Goal: Information Seeking & Learning: Learn about a topic

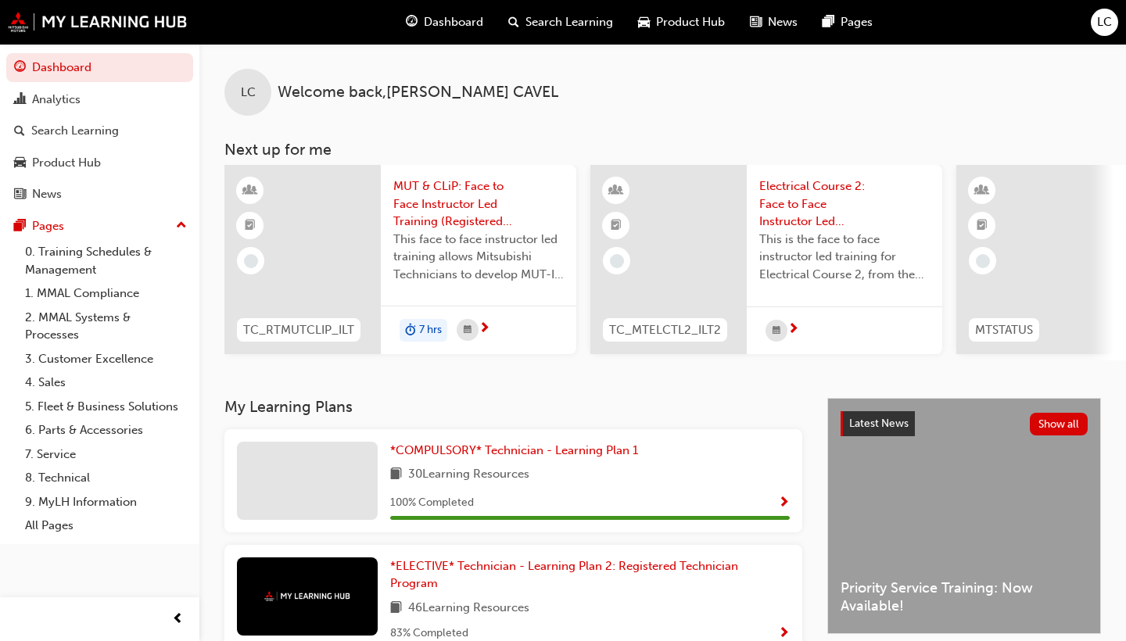
click at [584, 24] on span "Search Learning" at bounding box center [569, 22] width 88 height 18
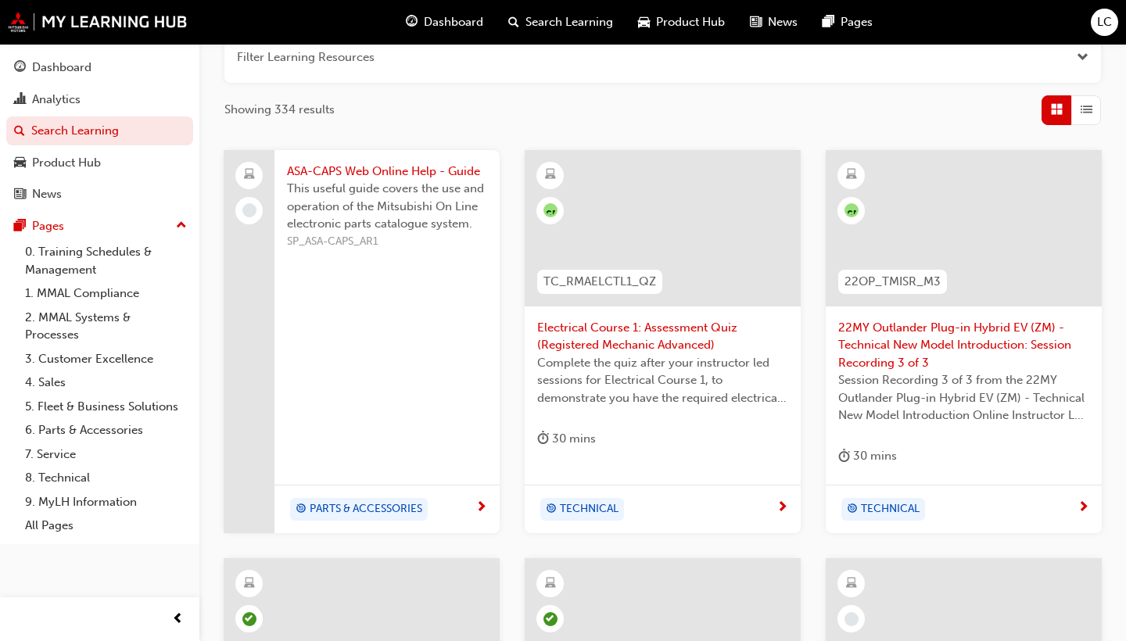
scroll to position [216, 0]
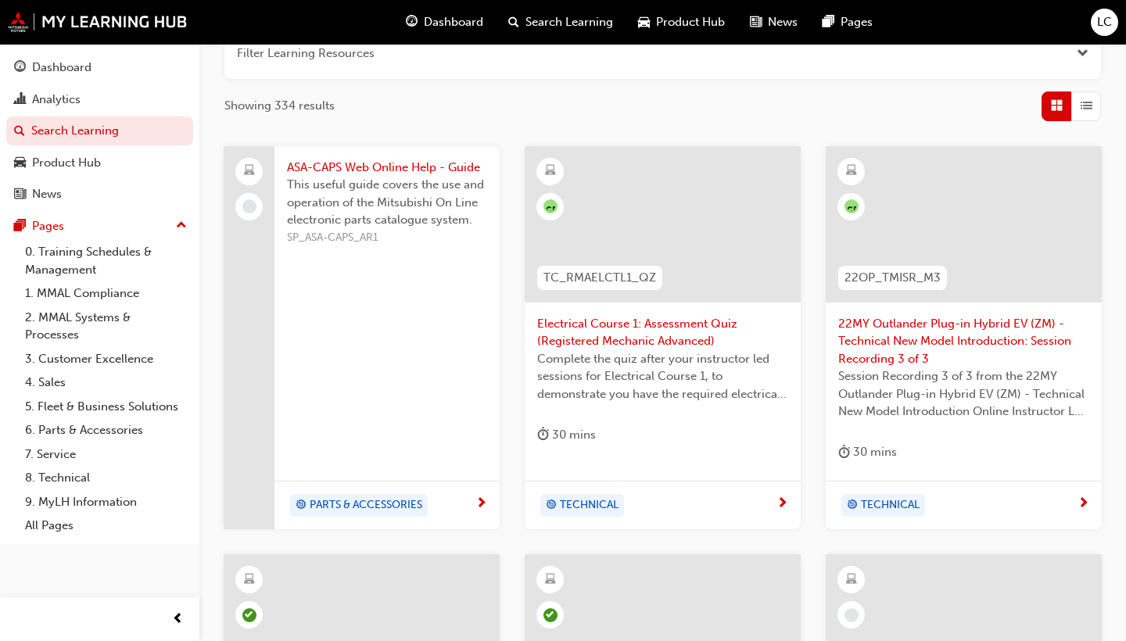
click at [480, 502] on span "next-icon" at bounding box center [481, 504] width 12 height 14
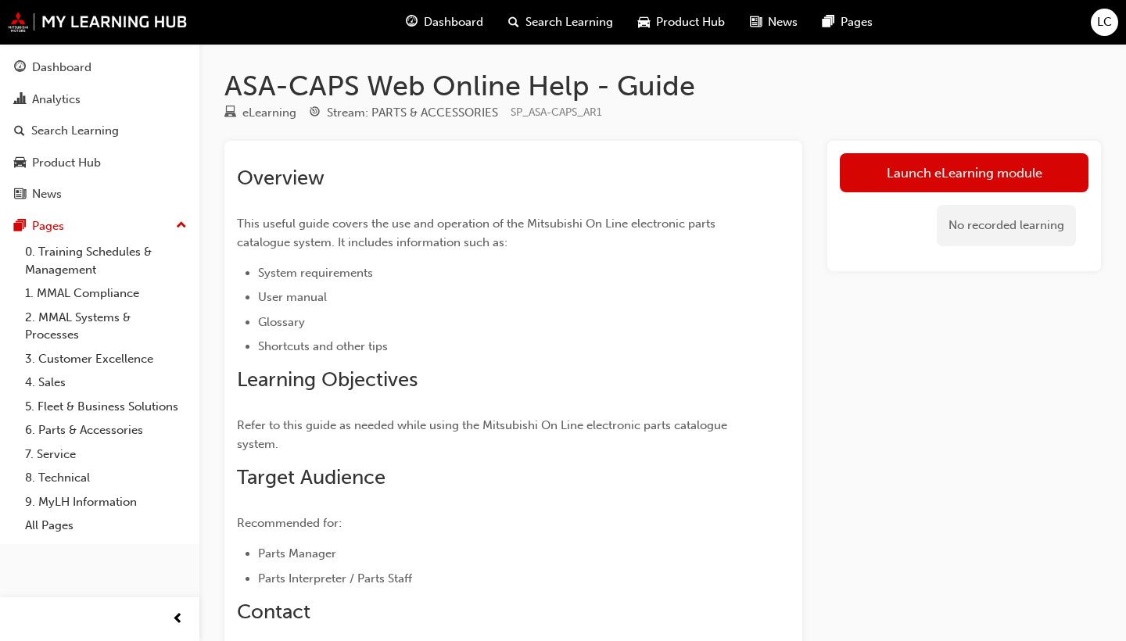
click at [552, 16] on span "Search Learning" at bounding box center [569, 22] width 88 height 18
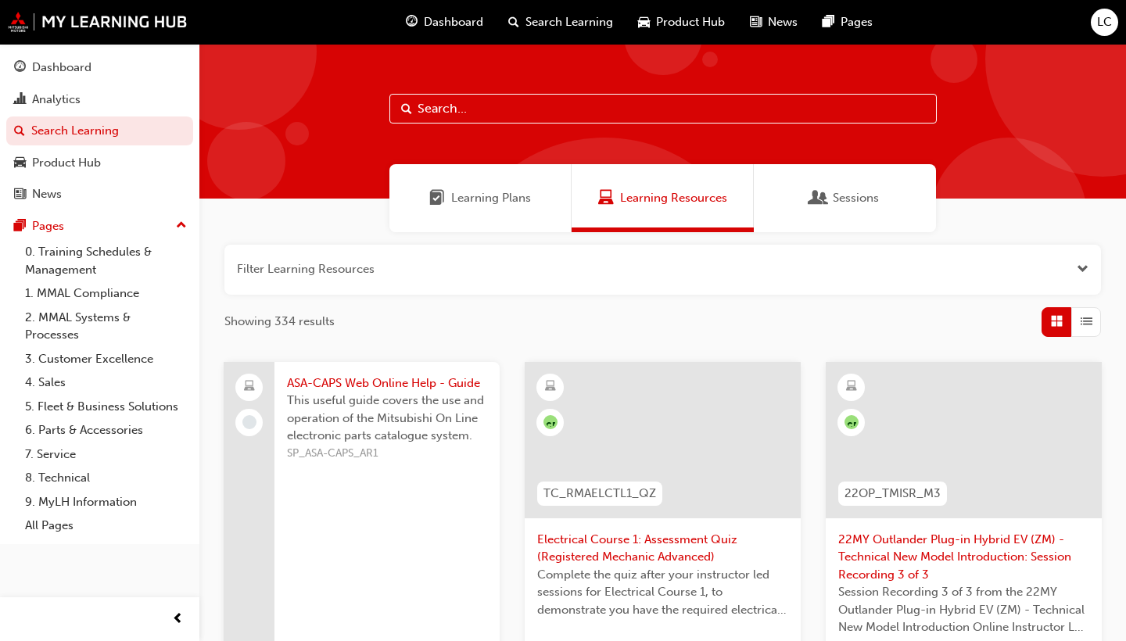
click at [533, 200] on div "Learning Plans" at bounding box center [480, 198] width 182 height 68
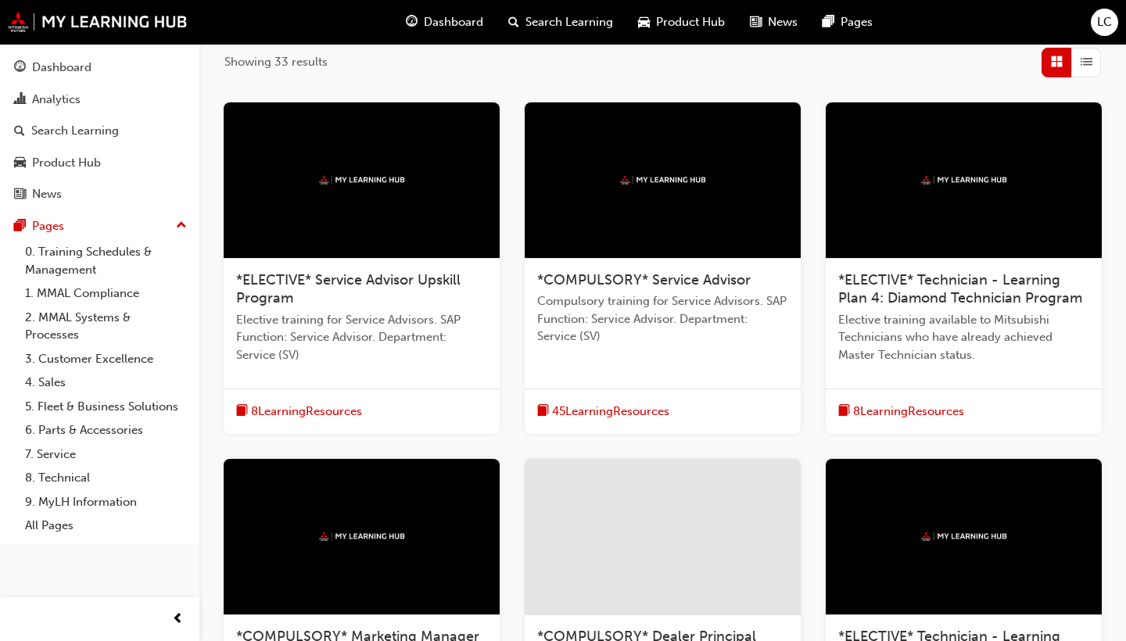
scroll to position [260, 0]
click at [875, 407] on span "8 Learning Resources" at bounding box center [908, 412] width 111 height 18
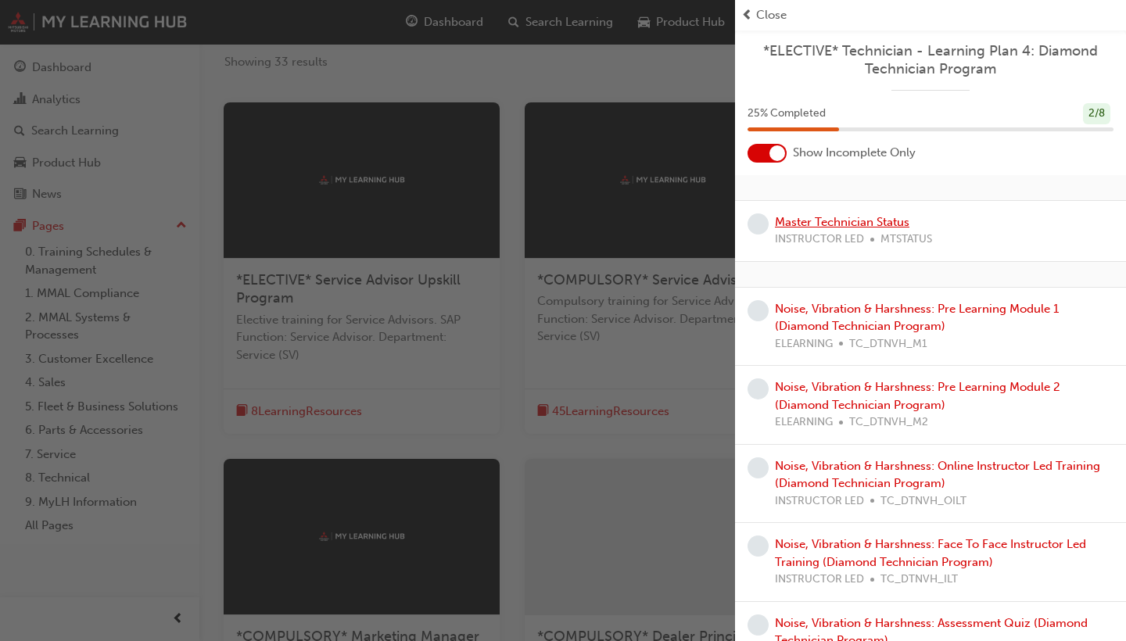
click at [885, 225] on link "Master Technician Status" at bounding box center [842, 222] width 134 height 14
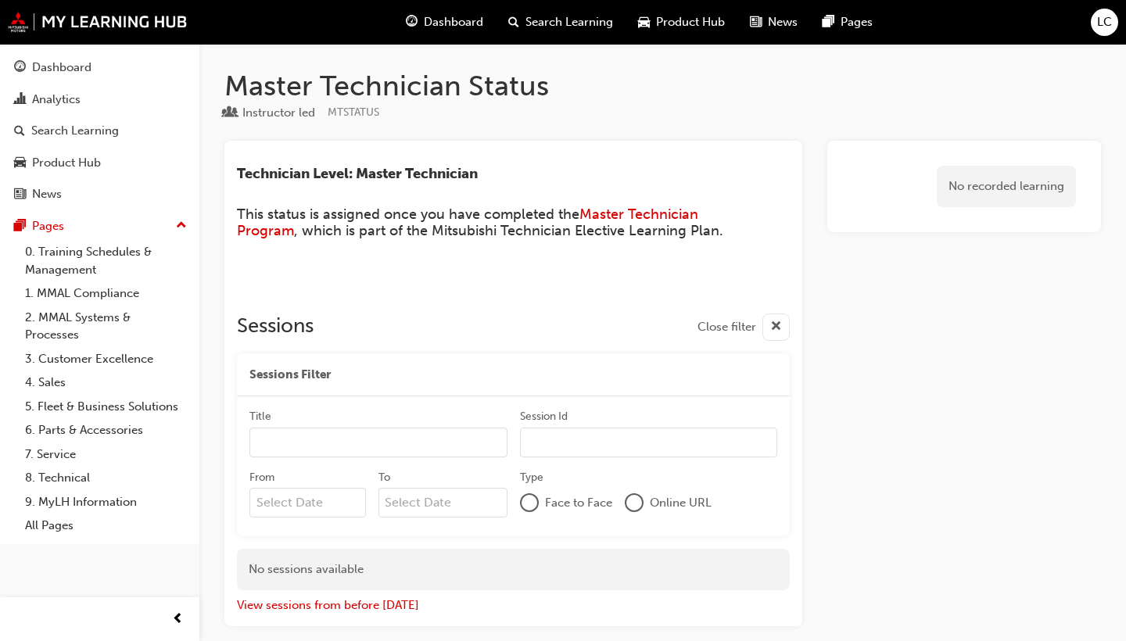
click at [585, 18] on span "Search Learning" at bounding box center [569, 22] width 88 height 18
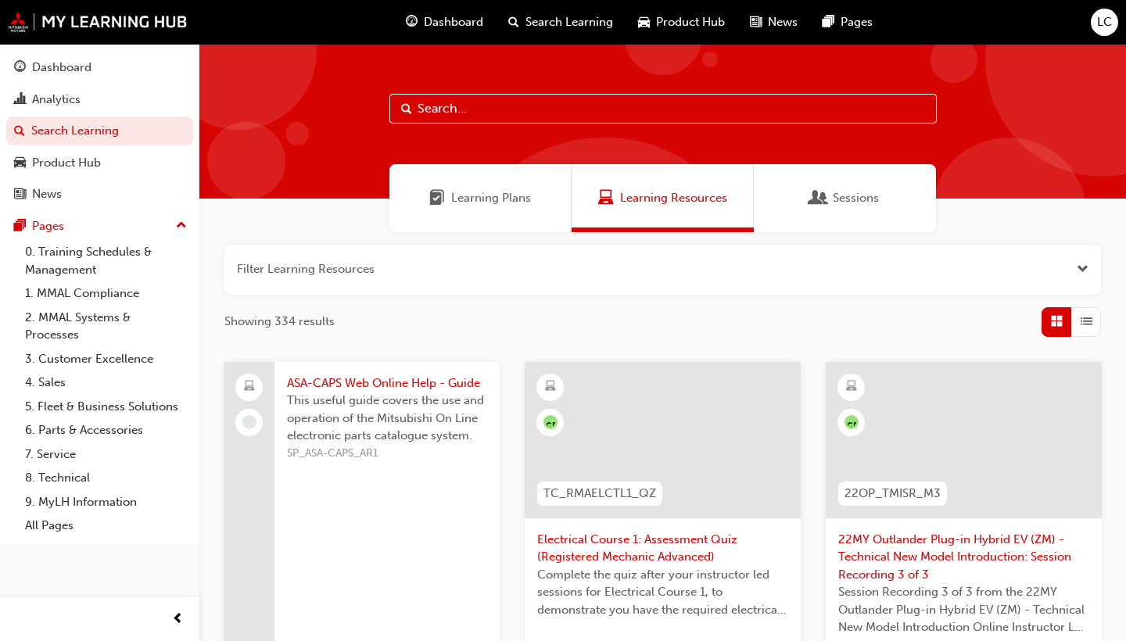
click at [834, 198] on span "Sessions" at bounding box center [856, 198] width 46 height 18
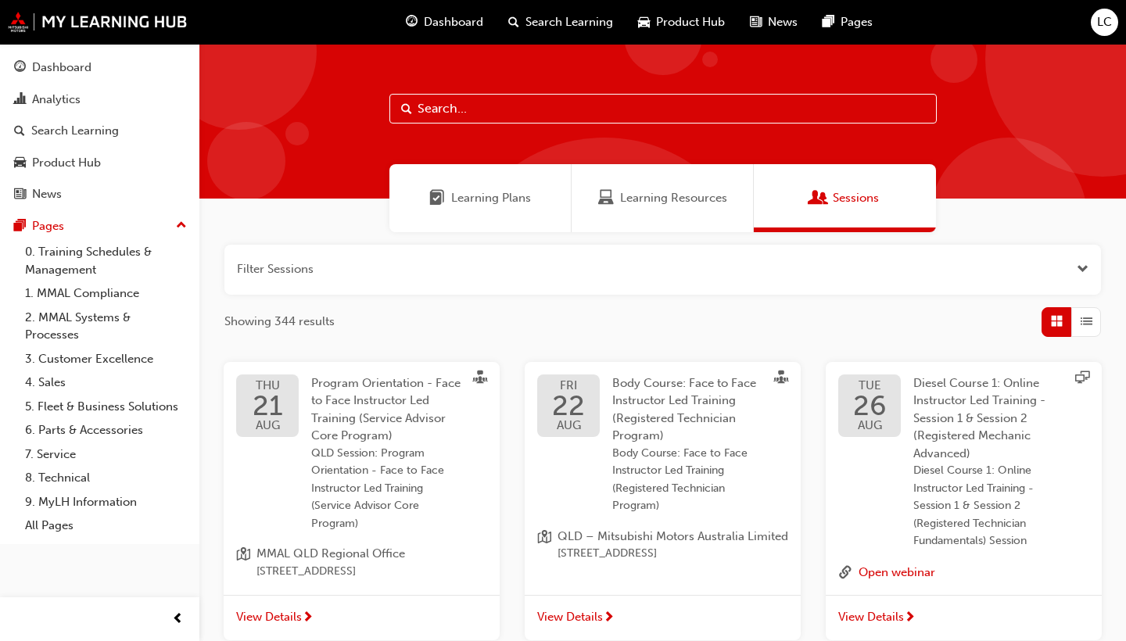
click at [455, 21] on span "Dashboard" at bounding box center [453, 22] width 59 height 18
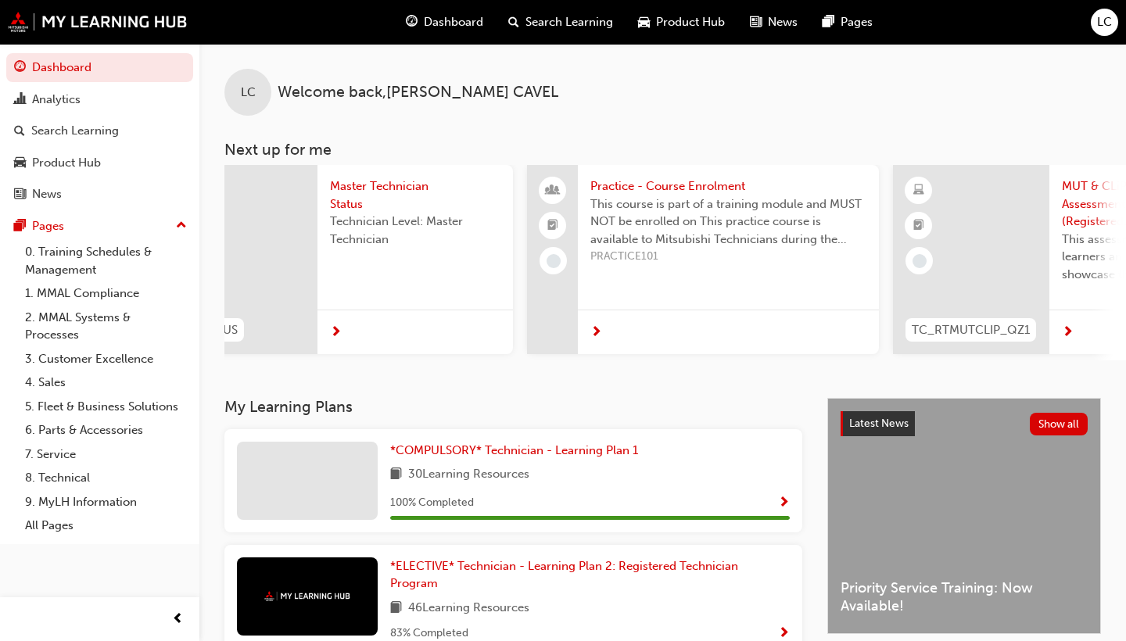
scroll to position [0, 808]
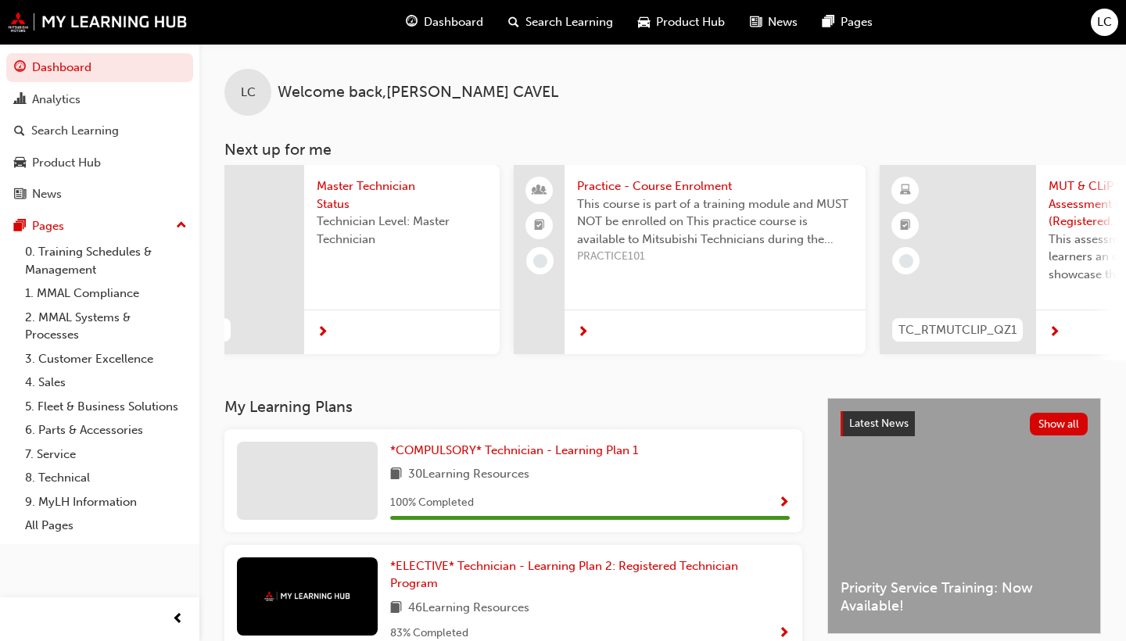
click at [583, 334] on span "next-icon" at bounding box center [583, 333] width 12 height 14
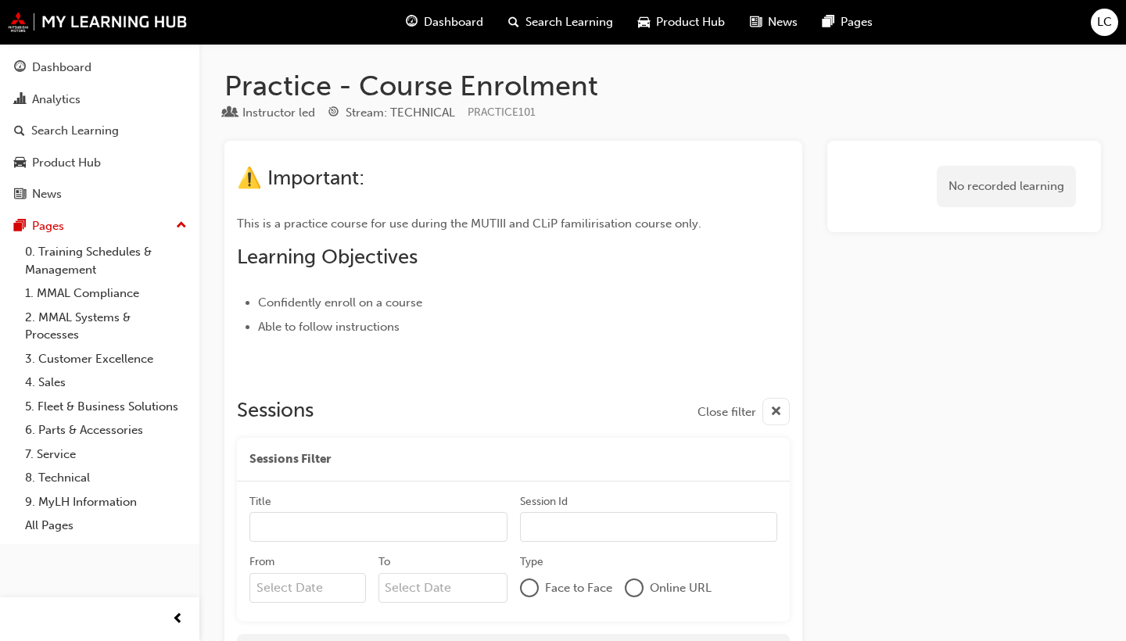
click at [444, 22] on span "Dashboard" at bounding box center [453, 22] width 59 height 18
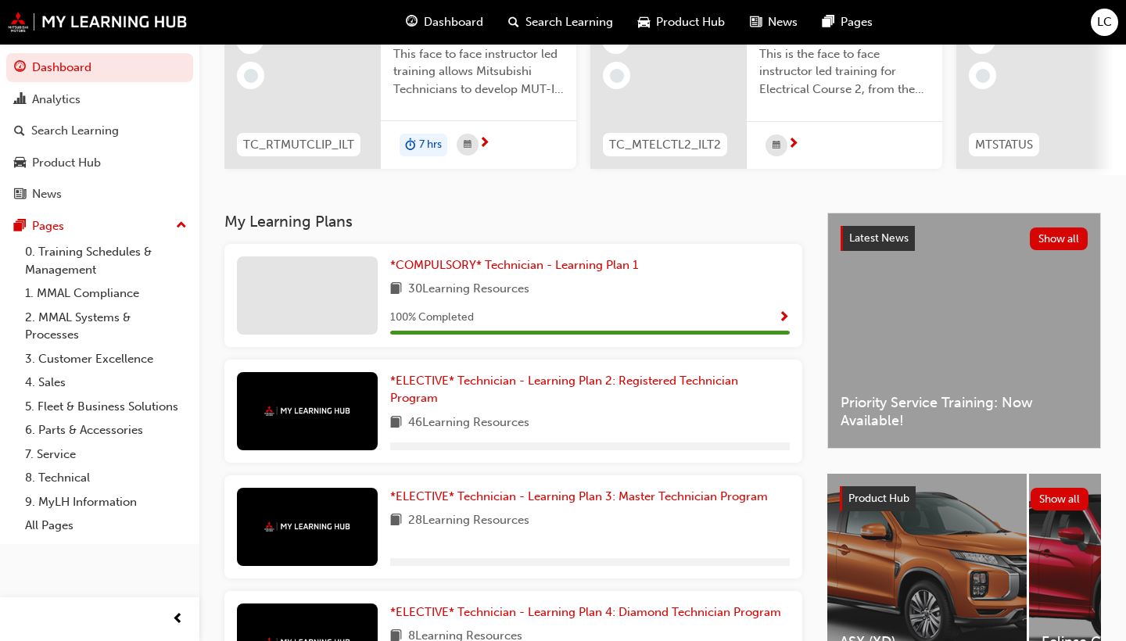
scroll to position [186, 0]
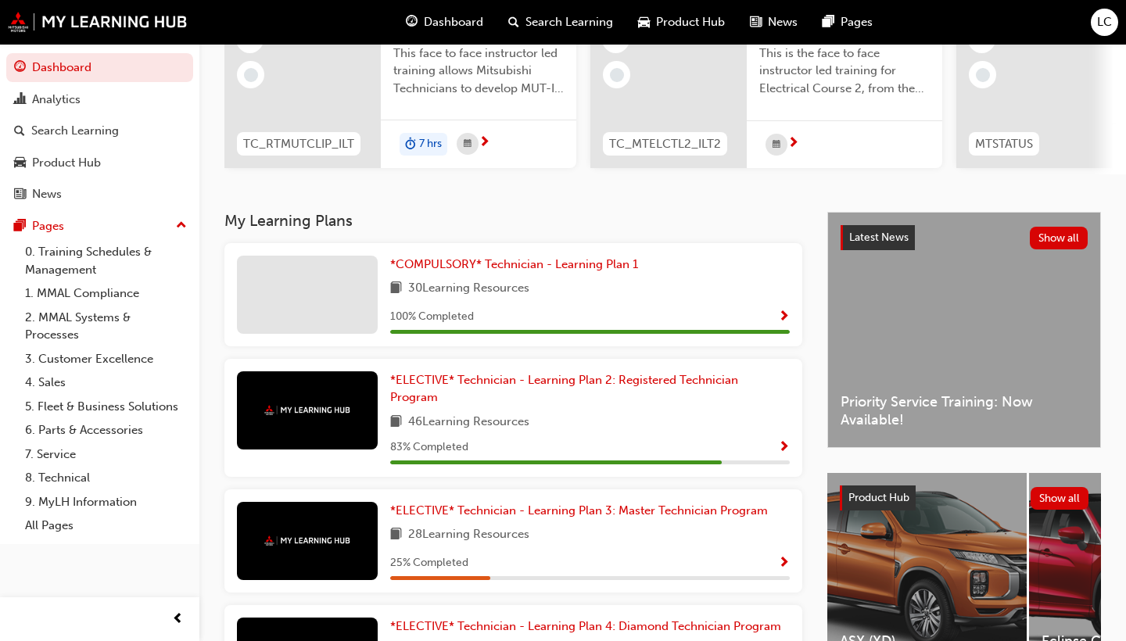
click at [786, 449] on span "Show Progress" at bounding box center [784, 448] width 12 height 14
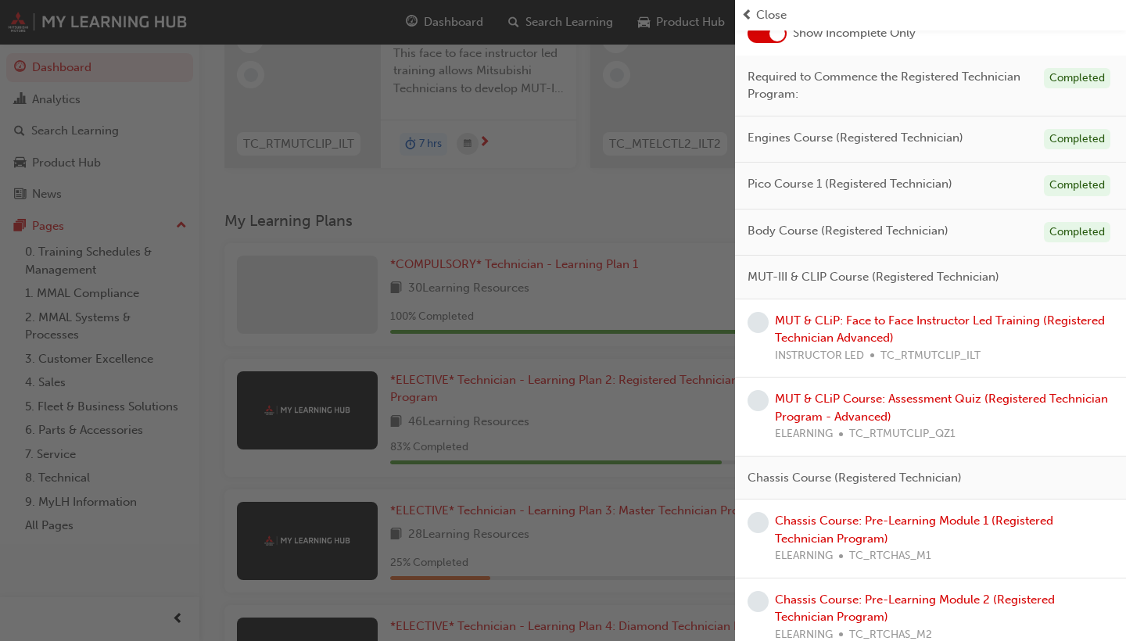
scroll to position [122, 0]
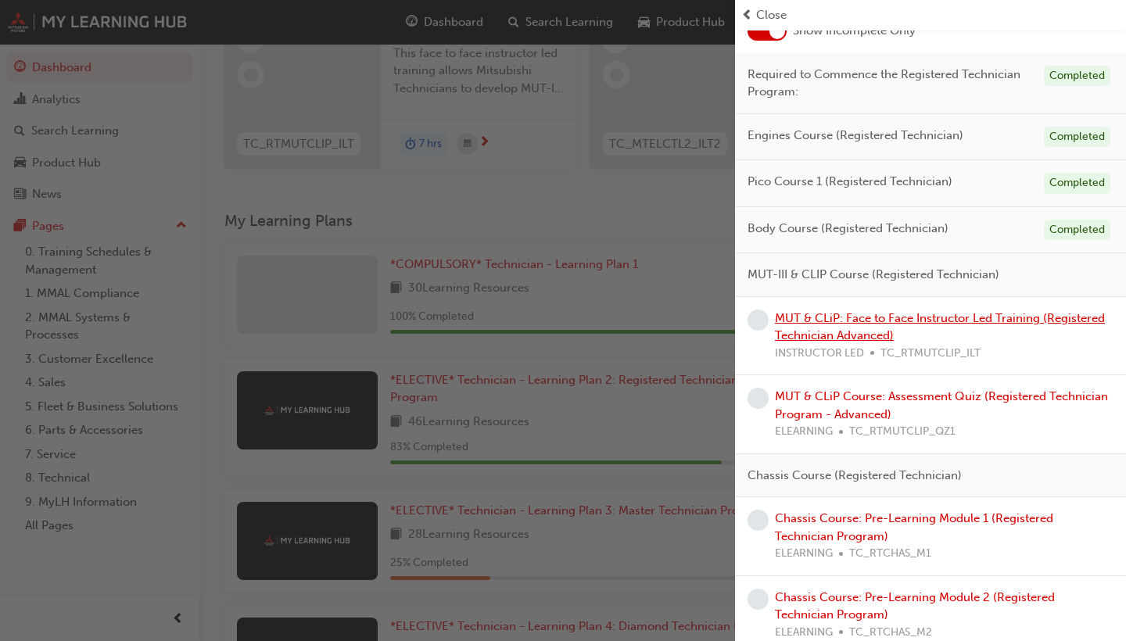
click at [841, 315] on link "MUT & CLiP: Face to Face Instructor Led Training (Registered Technician Advance…" at bounding box center [940, 327] width 330 height 32
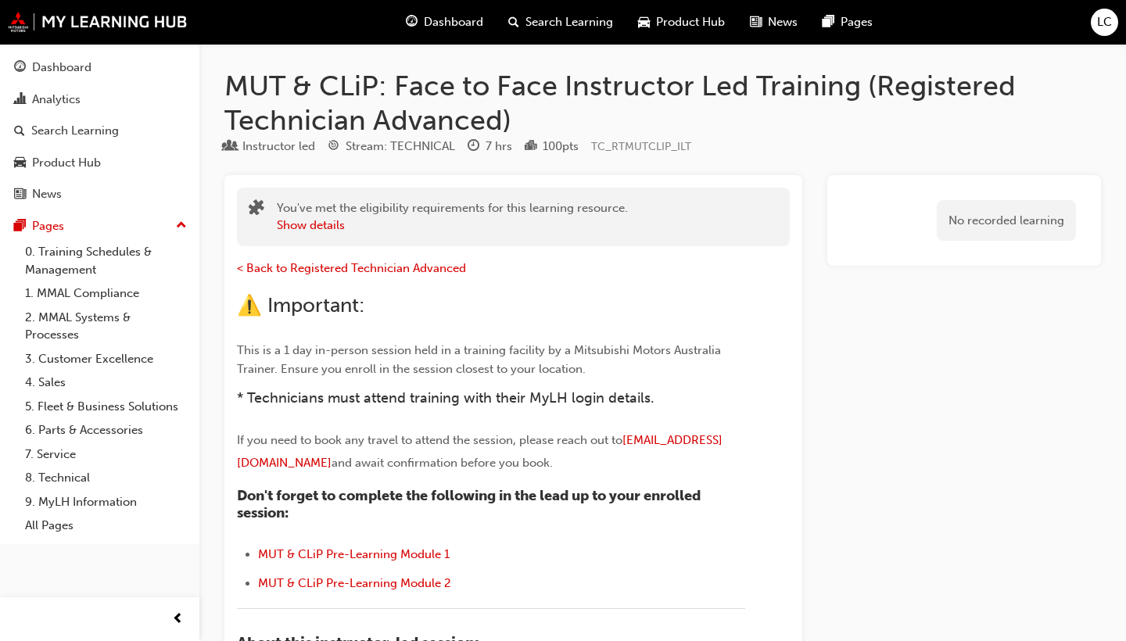
click at [467, 23] on span "Dashboard" at bounding box center [453, 22] width 59 height 18
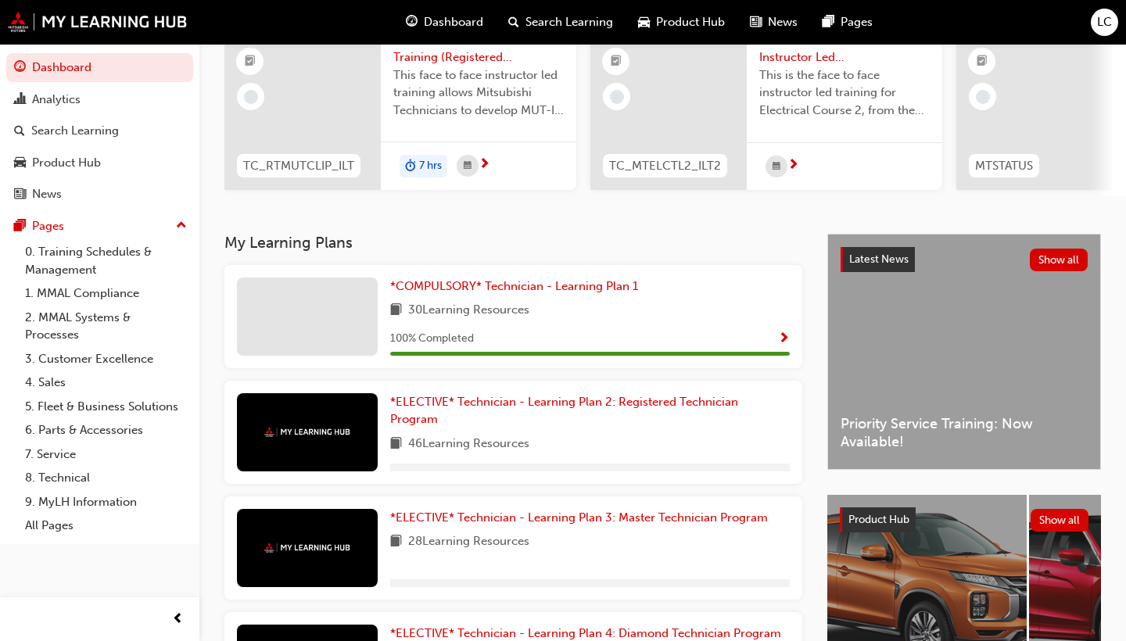
scroll to position [164, 0]
click at [659, 407] on span "*ELECTIVE* Technician - Learning Plan 2: Registered Technician Program" at bounding box center [564, 411] width 348 height 32
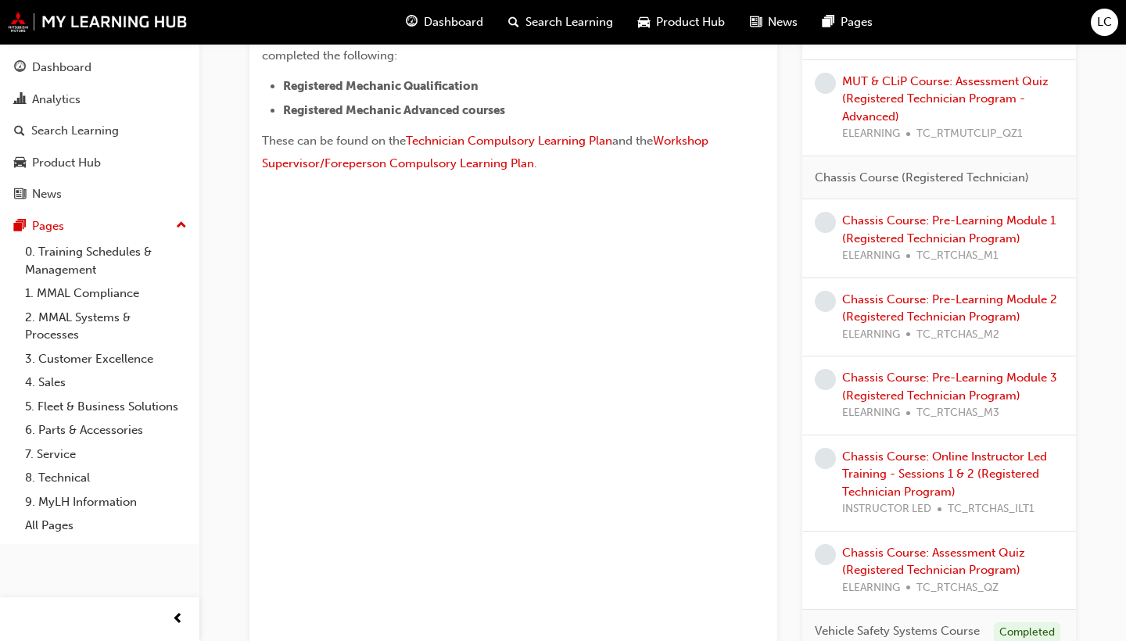
scroll to position [603, 0]
click at [891, 449] on link "Chassis Course: Online Instructor Led Training - Sessions 1 & 2 (Registered Tec…" at bounding box center [944, 473] width 205 height 49
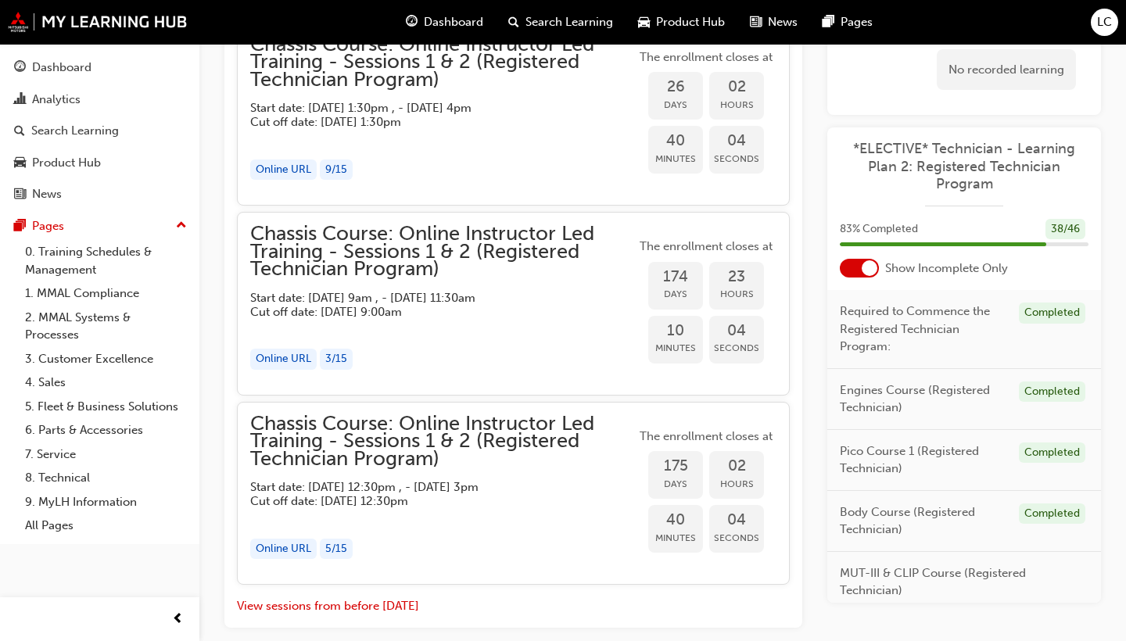
scroll to position [1588, 1]
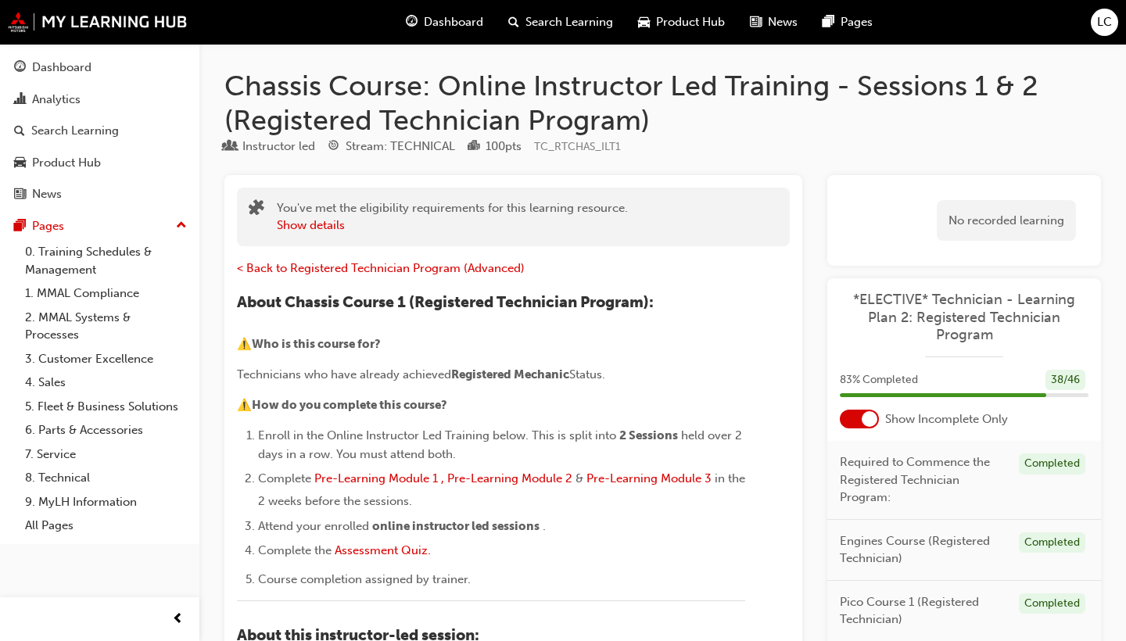
click at [664, 23] on span "Product Hub" at bounding box center [690, 22] width 69 height 18
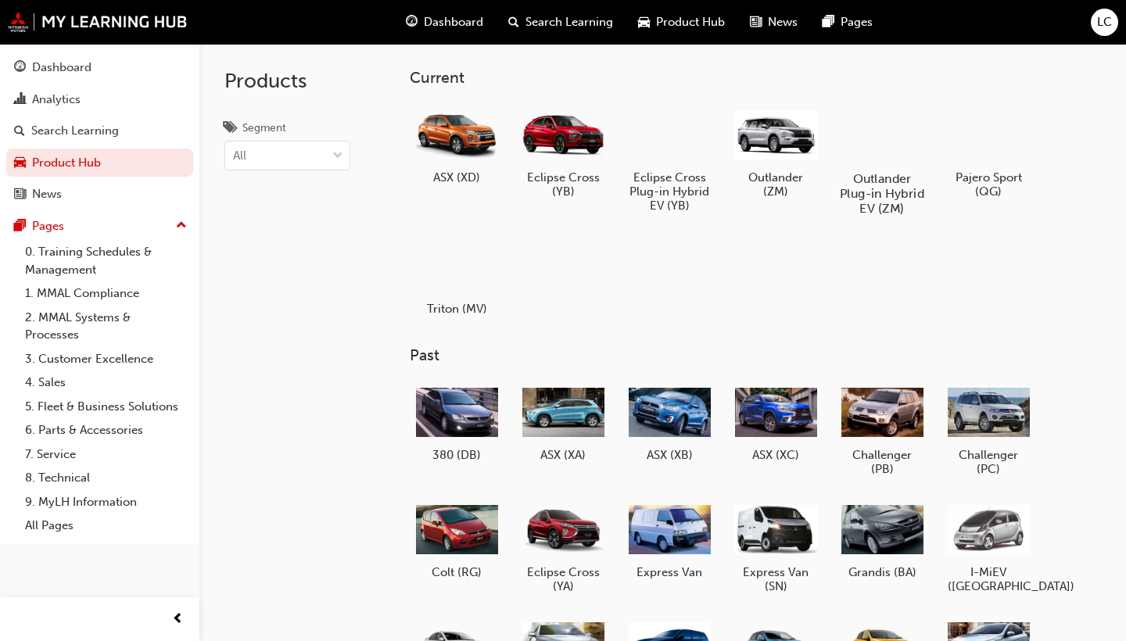
click at [895, 127] on div at bounding box center [881, 133] width 87 height 63
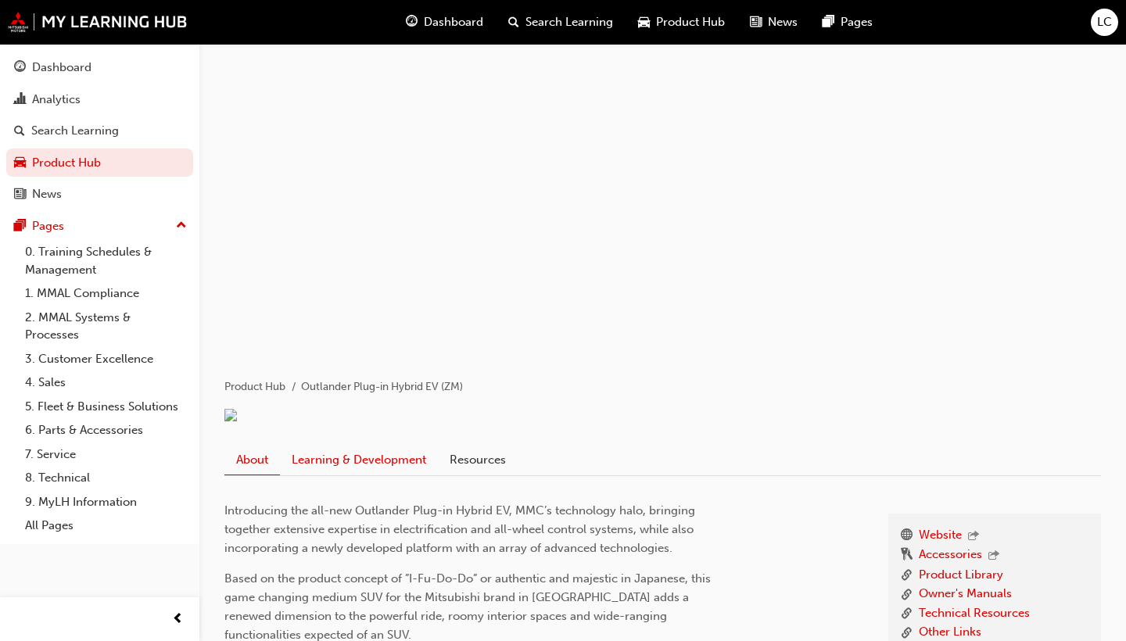
click at [350, 474] on link "Learning & Development" at bounding box center [359, 460] width 158 height 30
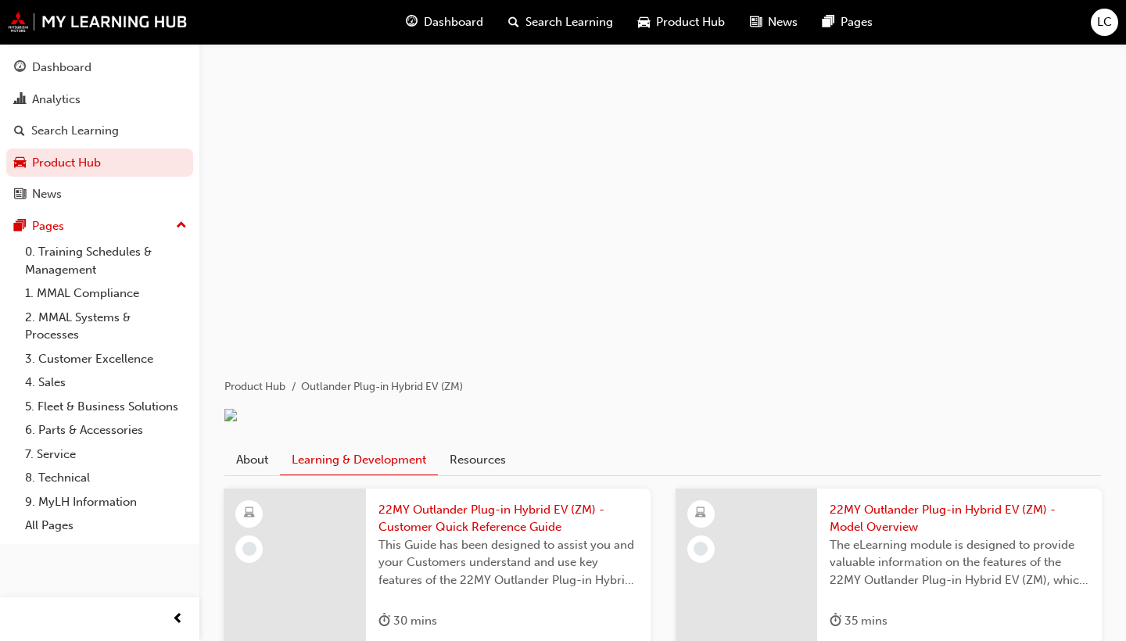
click at [682, 20] on span "Product Hub" at bounding box center [690, 22] width 69 height 18
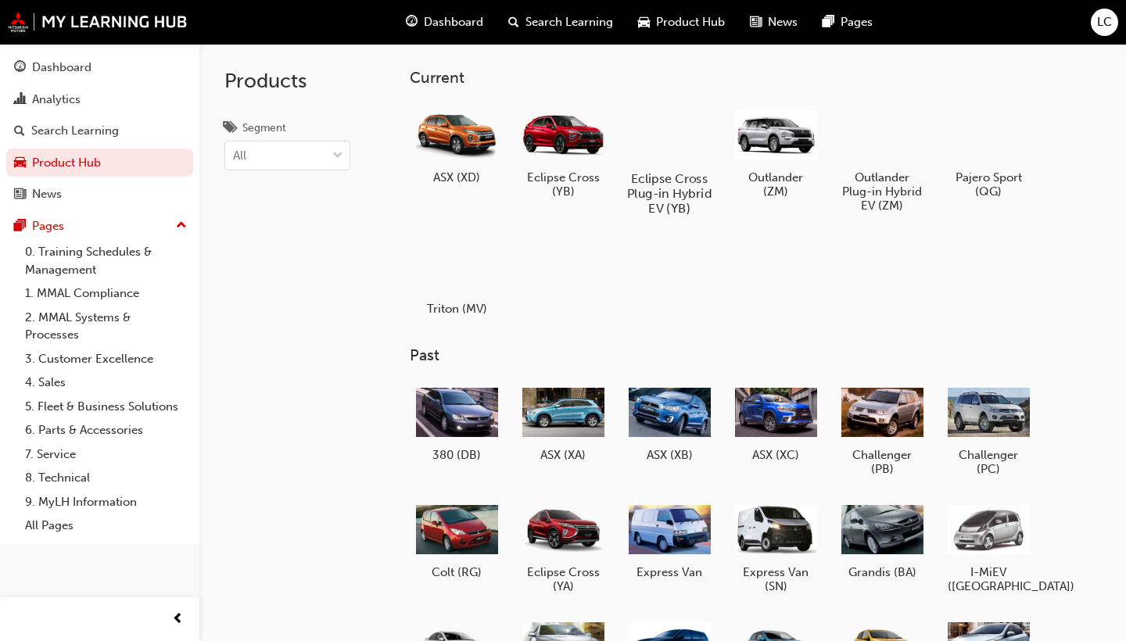
click at [695, 124] on div at bounding box center [668, 133] width 87 height 63
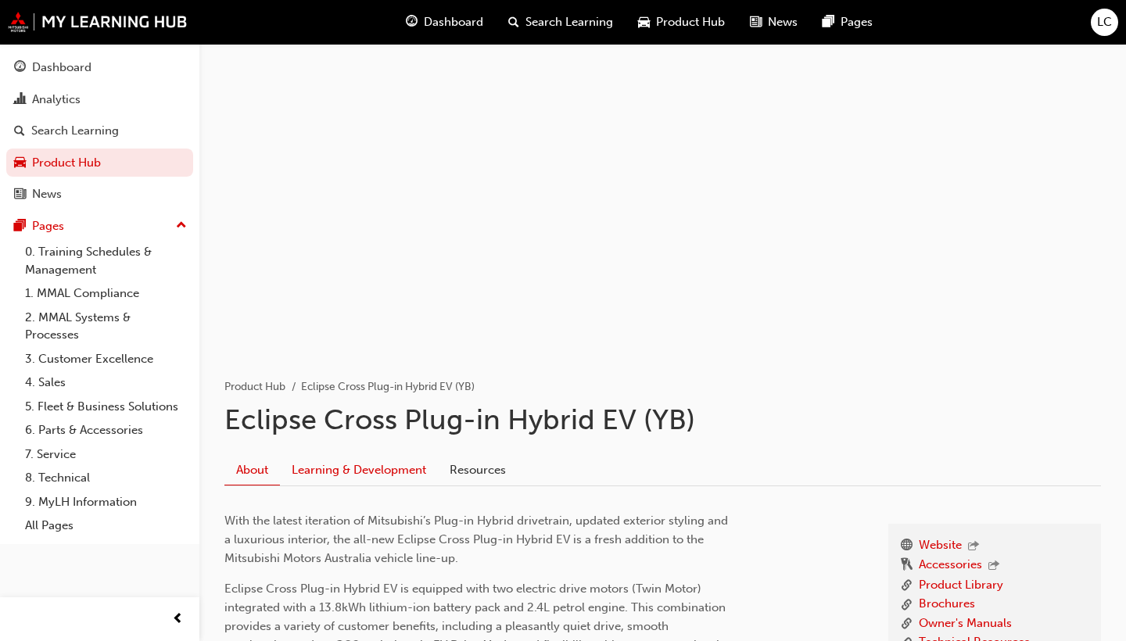
click at [363, 478] on link "Learning & Development" at bounding box center [359, 470] width 158 height 30
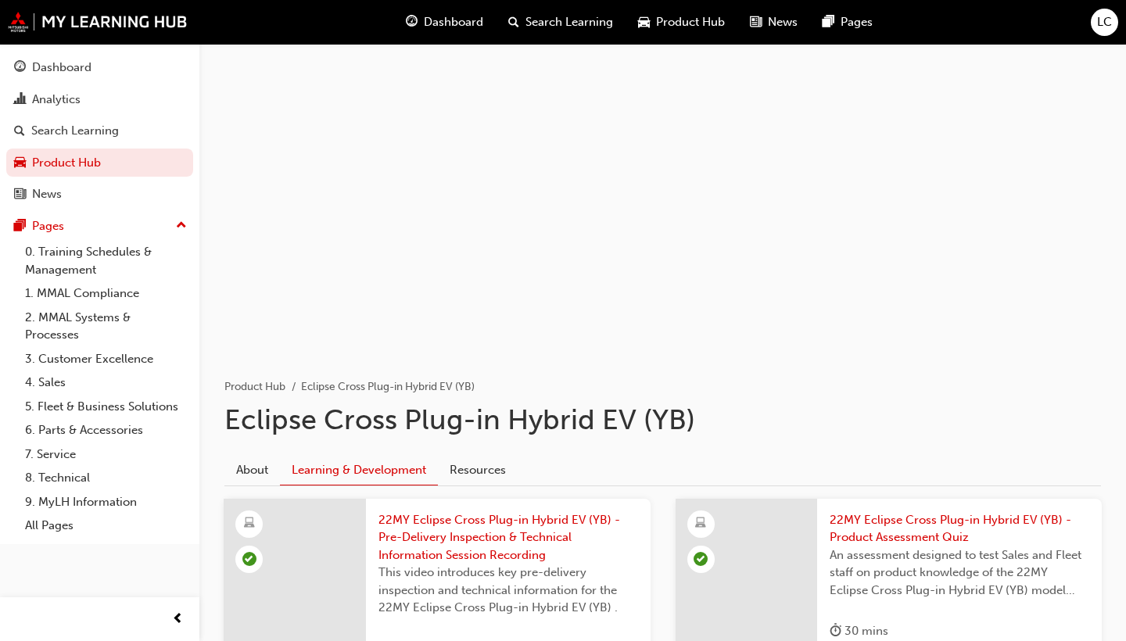
click at [364, 474] on link "Learning & Development" at bounding box center [359, 470] width 158 height 30
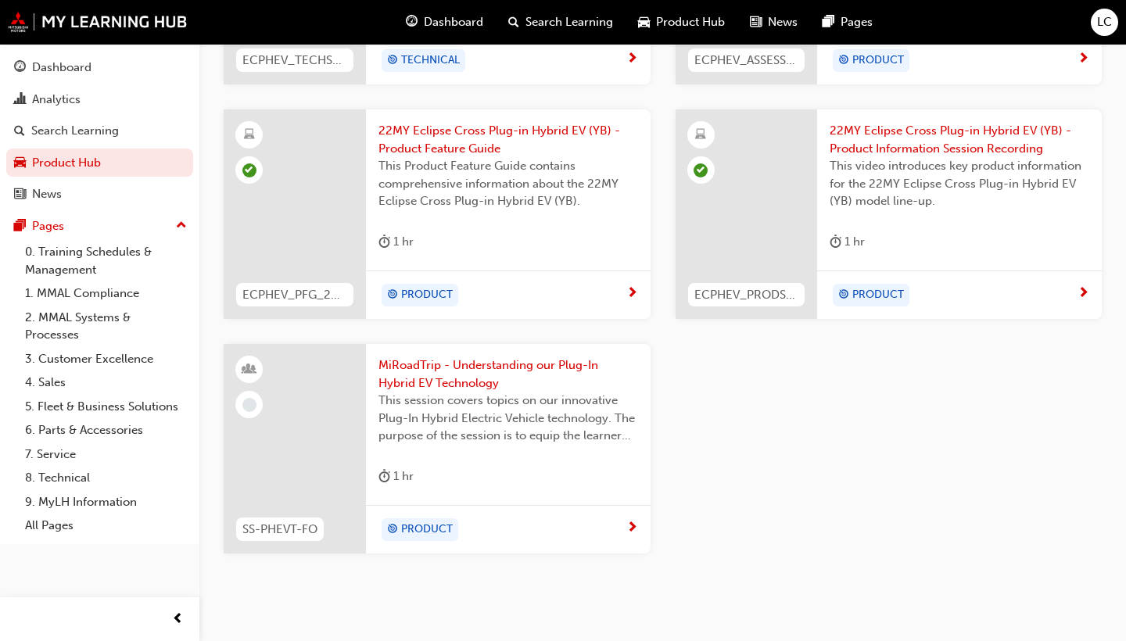
click at [677, 23] on span "Product Hub" at bounding box center [690, 22] width 69 height 18
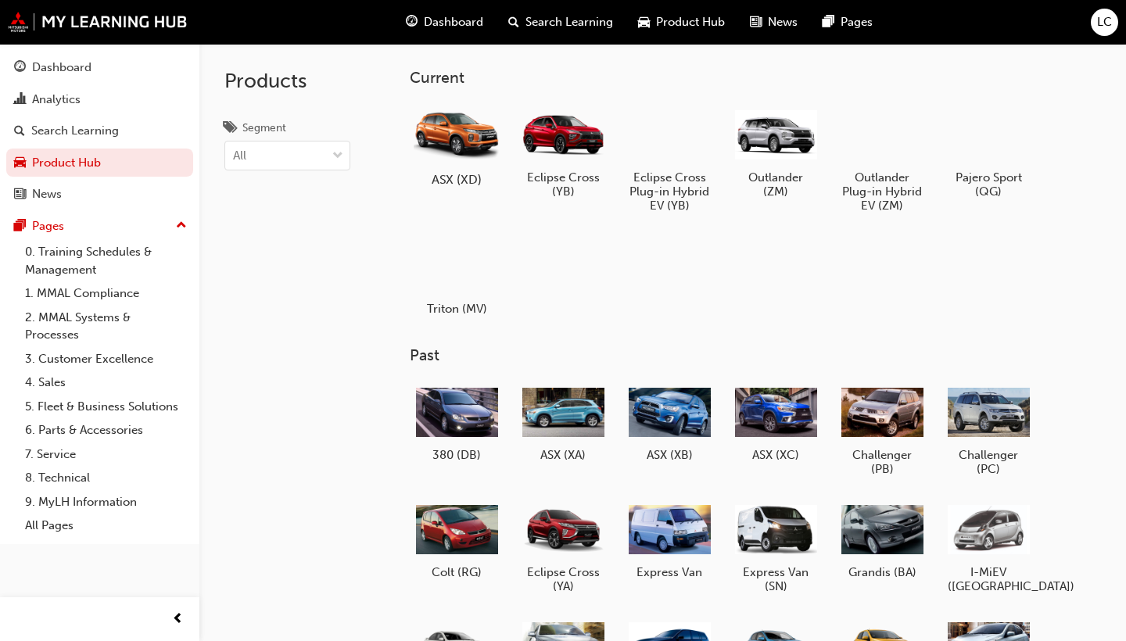
click at [468, 119] on div at bounding box center [456, 134] width 87 height 63
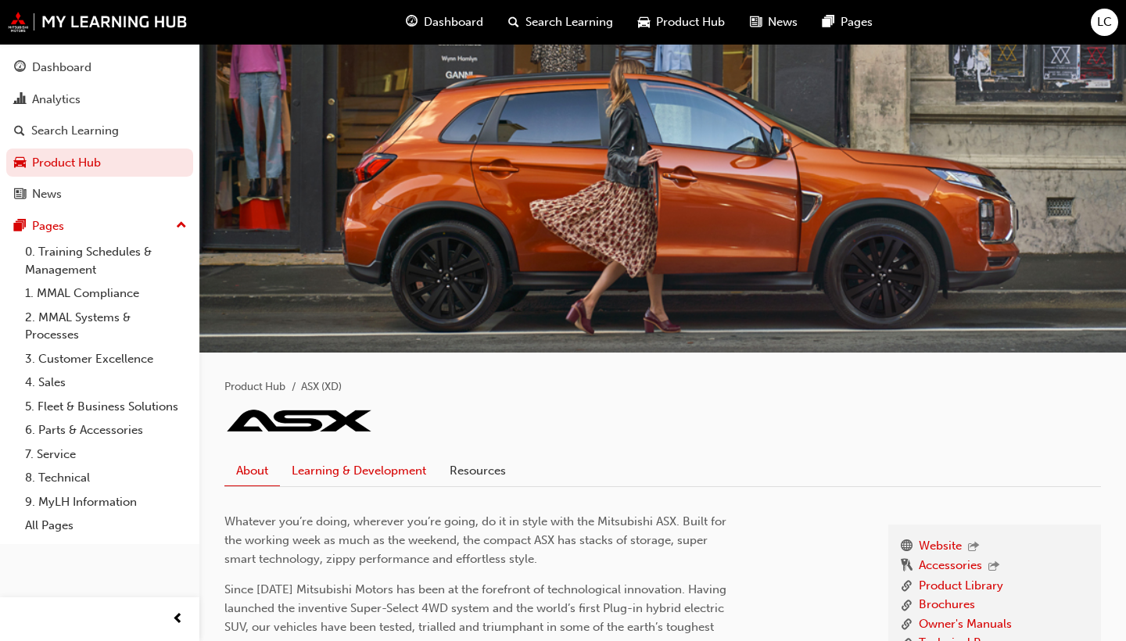
click at [371, 469] on link "Learning & Development" at bounding box center [359, 471] width 158 height 30
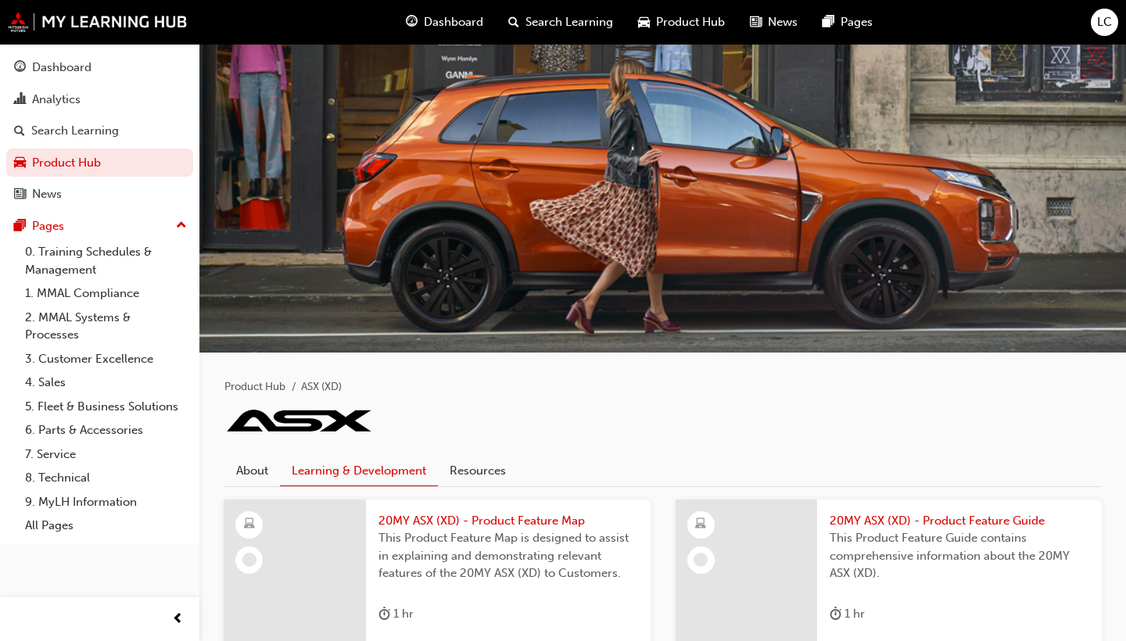
click at [657, 29] on span "Product Hub" at bounding box center [690, 22] width 69 height 18
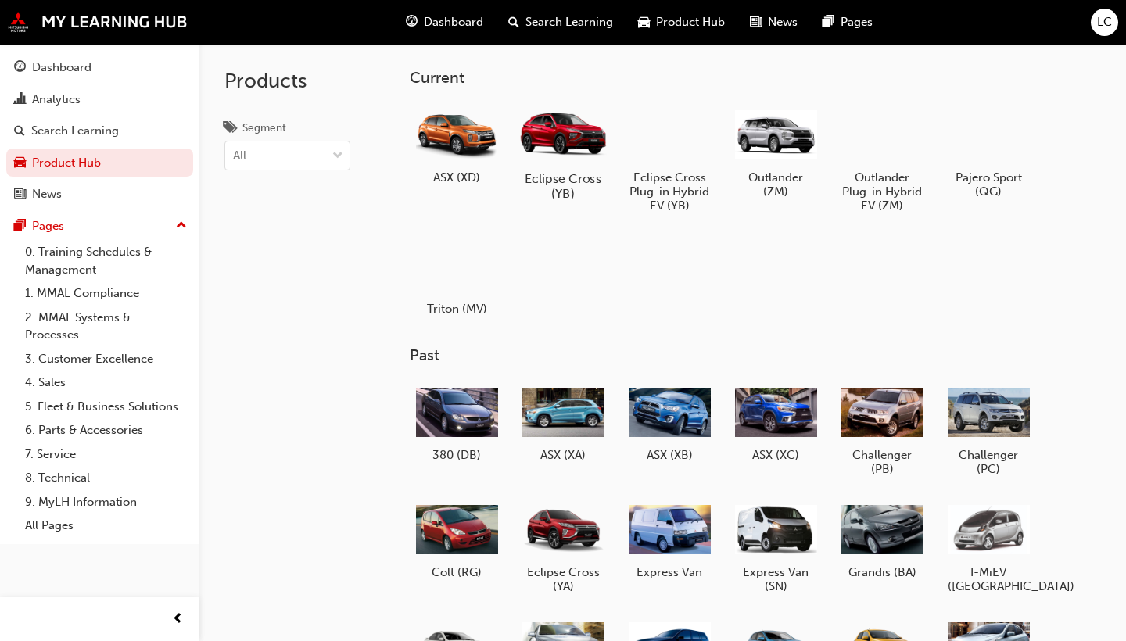
click at [573, 132] on div at bounding box center [562, 133] width 87 height 62
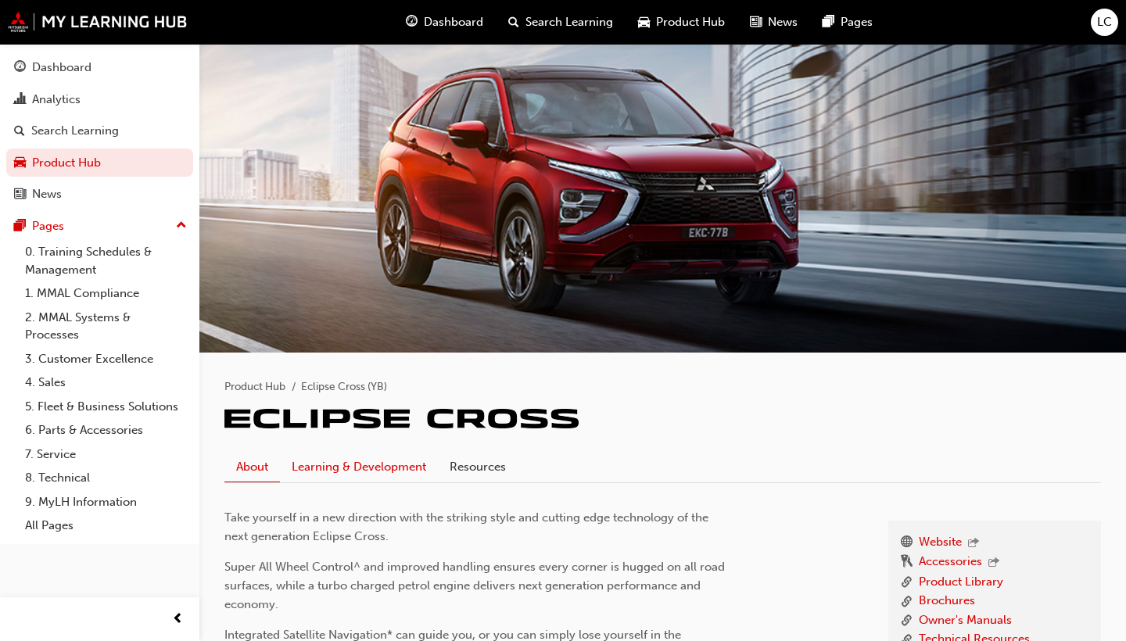
click at [381, 467] on link "Learning & Development" at bounding box center [359, 467] width 158 height 30
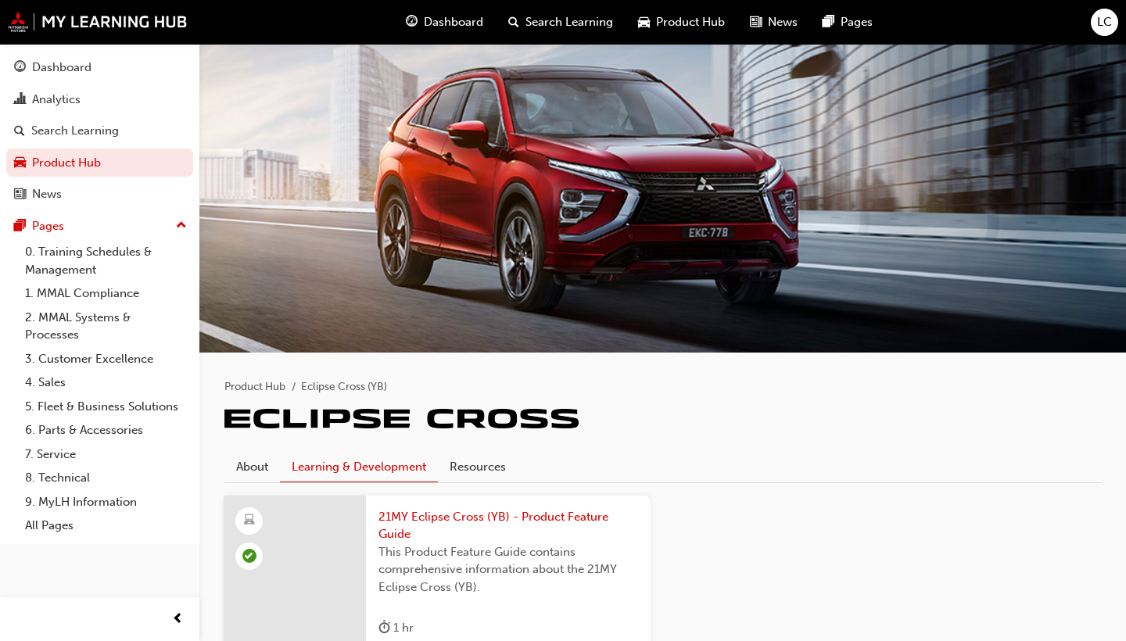
click at [699, 23] on span "Product Hub" at bounding box center [690, 22] width 69 height 18
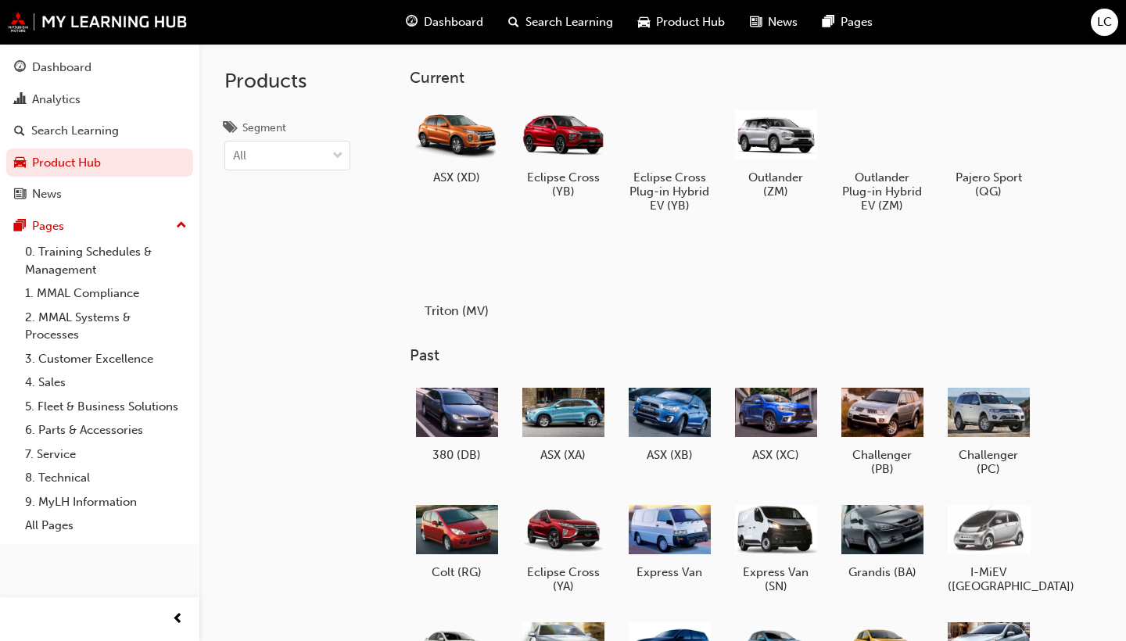
click at [462, 267] on div at bounding box center [456, 266] width 87 height 63
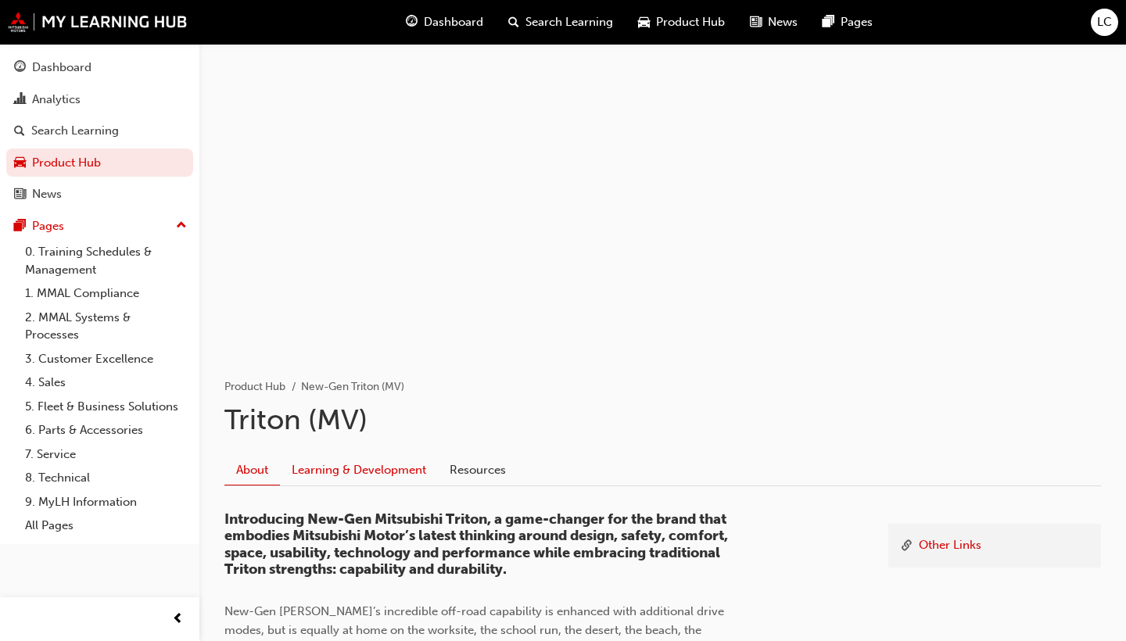
click at [363, 467] on link "Learning & Development" at bounding box center [359, 470] width 158 height 30
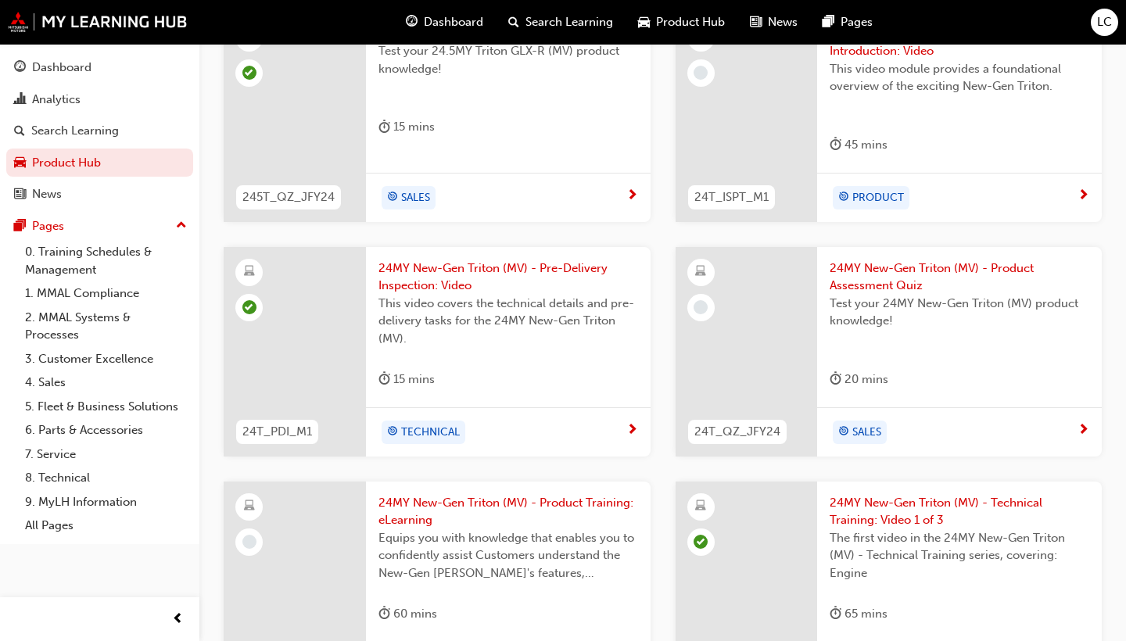
scroll to position [535, 0]
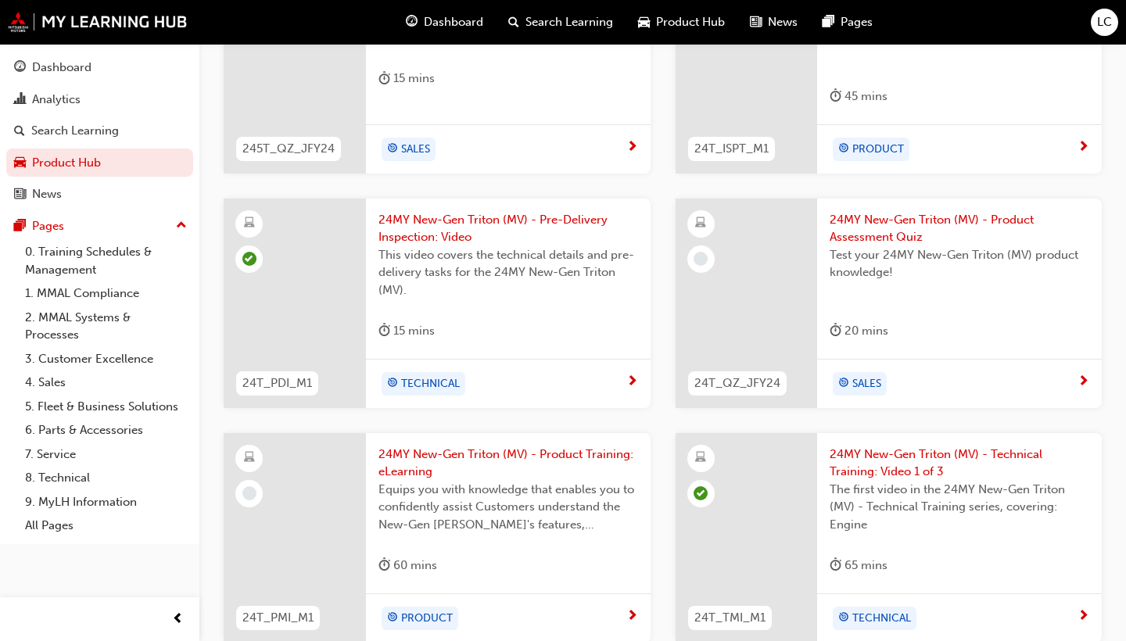
click at [1084, 378] on span "next-icon" at bounding box center [1083, 382] width 12 height 14
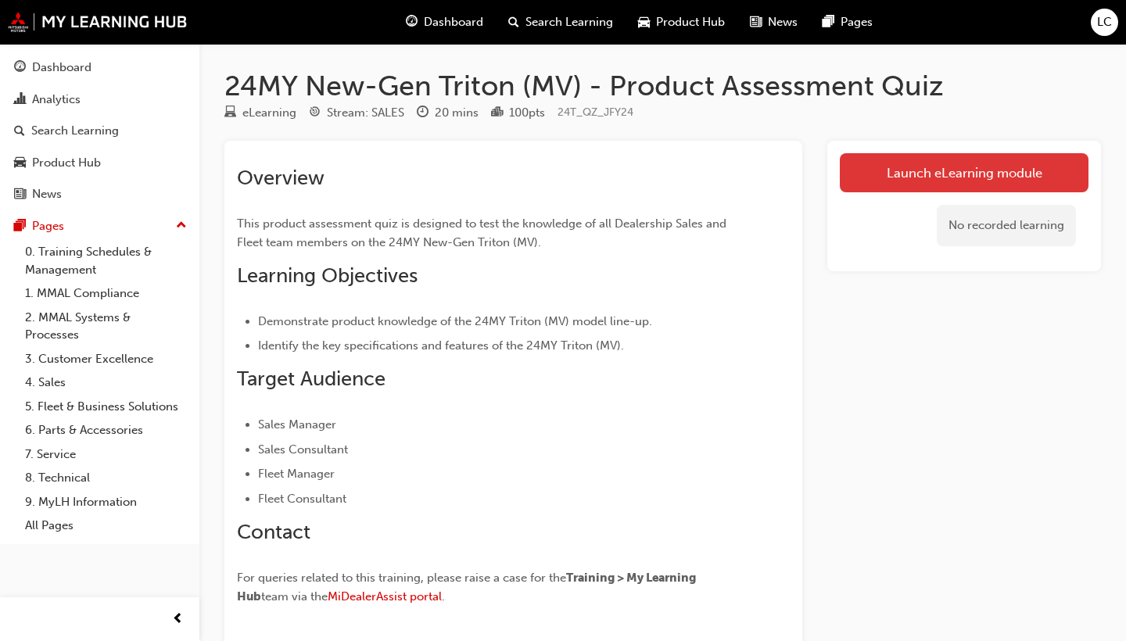
click at [913, 179] on link "Launch eLearning module" at bounding box center [964, 172] width 249 height 39
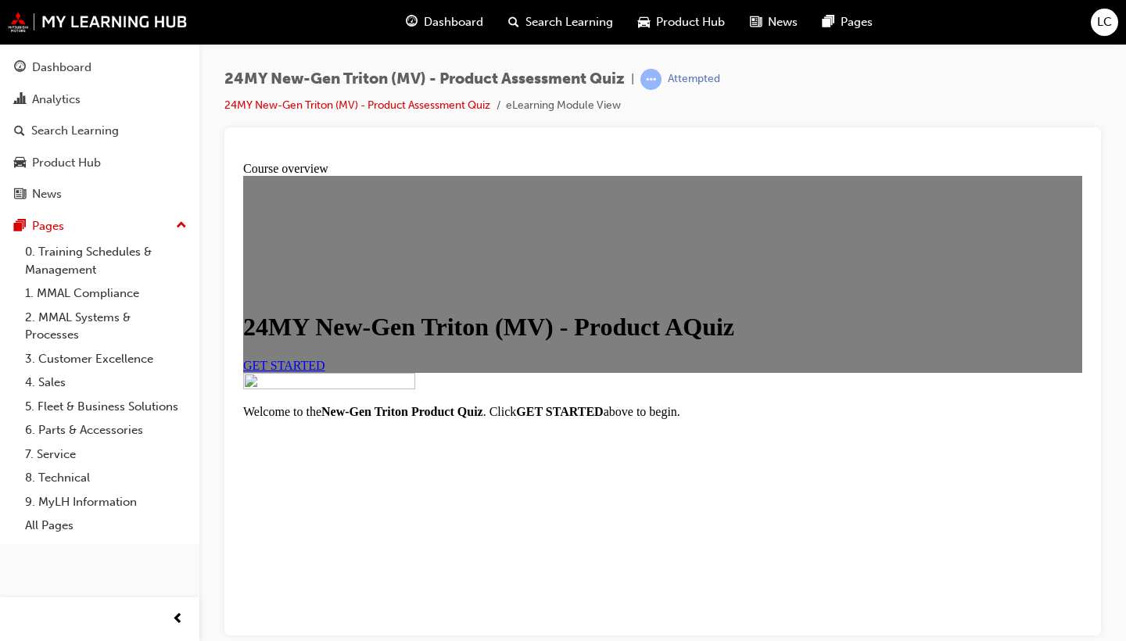
scroll to position [79, 0]
click at [325, 371] on span "GET STARTED" at bounding box center [284, 364] width 82 height 13
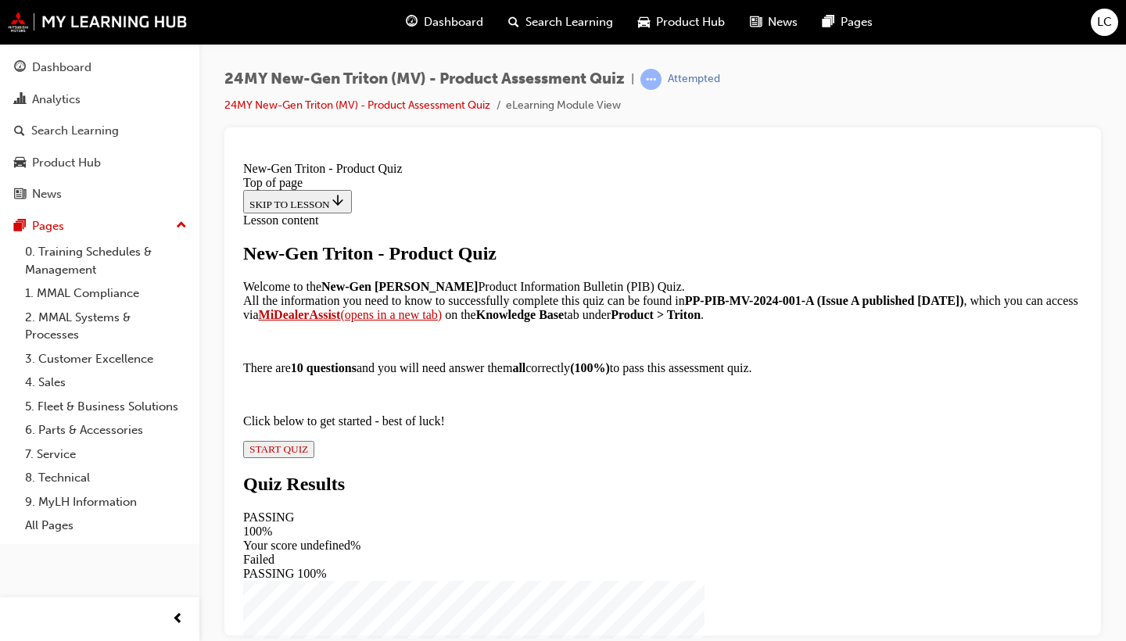
scroll to position [0, 0]
click at [308, 454] on span "START QUIZ" at bounding box center [278, 448] width 59 height 12
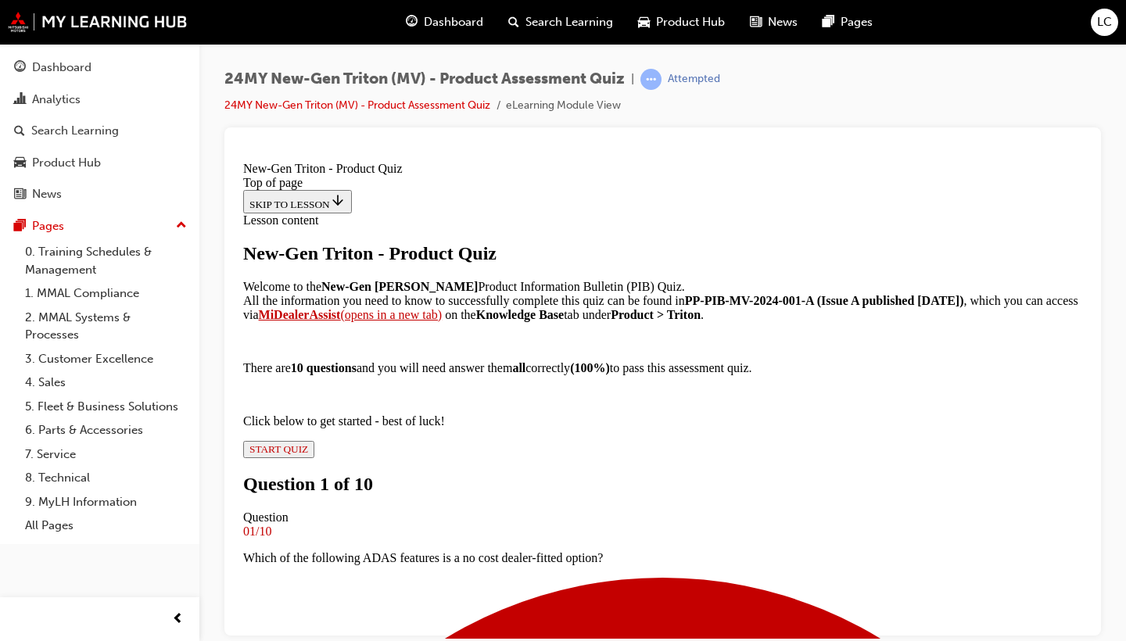
scroll to position [62, 0]
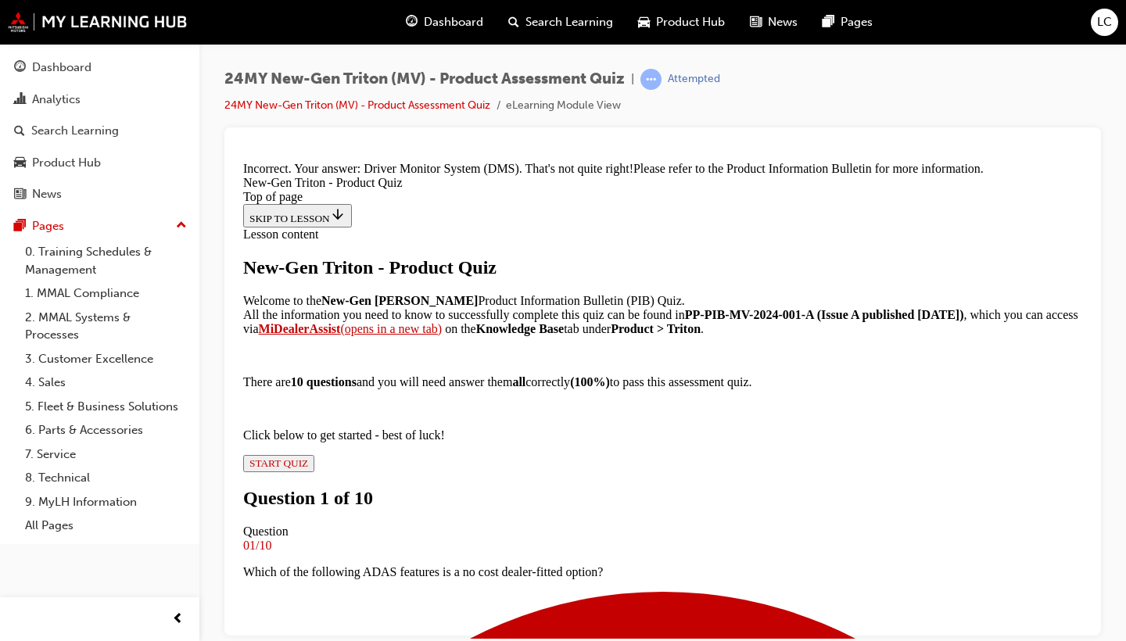
scroll to position [467, 0]
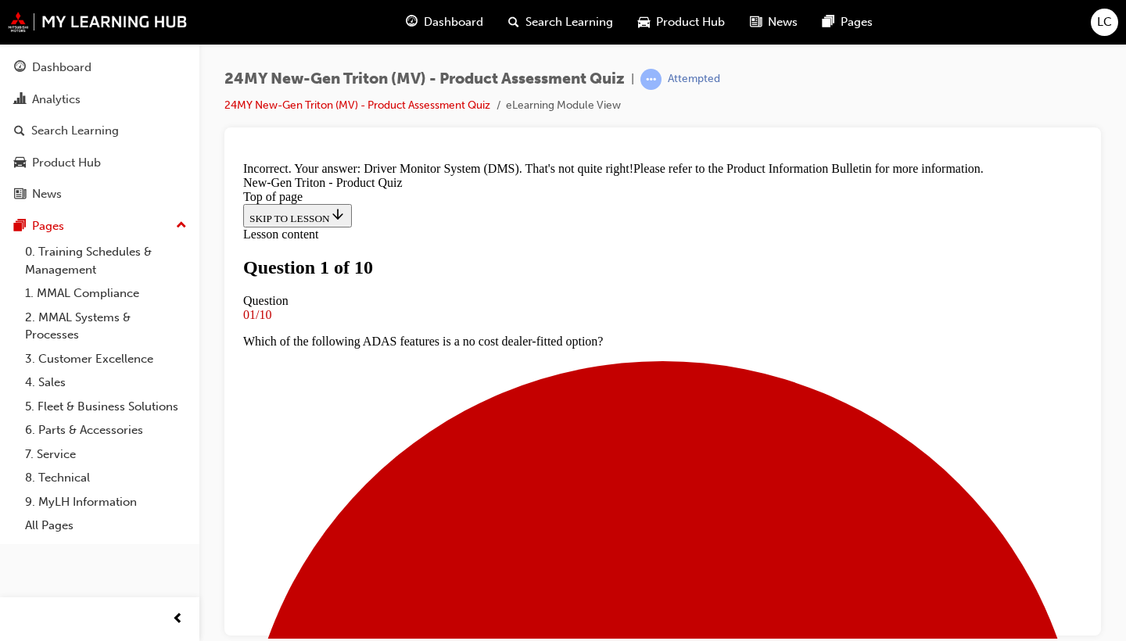
scroll to position [147, 0]
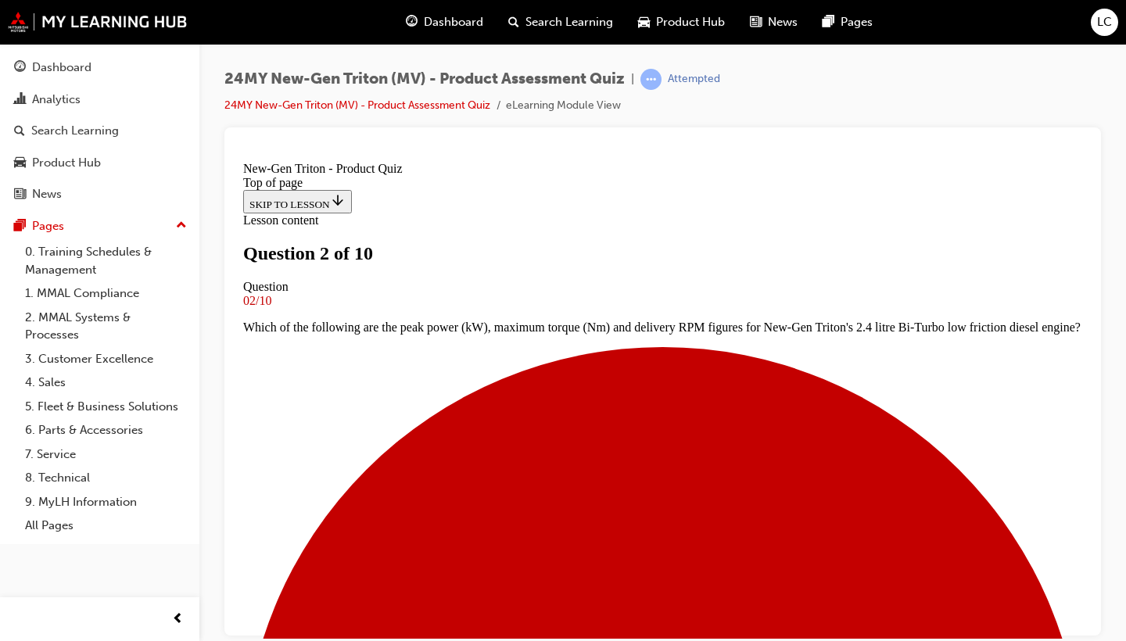
scroll to position [226, 0]
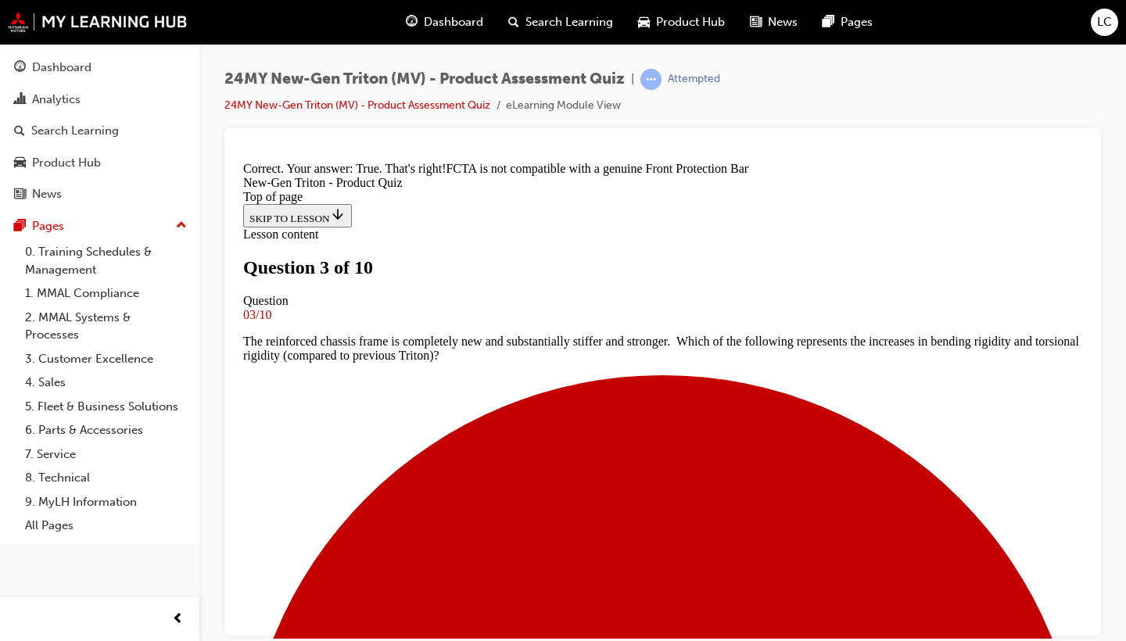
scroll to position [359, 0]
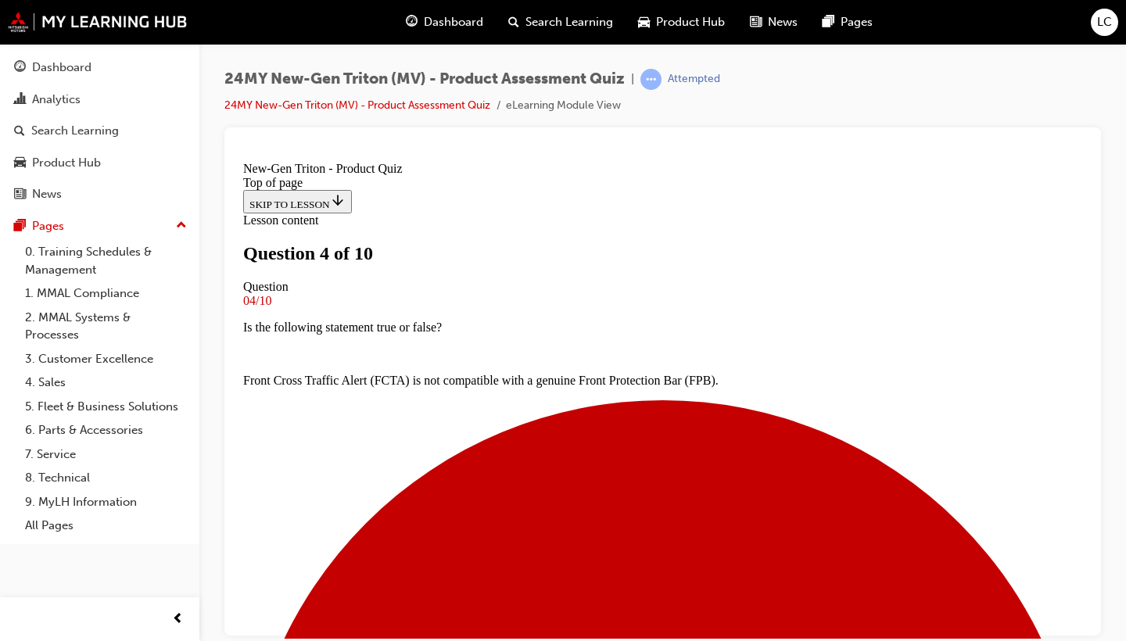
scroll to position [184, 0]
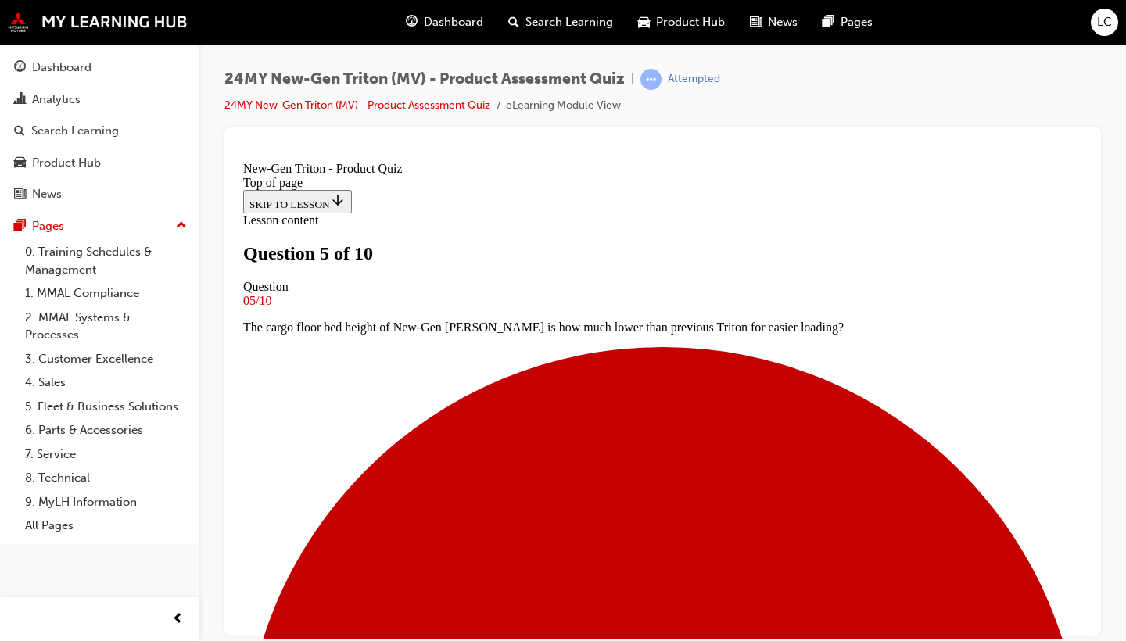
scroll to position [126, 0]
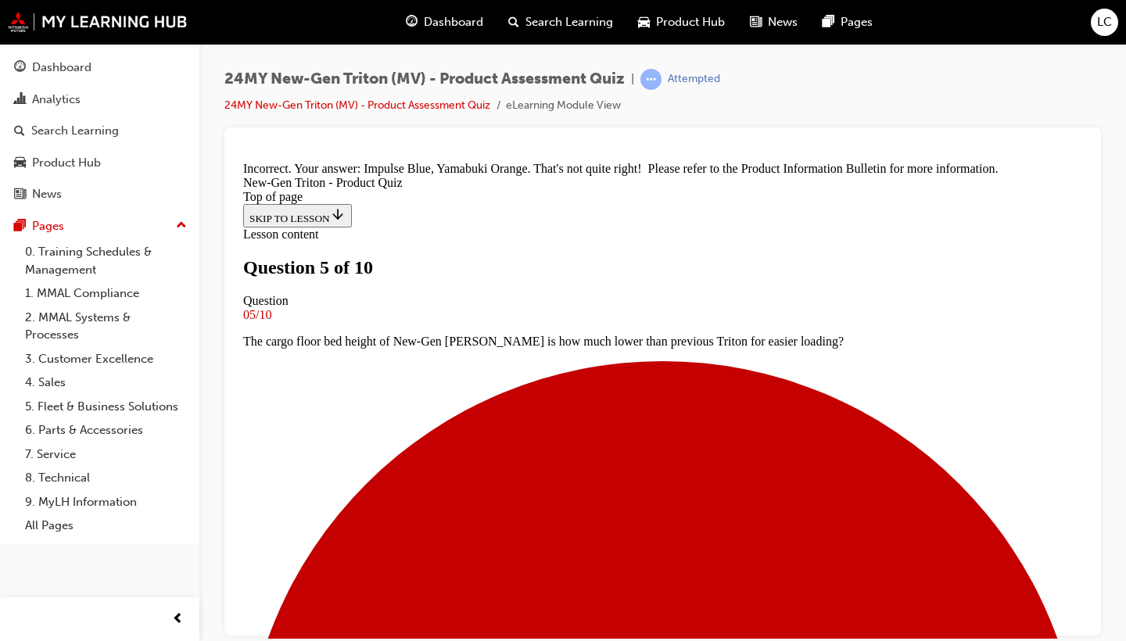
scroll to position [500, 0]
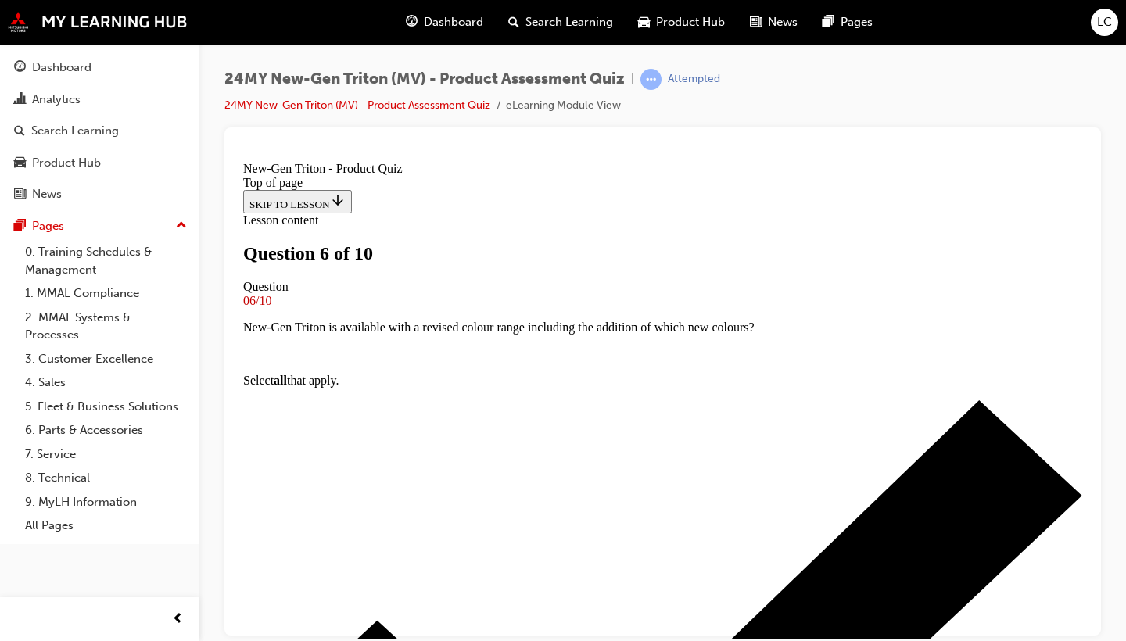
scroll to position [191, 0]
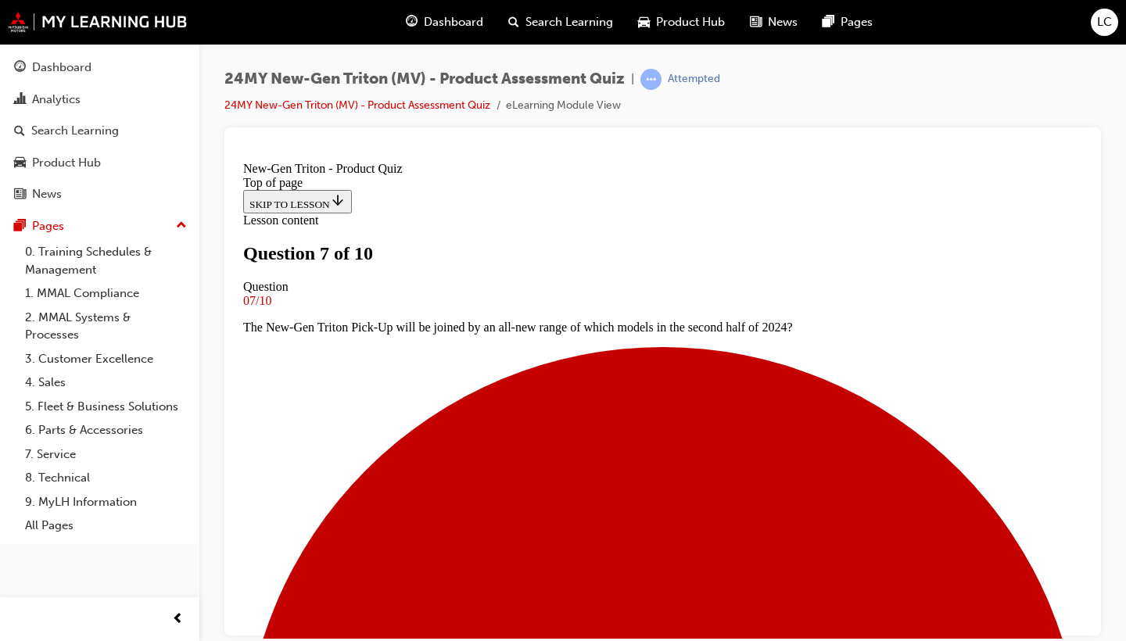
scroll to position [190, 0]
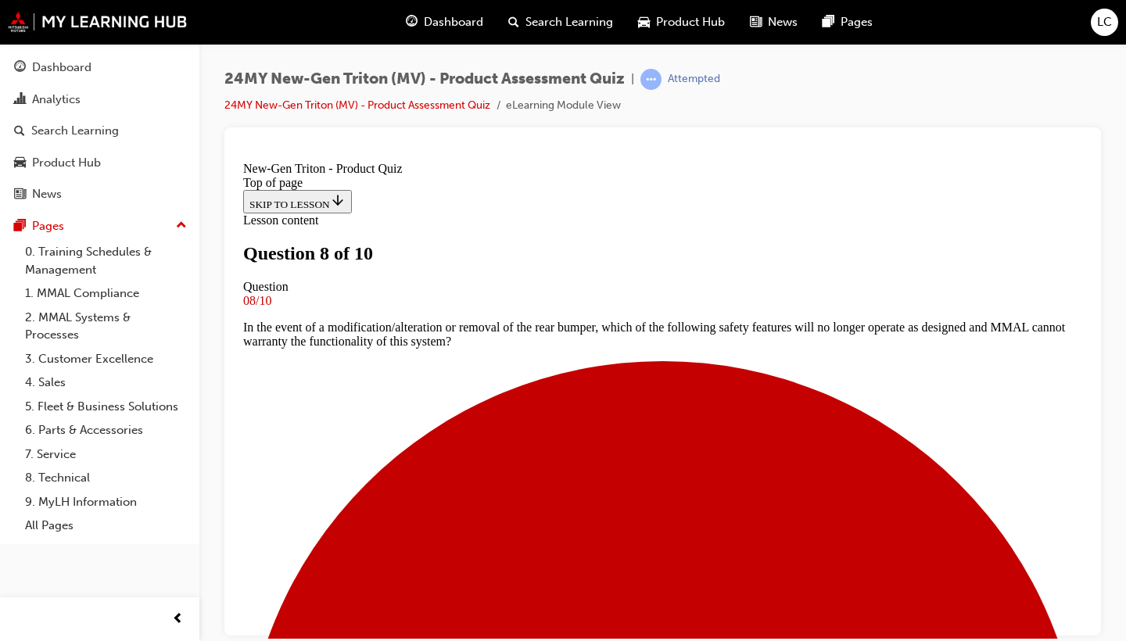
scroll to position [188, 0]
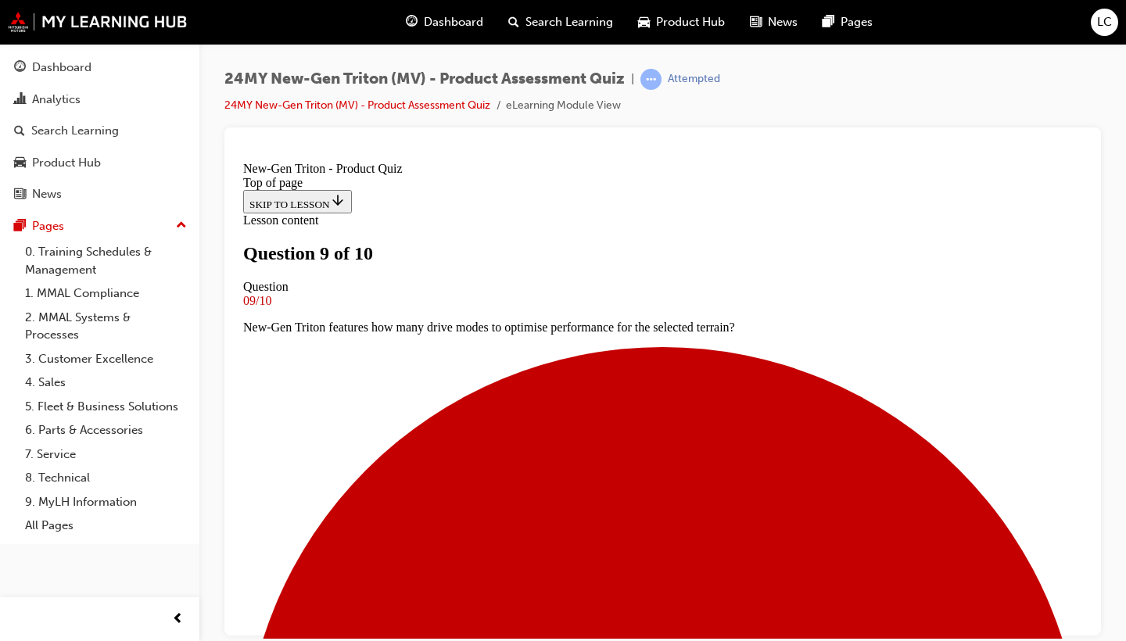
scroll to position [120, 0]
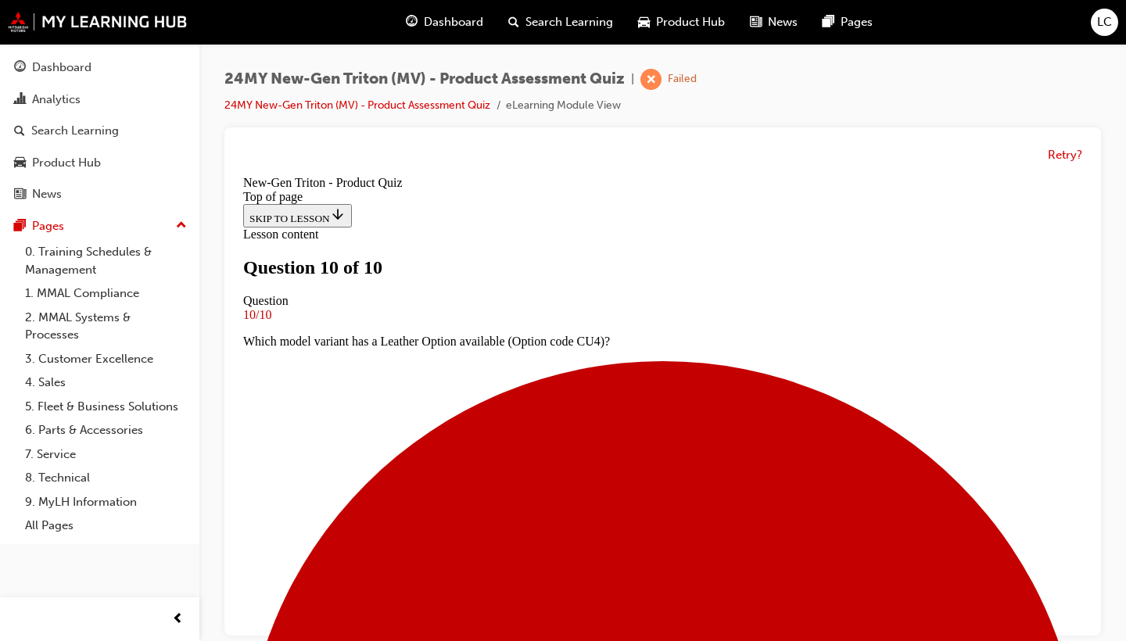
scroll to position [316, 0]
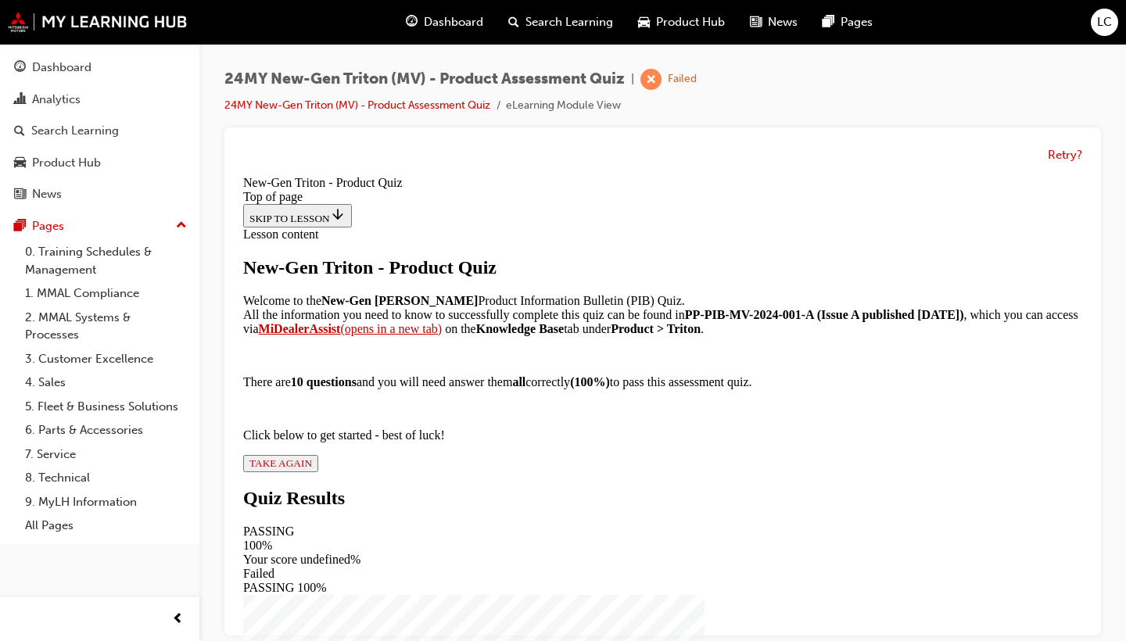
click at [312, 469] on span "TAKE AGAIN" at bounding box center [280, 463] width 63 height 12
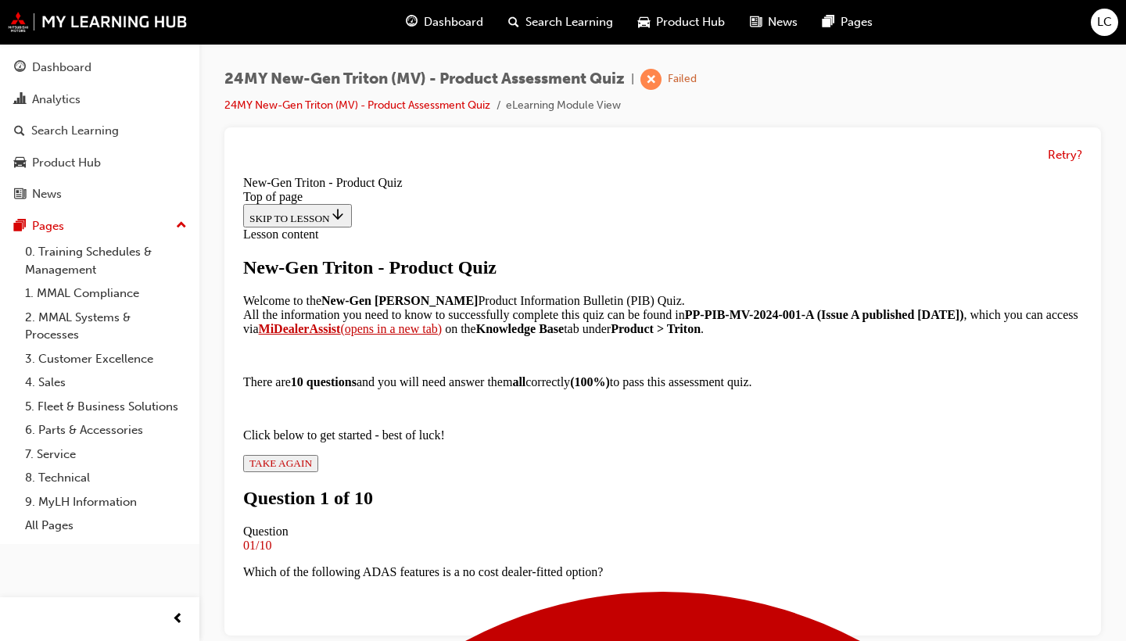
scroll to position [231, 0]
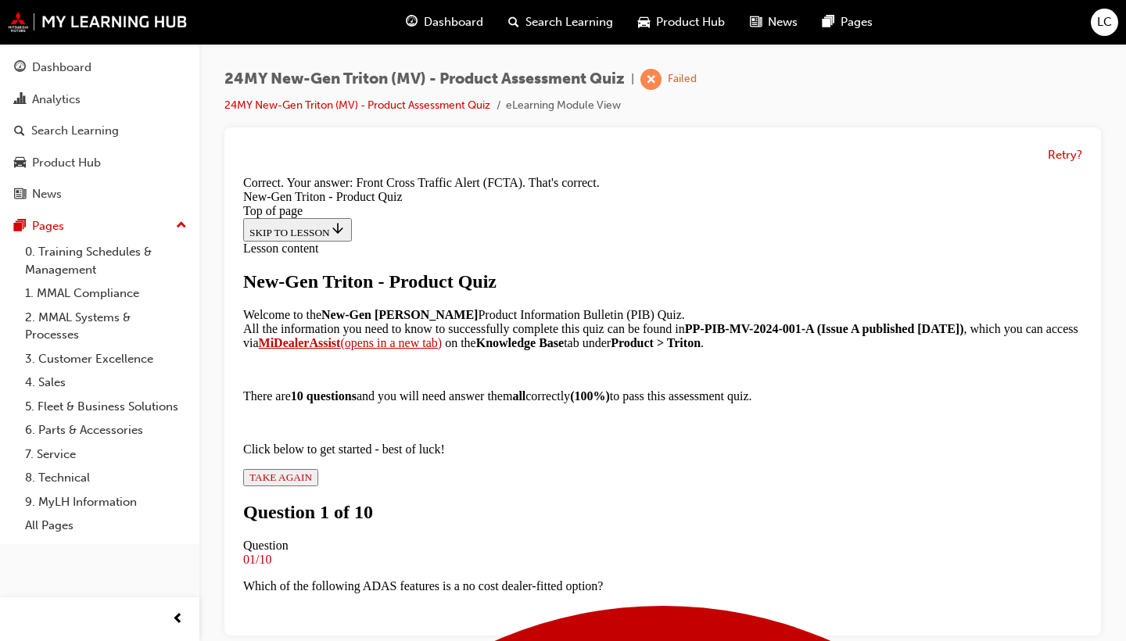
scroll to position [431, 0]
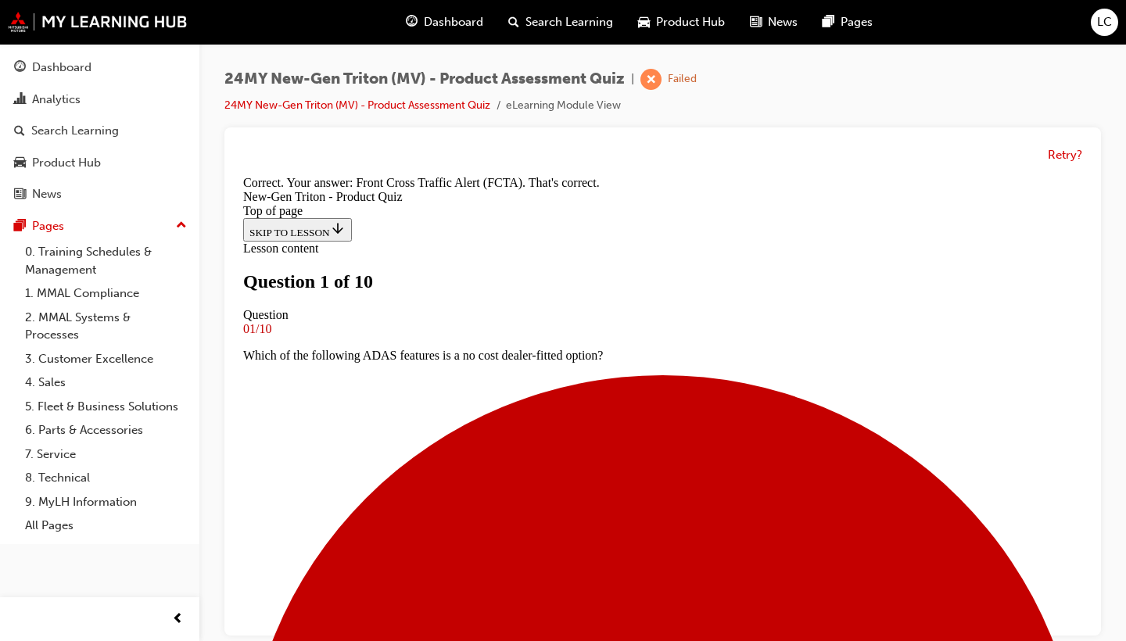
scroll to position [197, 0]
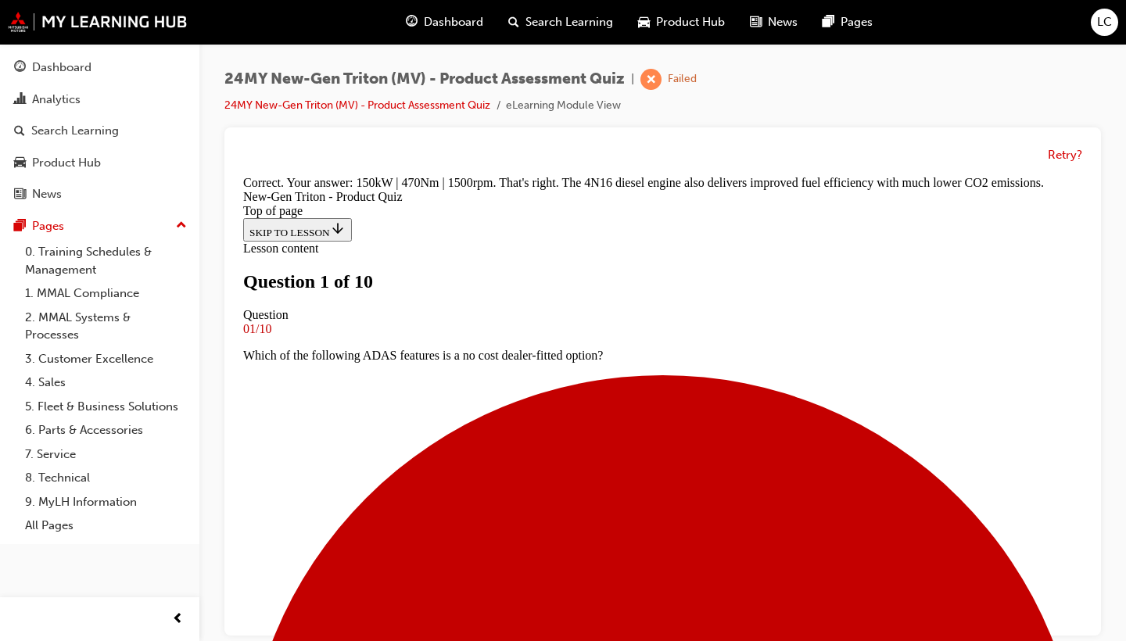
scroll to position [502, 0]
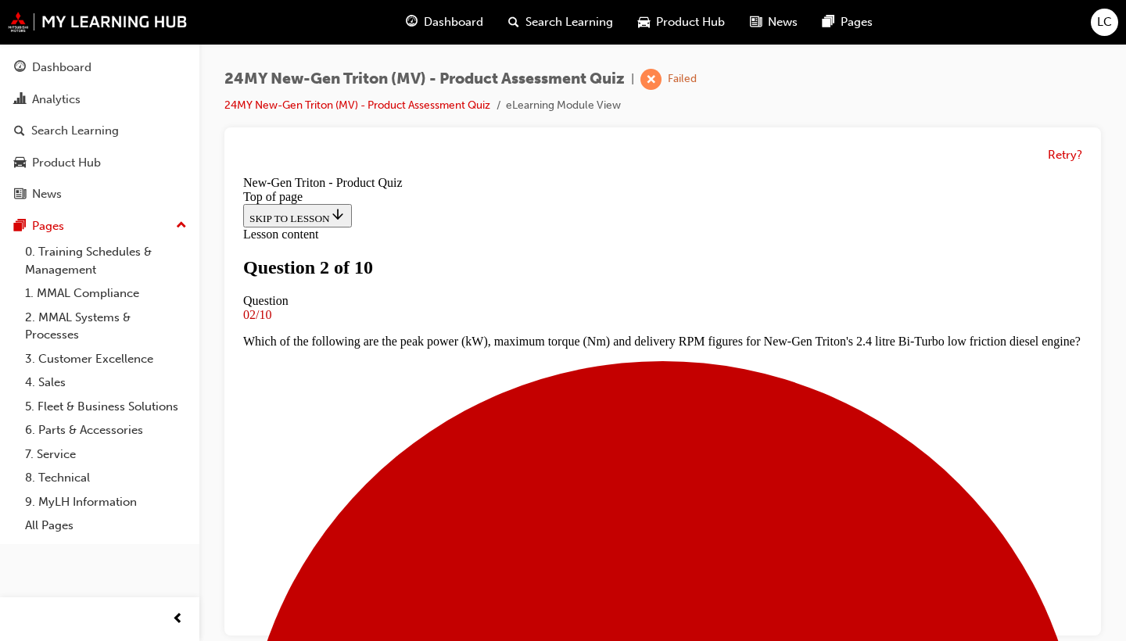
scroll to position [112, 0]
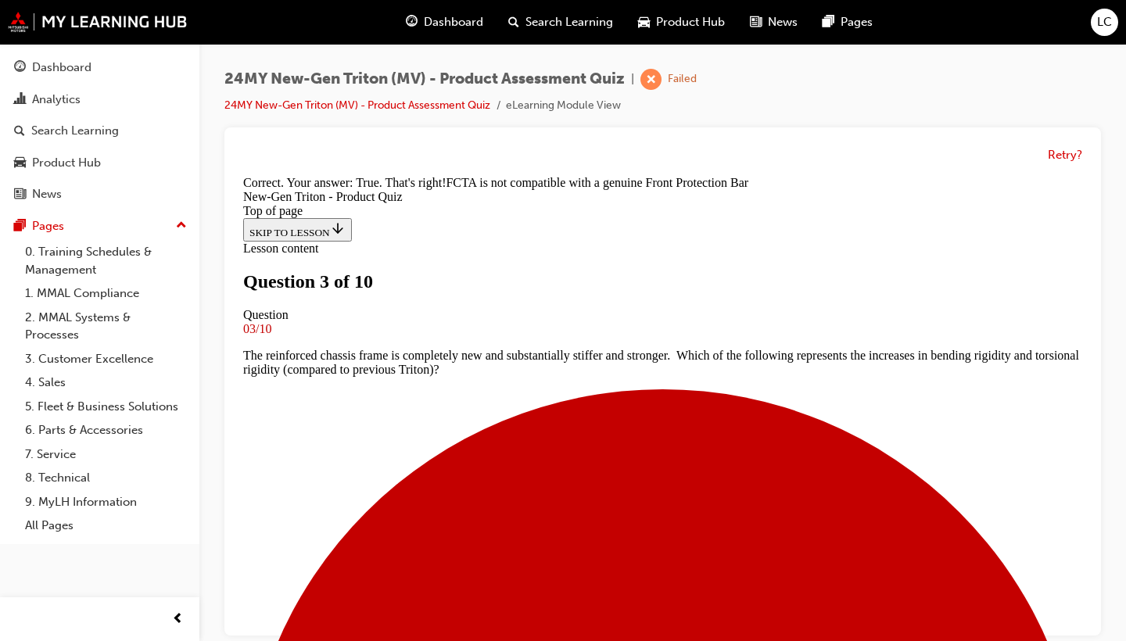
scroll to position [359, 0]
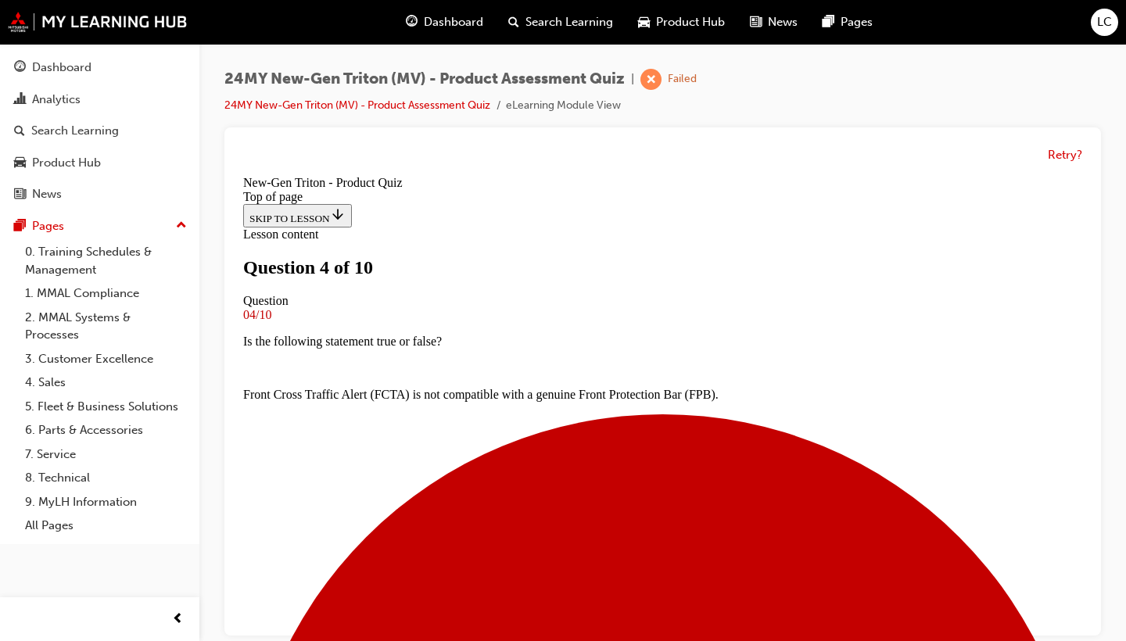
scroll to position [158, 0]
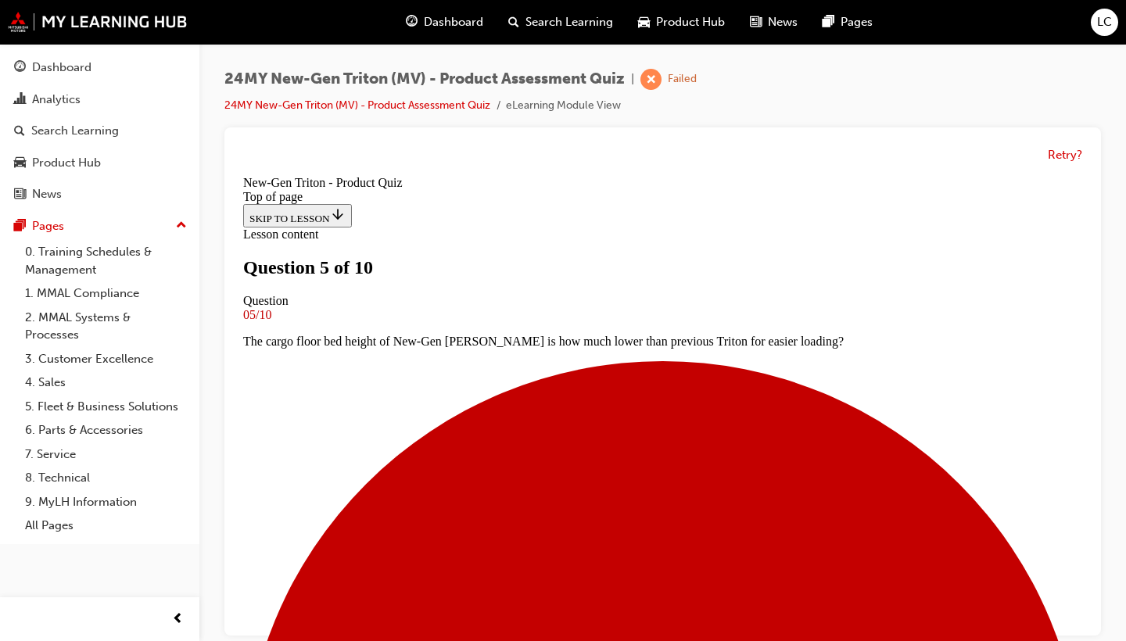
scroll to position [98, 0]
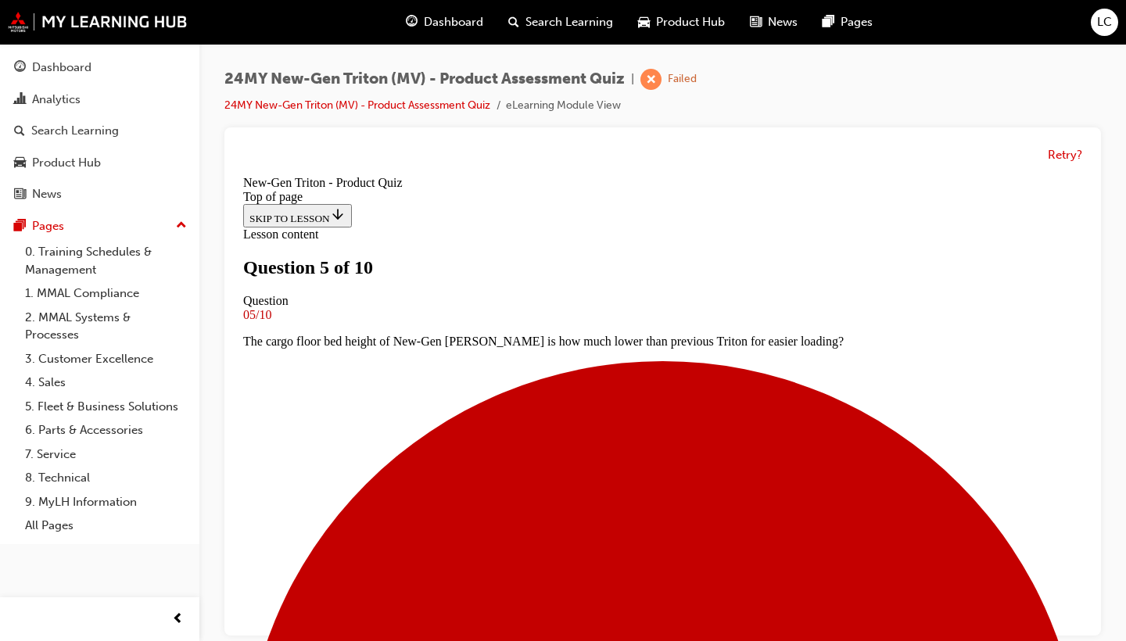
scroll to position [348, 0]
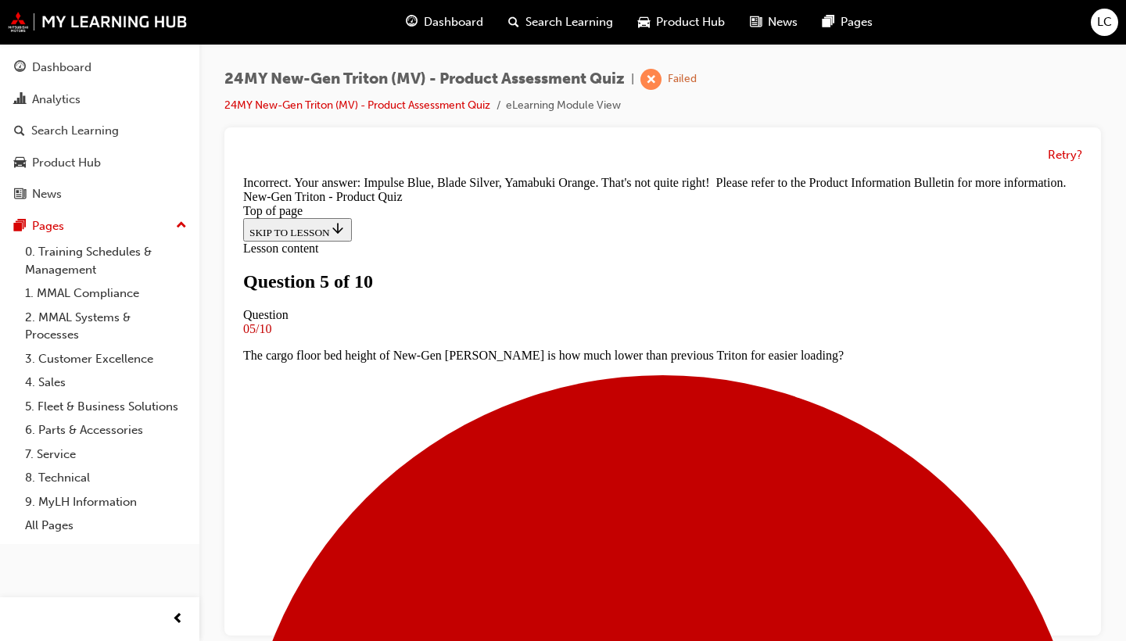
scroll to position [474, 0]
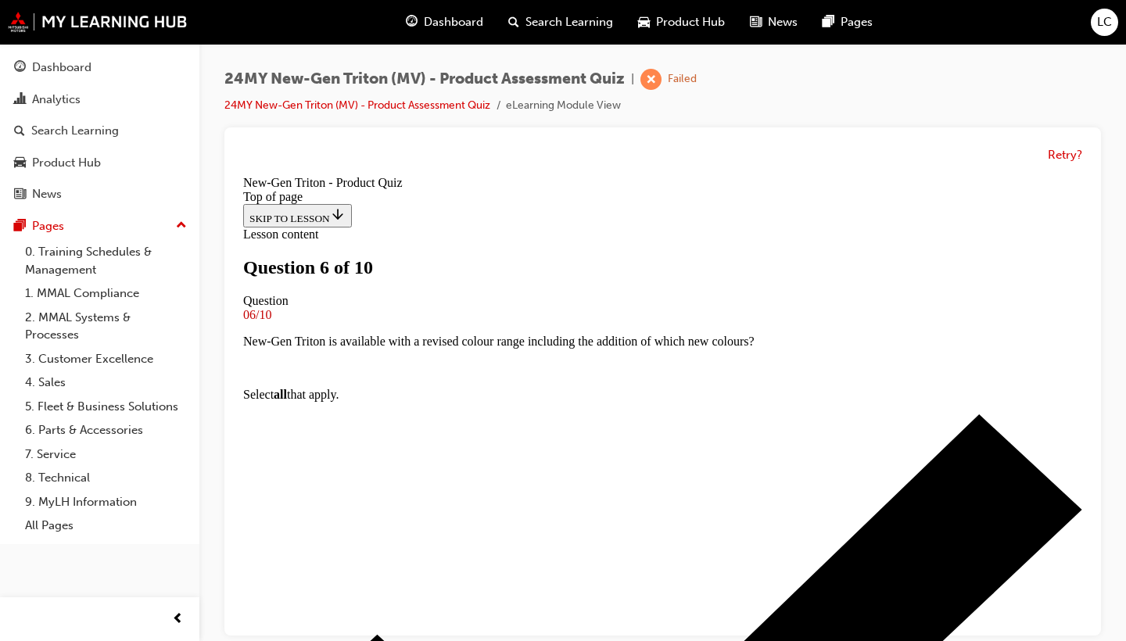
scroll to position [159, 0]
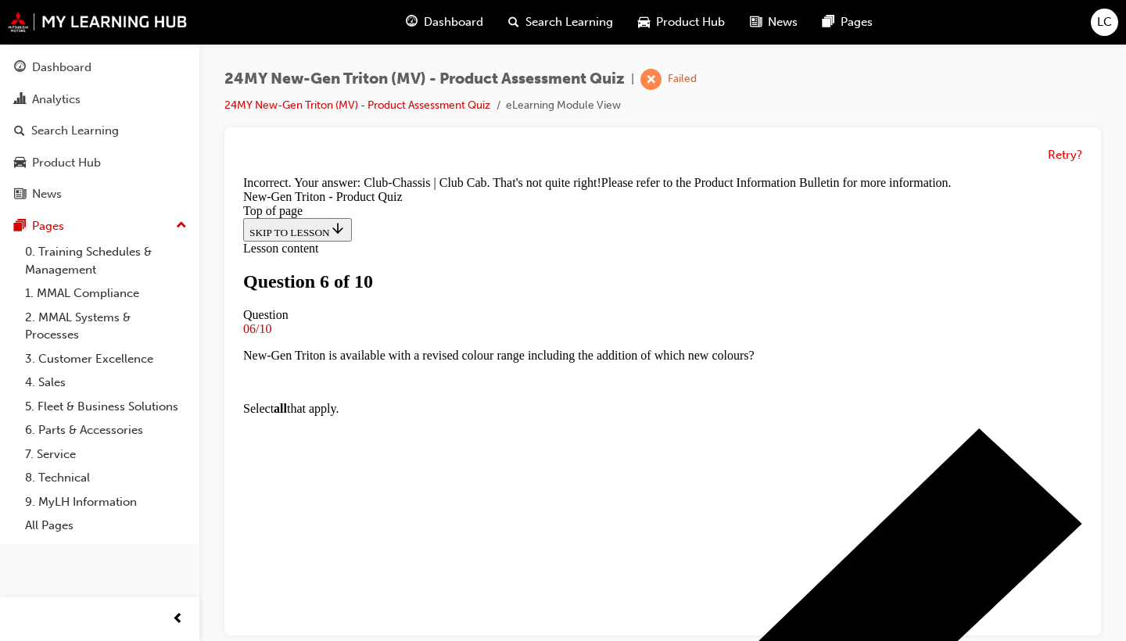
scroll to position [493, 0]
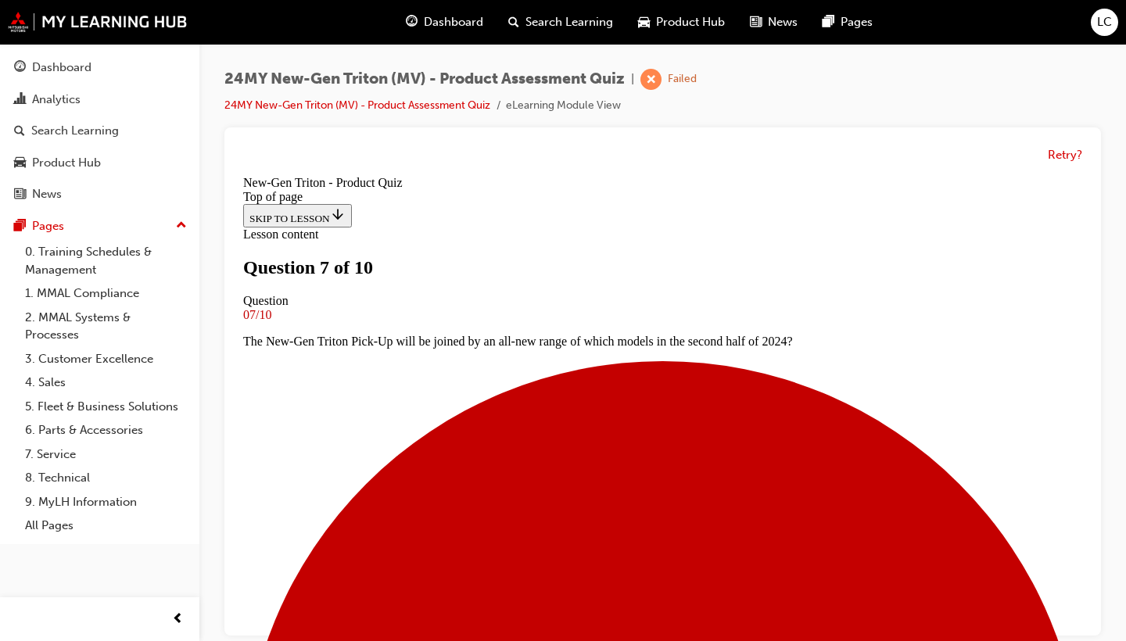
scroll to position [123, 0]
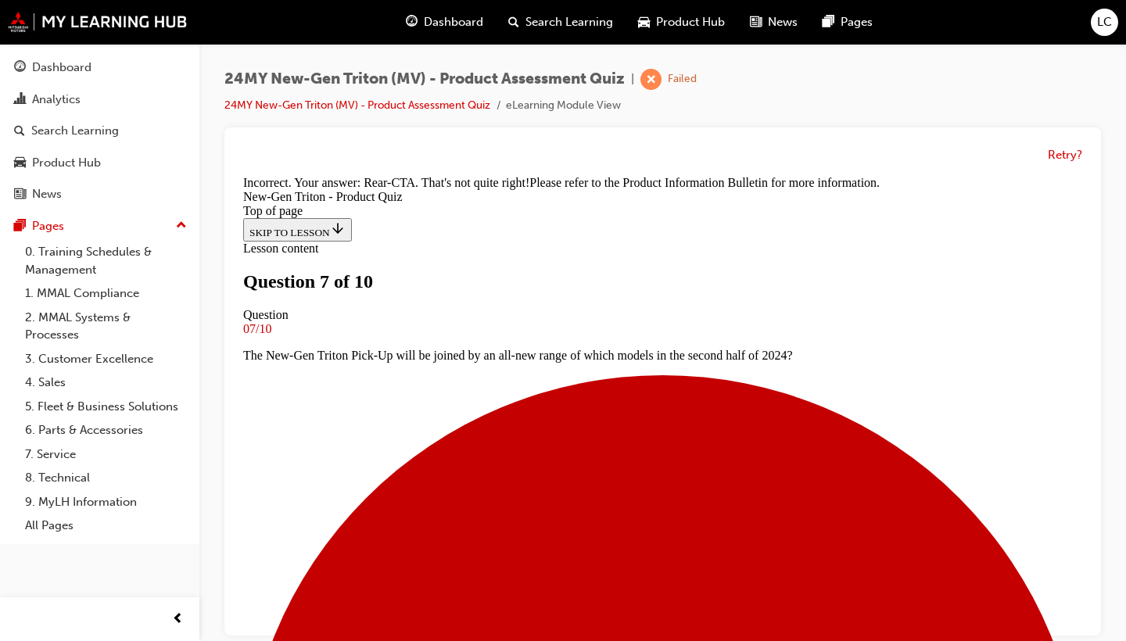
scroll to position [520, 0]
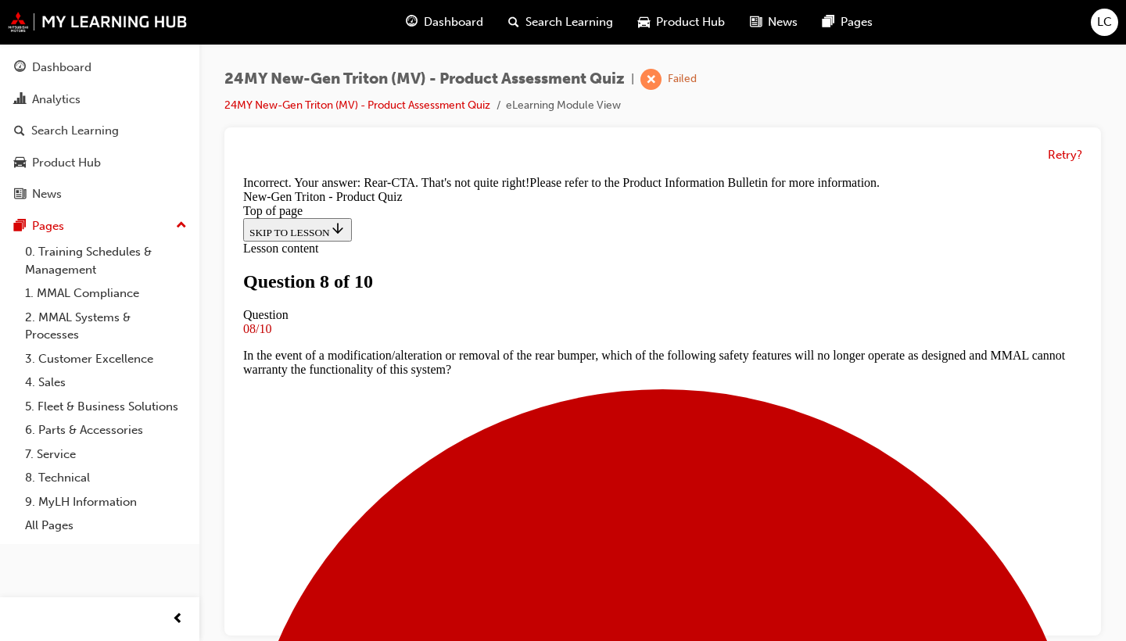
scroll to position [2, 0]
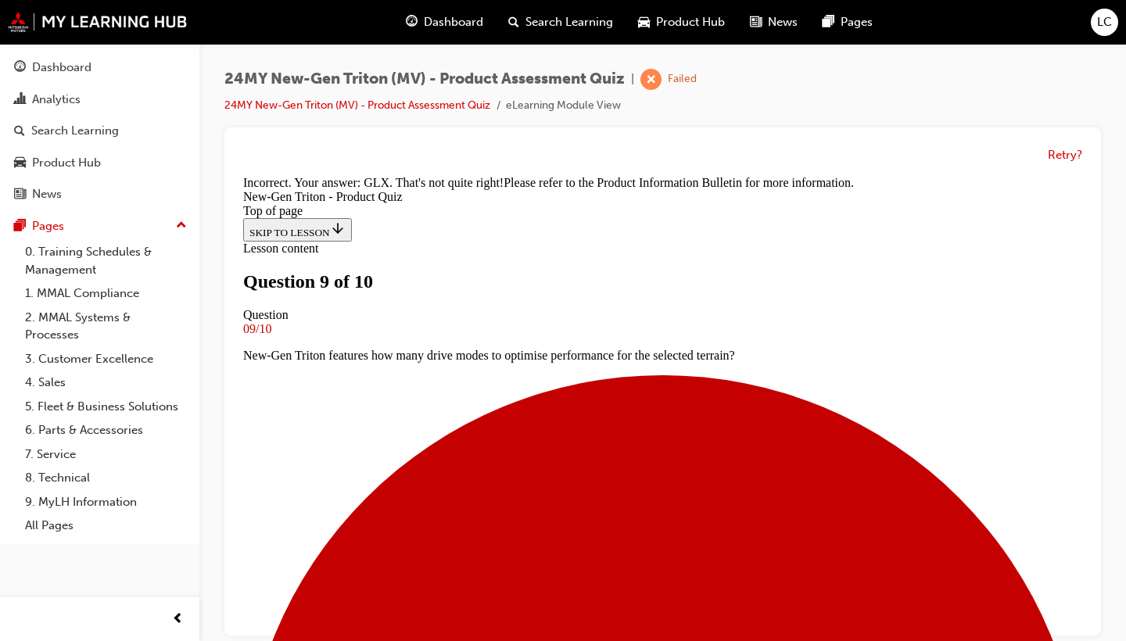
scroll to position [467, 0]
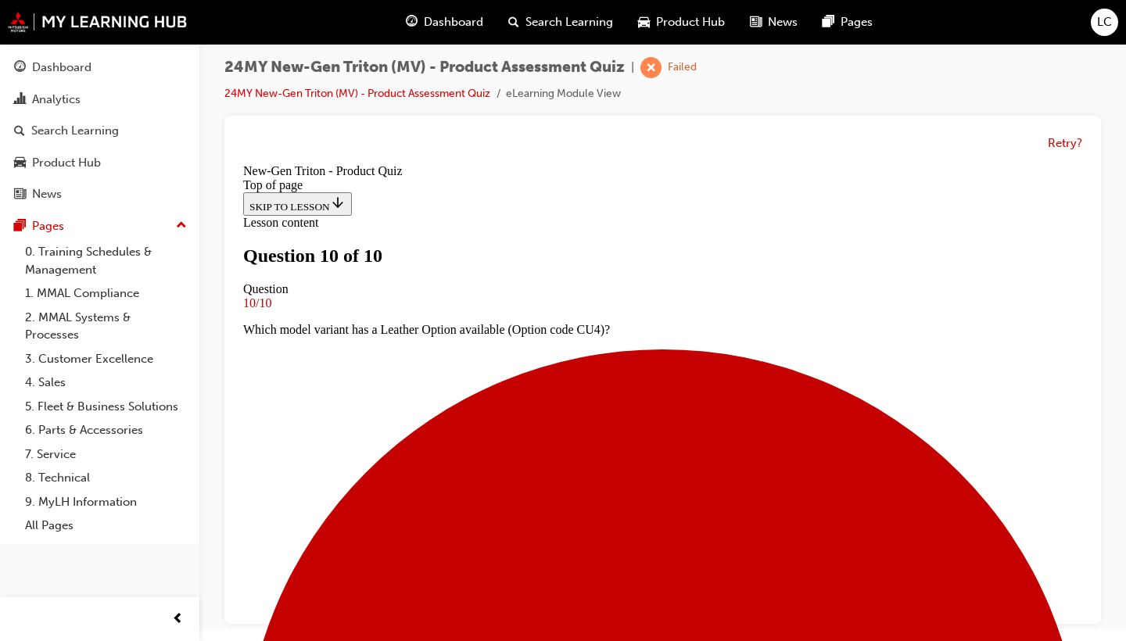
scroll to position [11, 0]
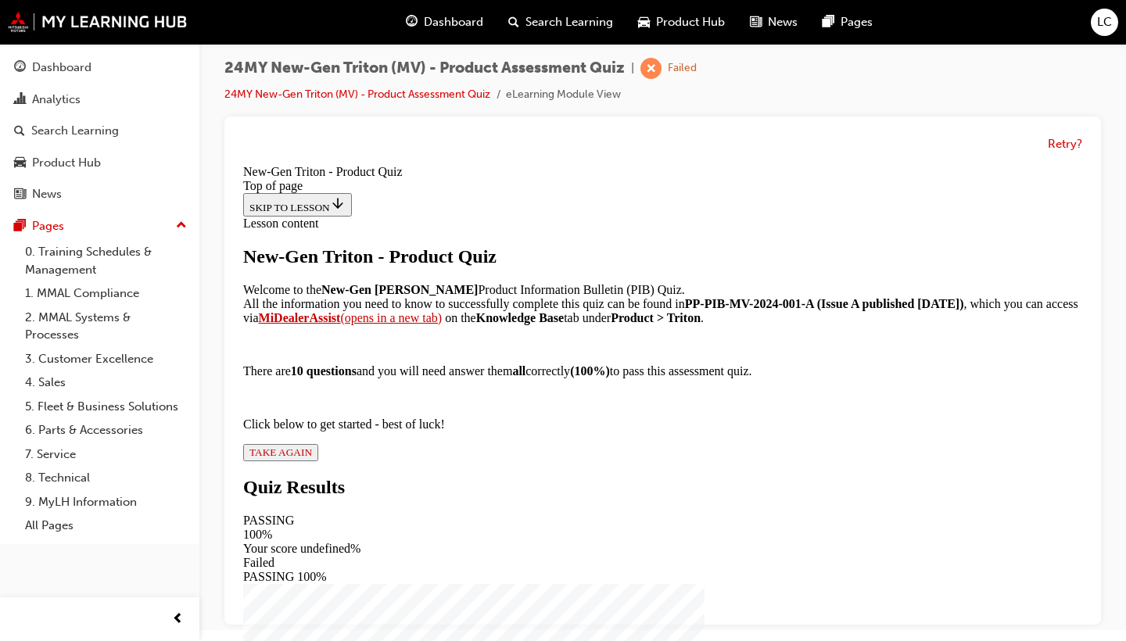
scroll to position [245, 0]
click at [426, 461] on div "New-Gen Triton - Product Quiz Welcome to the New-Gen Triton Product Information…" at bounding box center [662, 353] width 839 height 215
click at [312, 458] on span "TAKE AGAIN" at bounding box center [280, 452] width 63 height 12
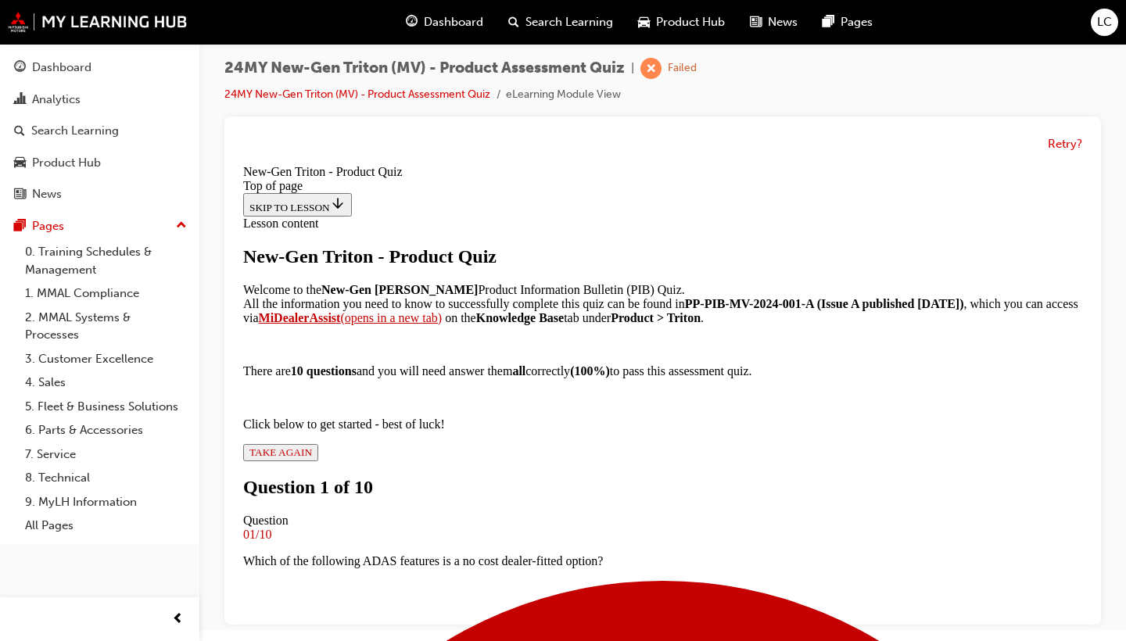
scroll to position [134, 0]
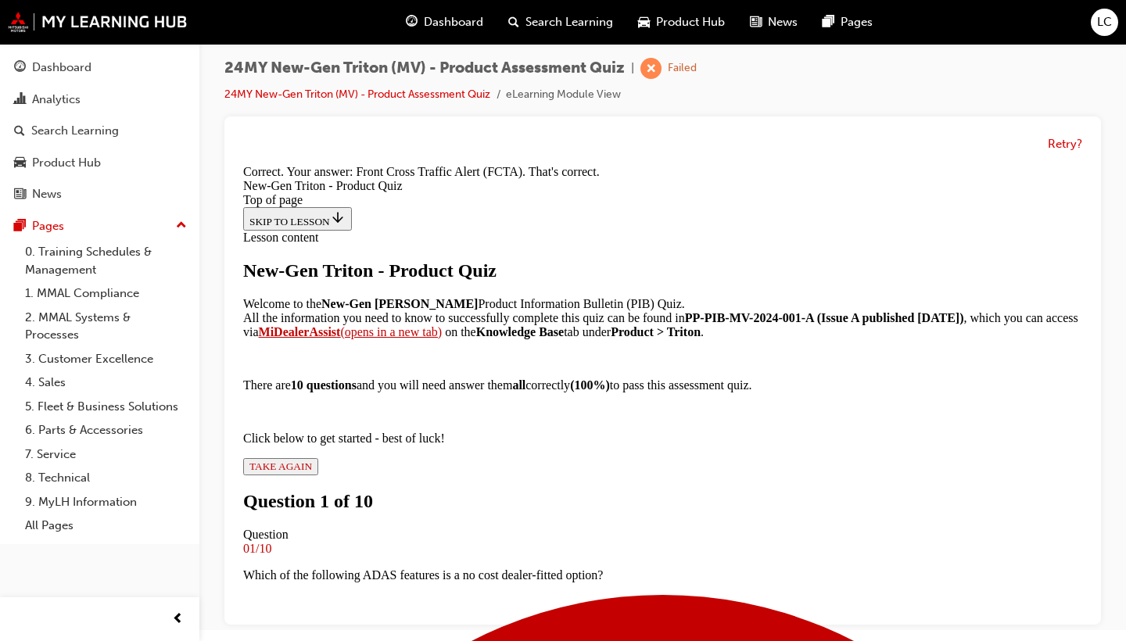
scroll to position [431, 0]
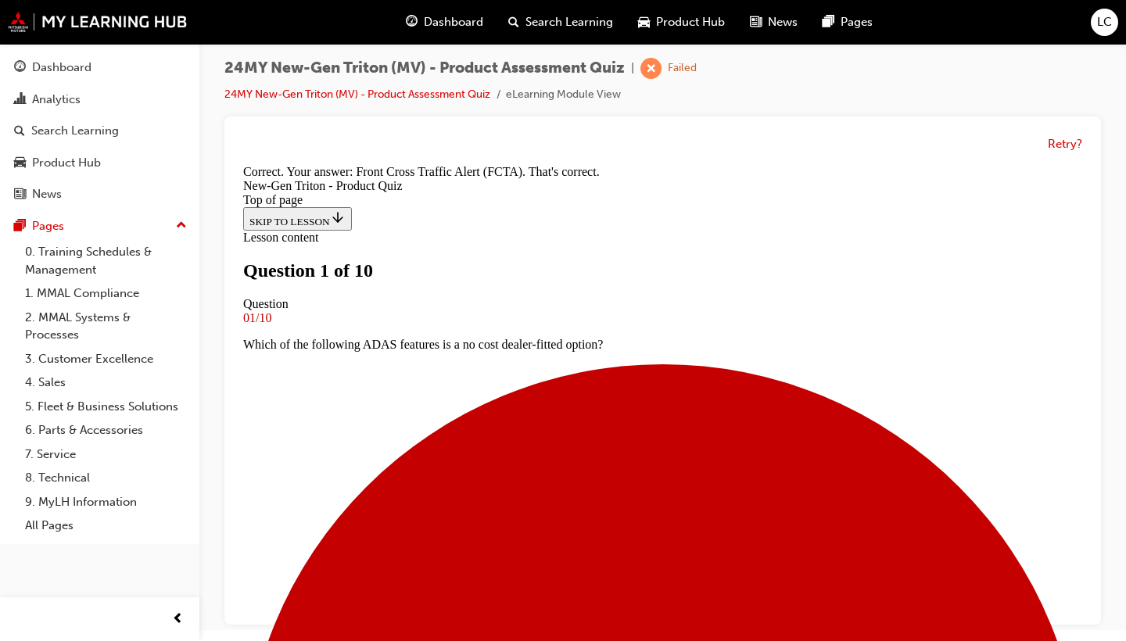
scroll to position [2, 0]
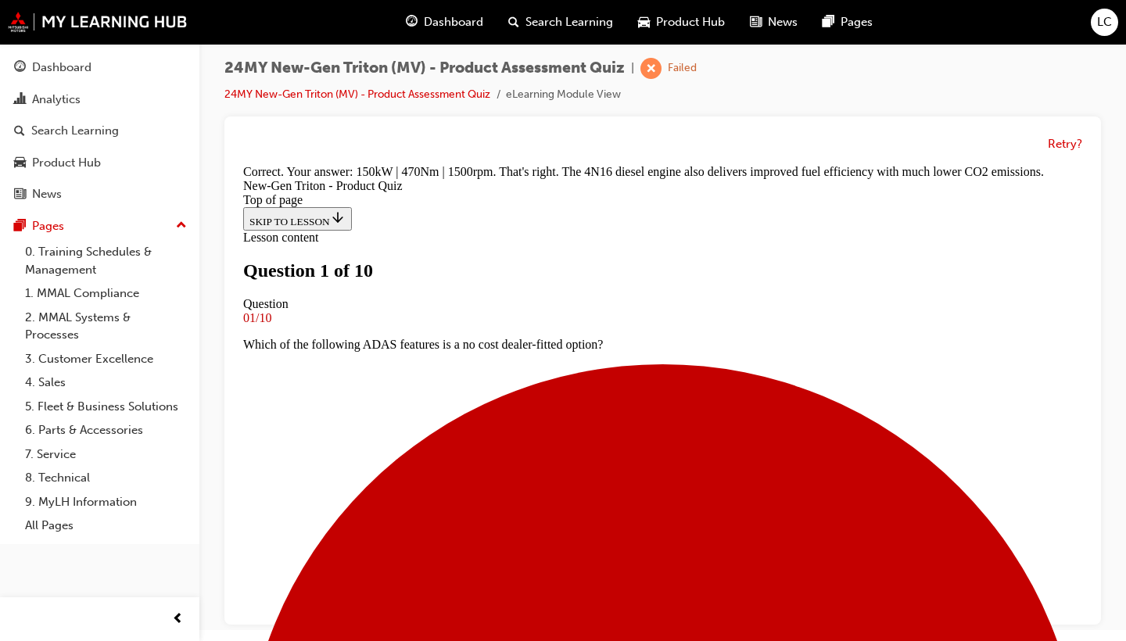
scroll to position [502, 0]
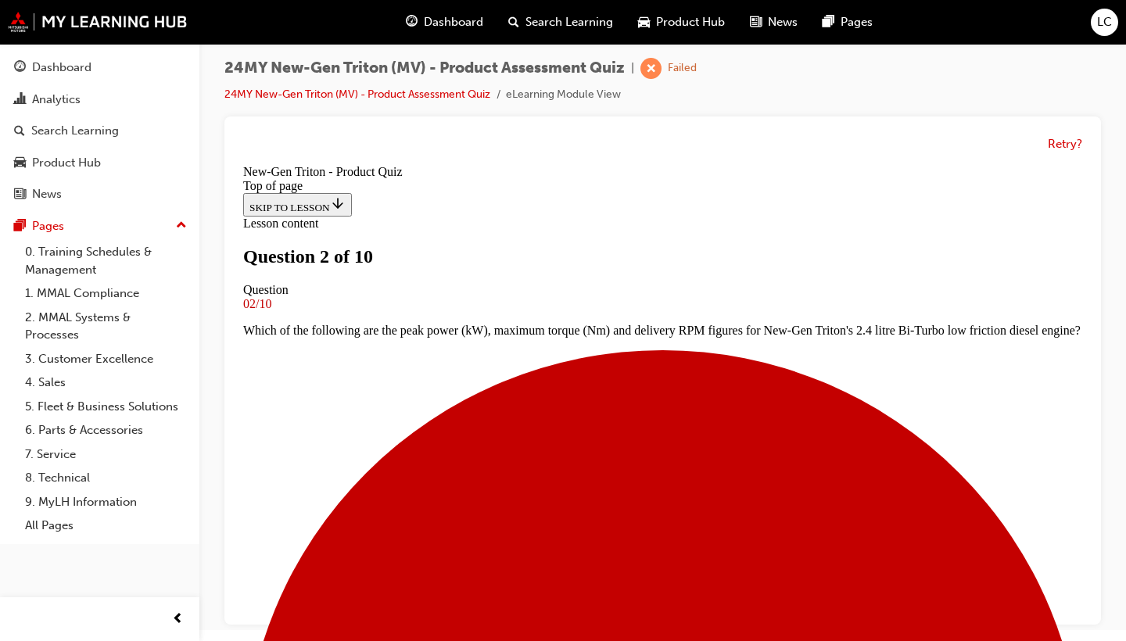
scroll to position [145, 0]
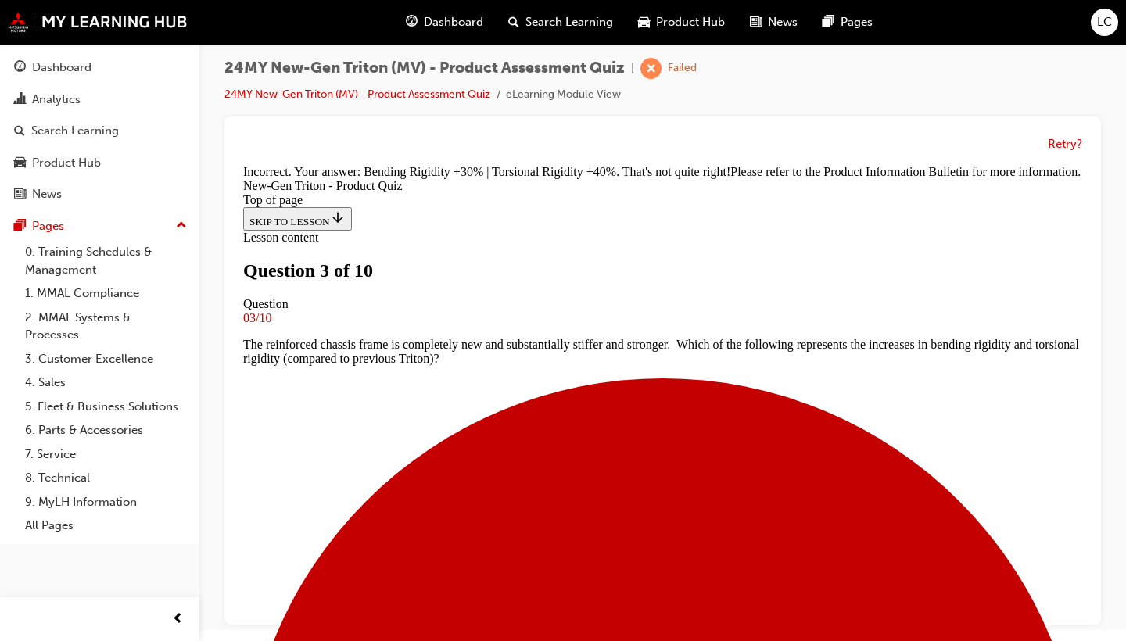
scroll to position [2, 0]
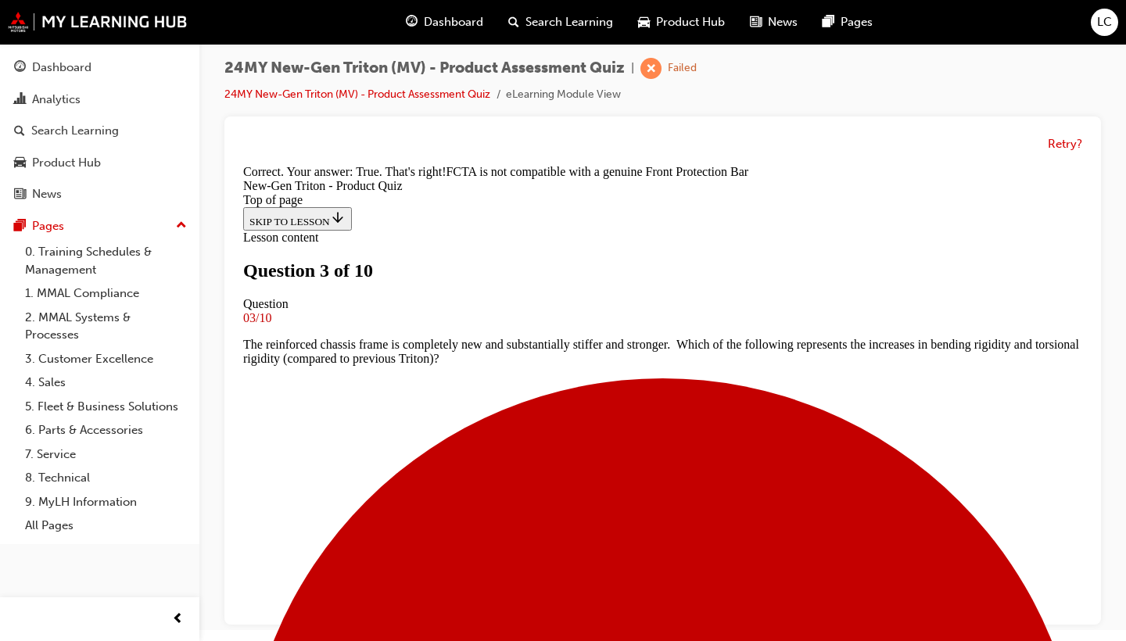
scroll to position [359, 0]
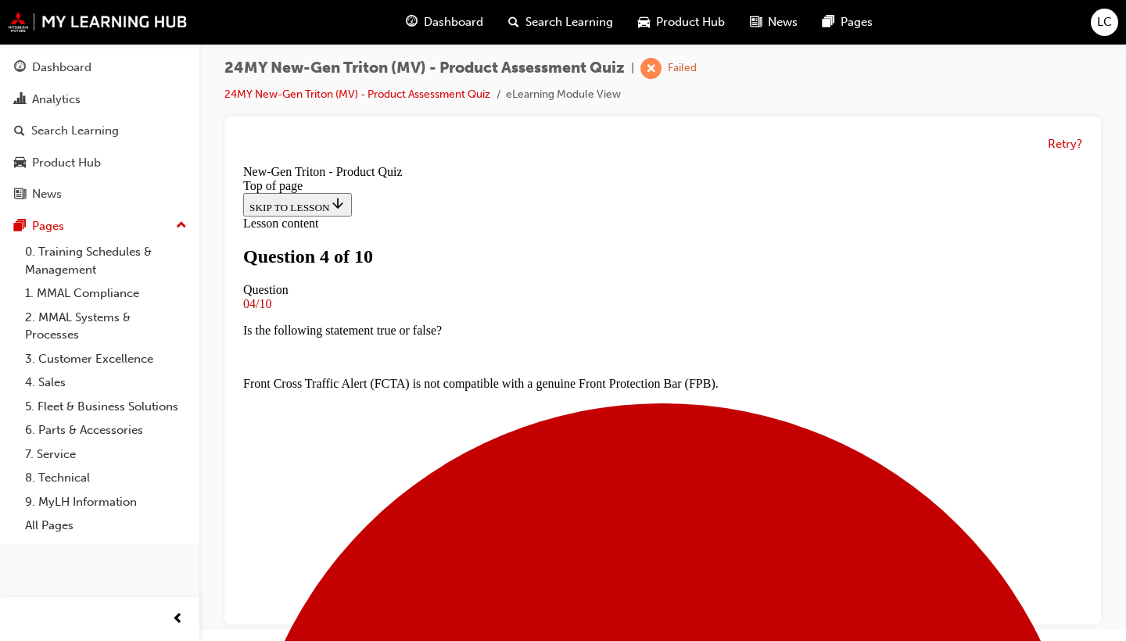
scroll to position [98, 0]
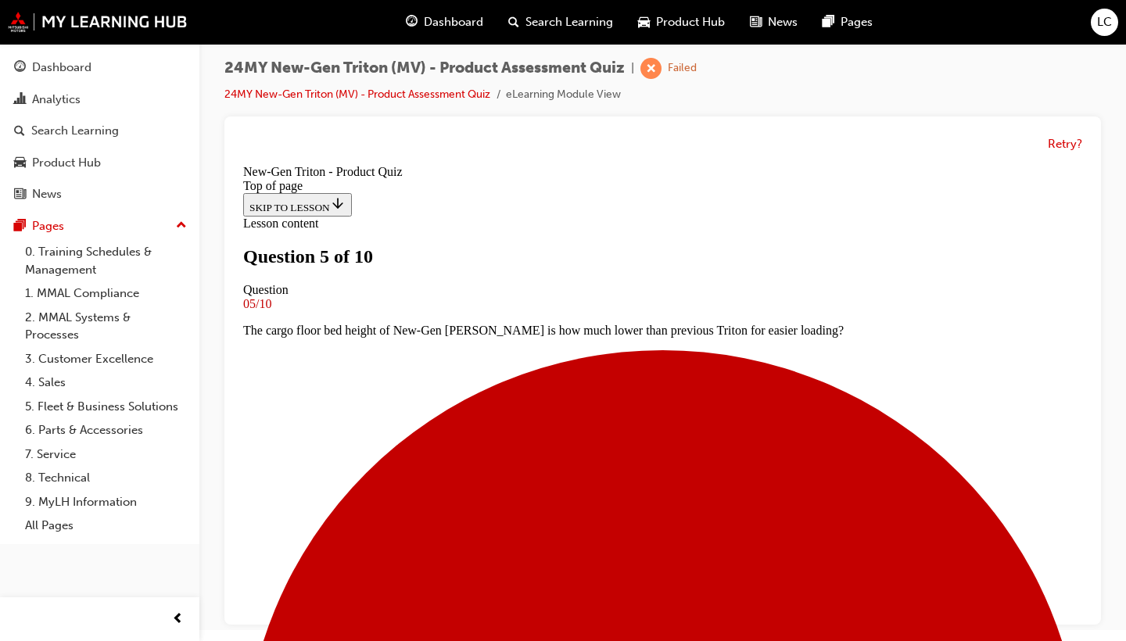
scroll to position [111, 0]
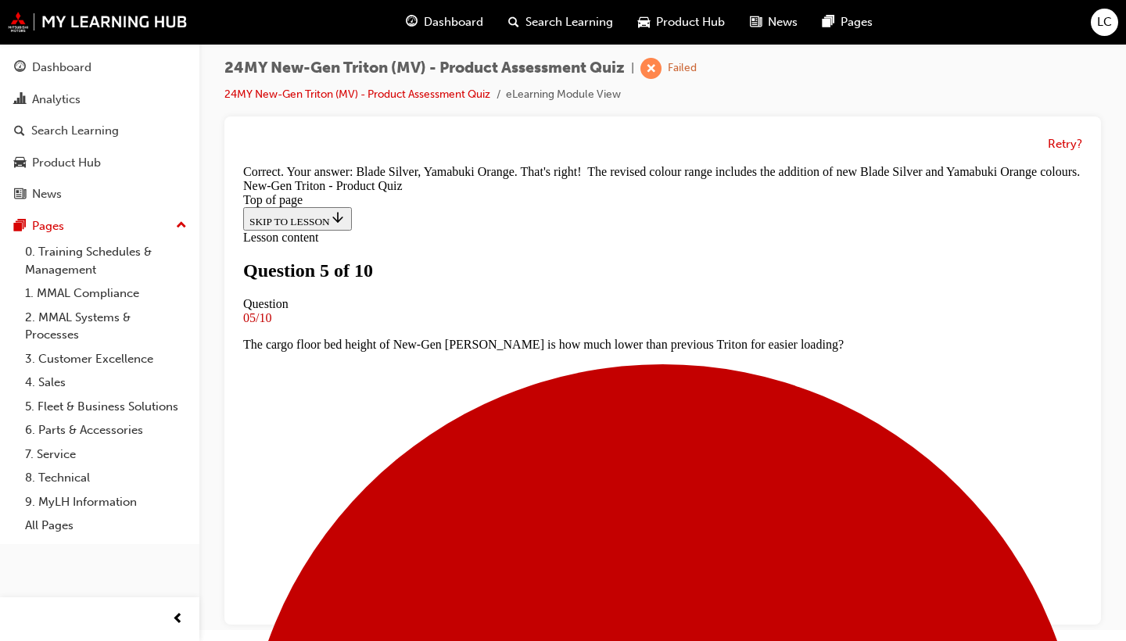
scroll to position [528, 0]
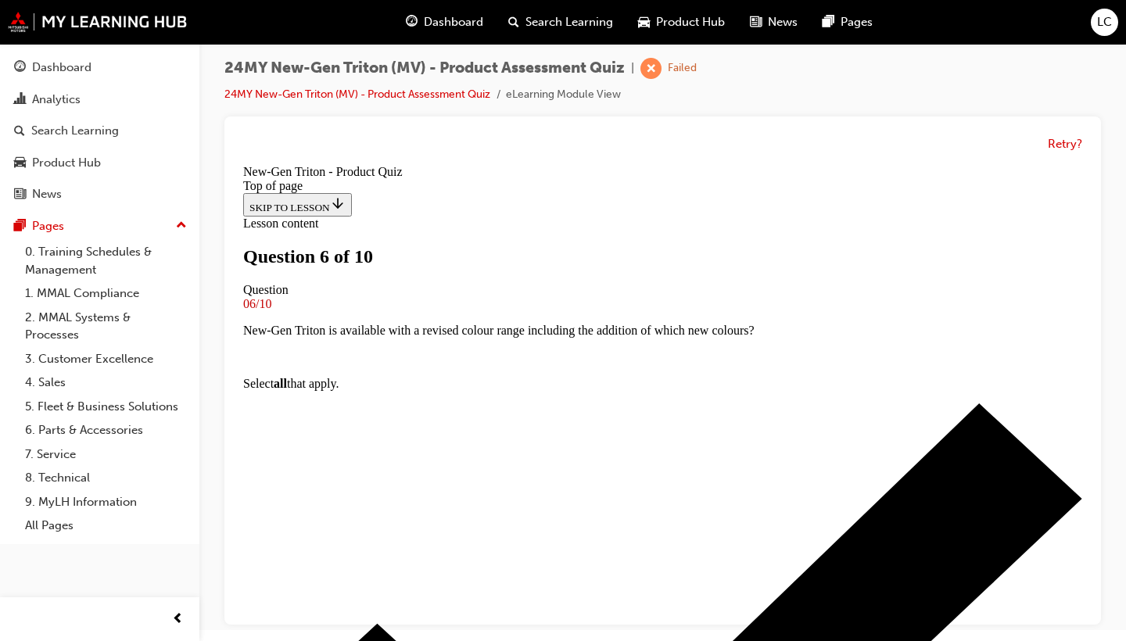
scroll to position [167, 0]
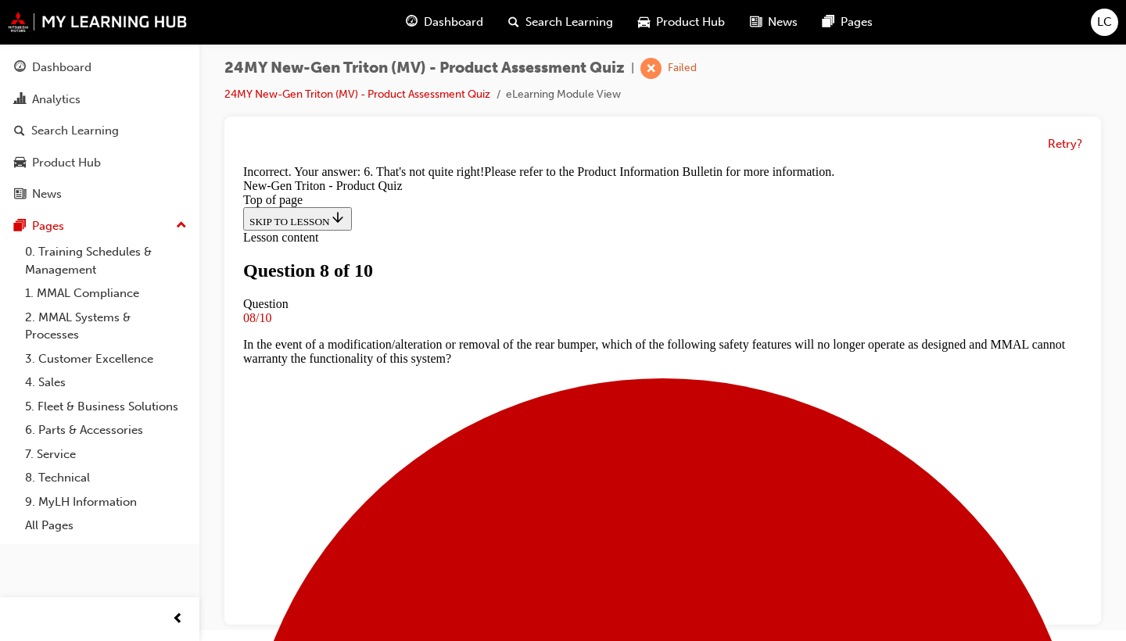
scroll to position [493, 0]
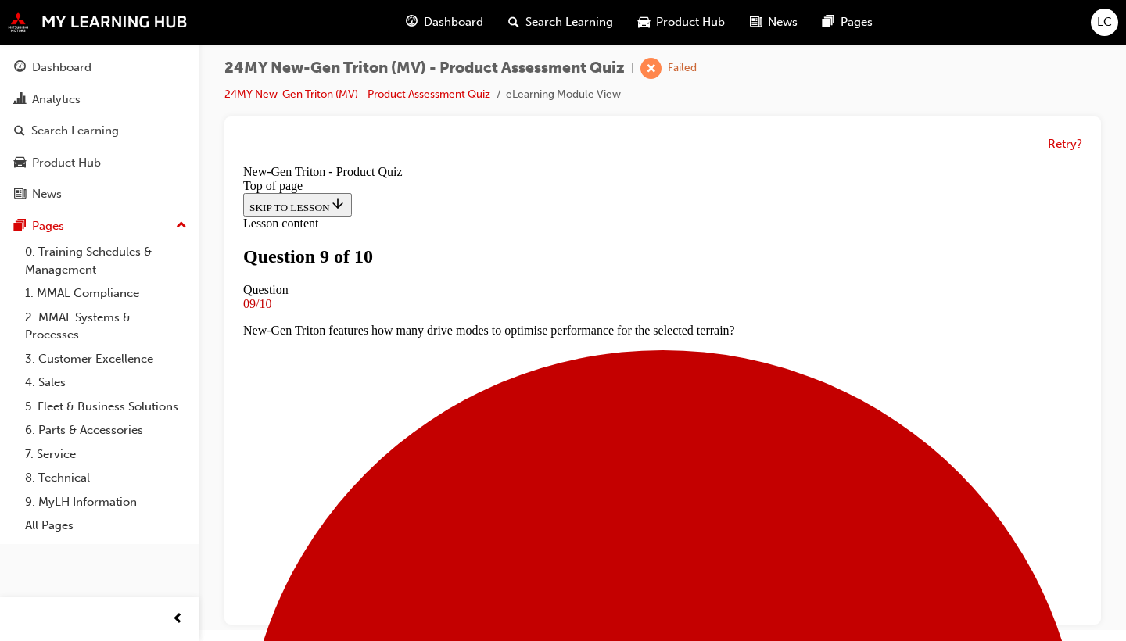
scroll to position [84, 0]
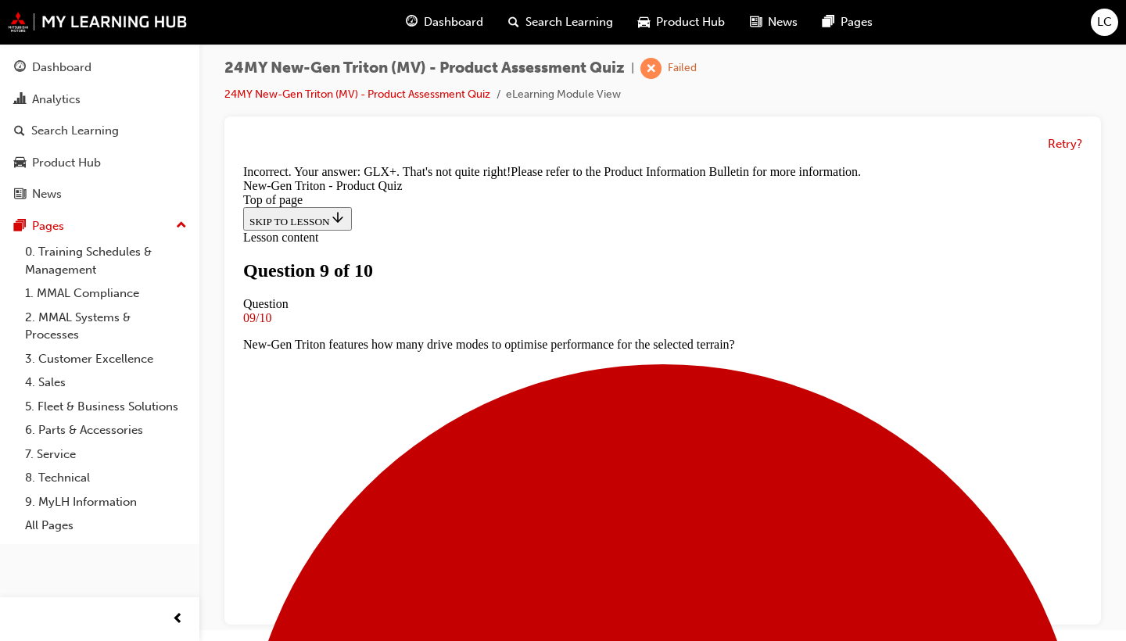
scroll to position [467, 0]
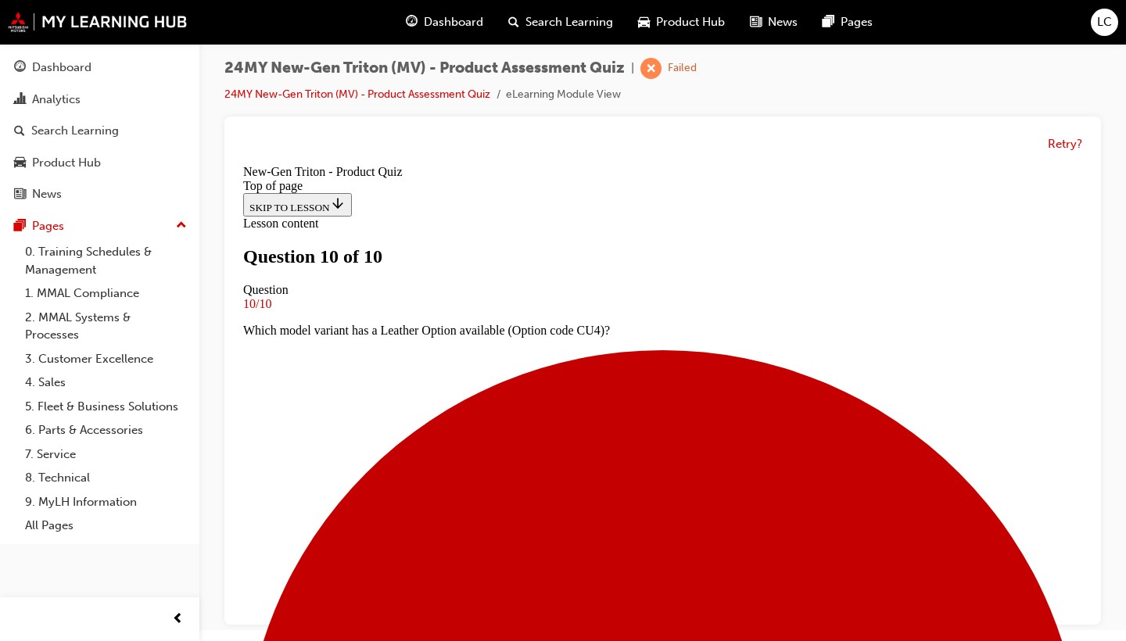
scroll to position [316, 0]
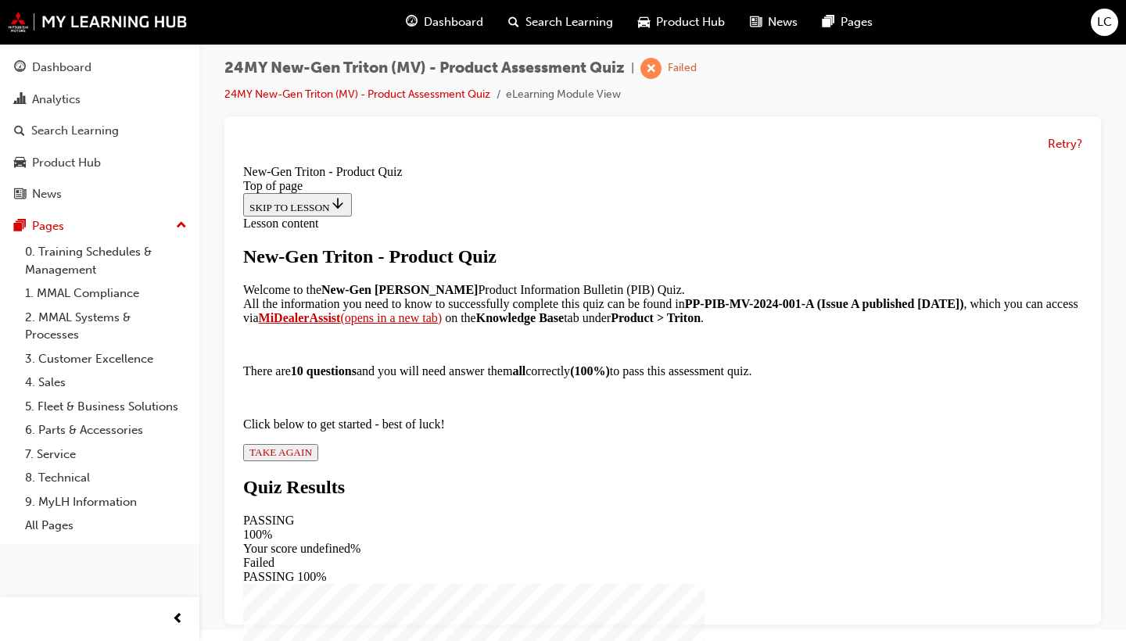
scroll to position [245, 0]
click at [312, 458] on span "TAKE AGAIN" at bounding box center [280, 452] width 63 height 12
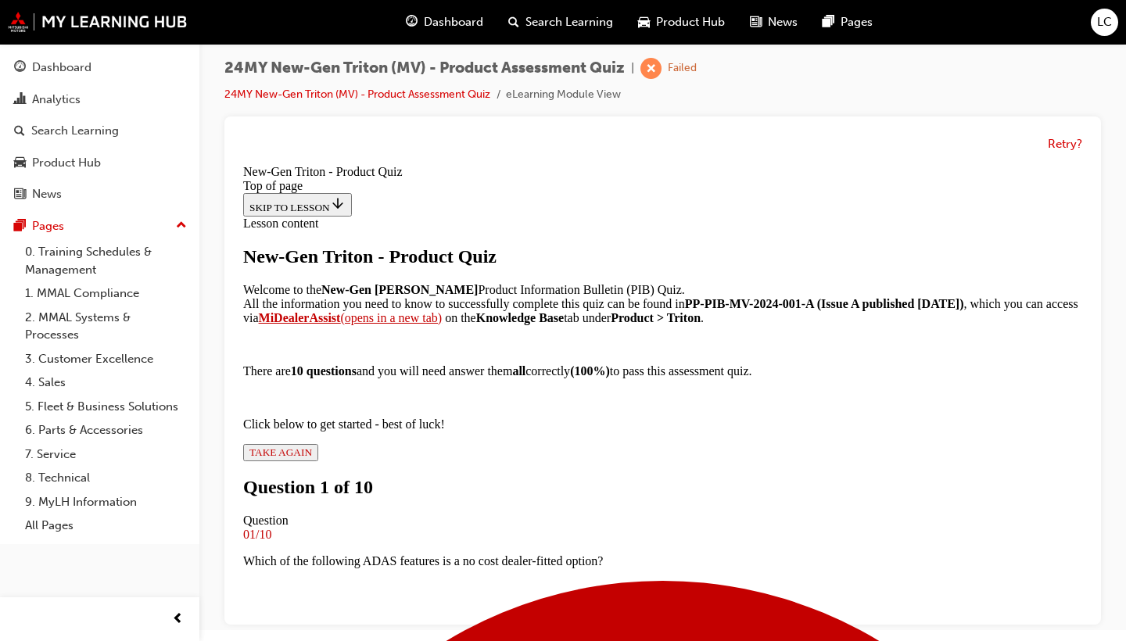
scroll to position [2, 0]
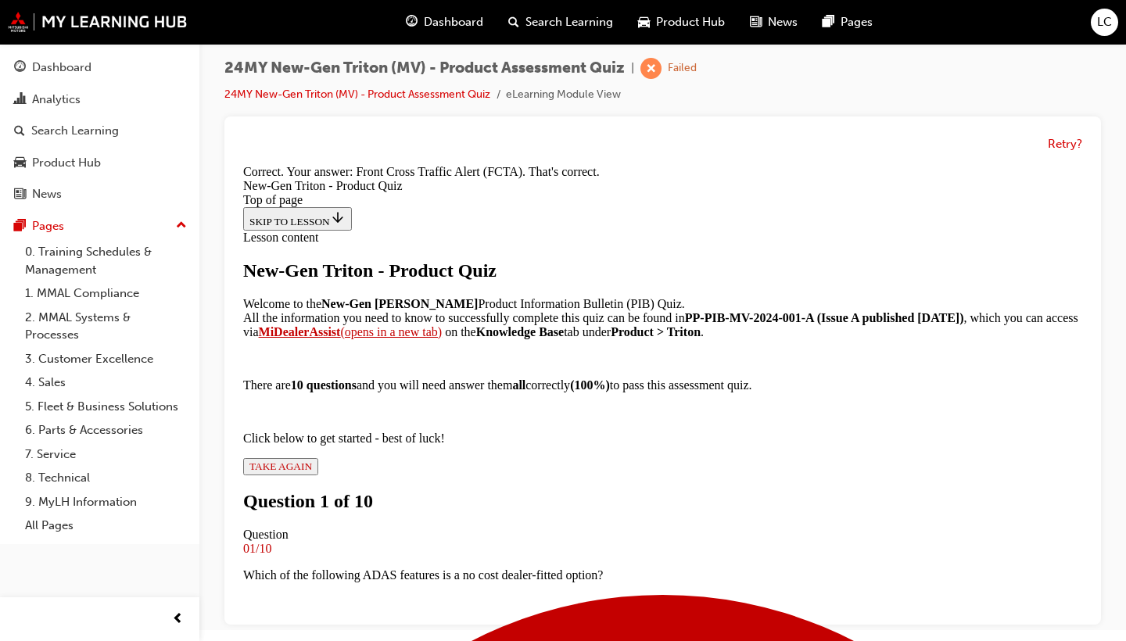
scroll to position [431, 0]
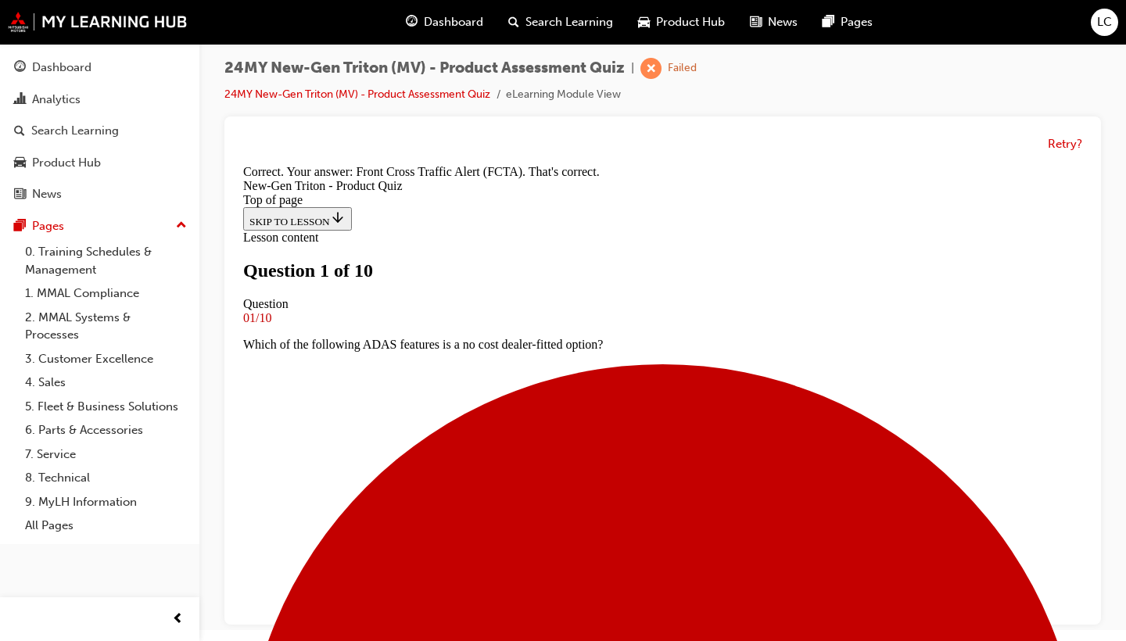
scroll to position [2, 0]
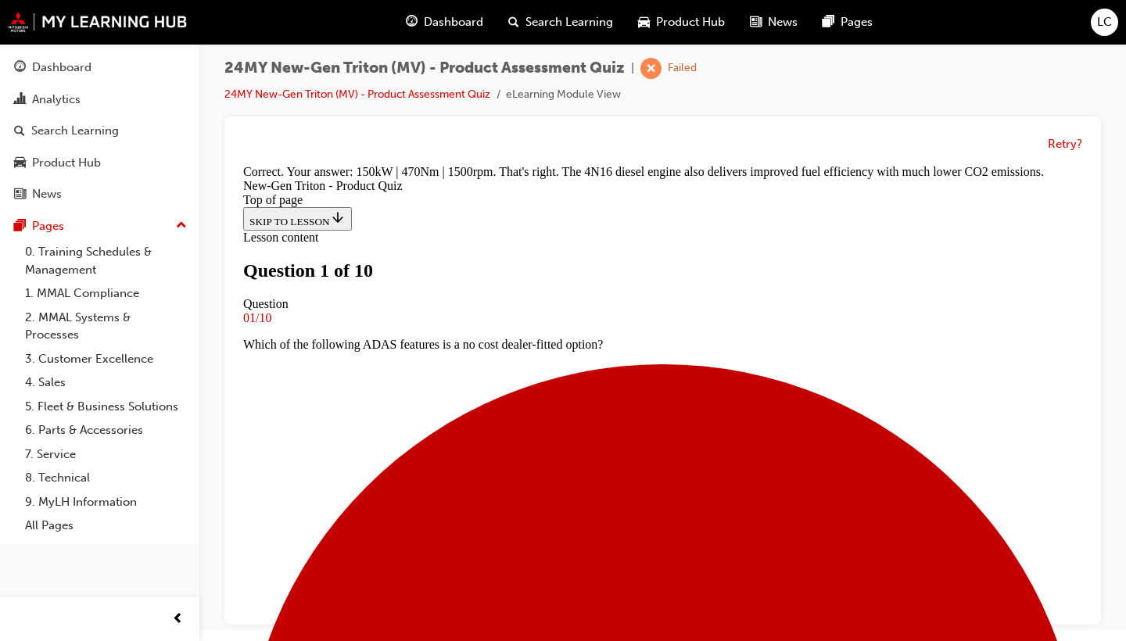
scroll to position [502, 0]
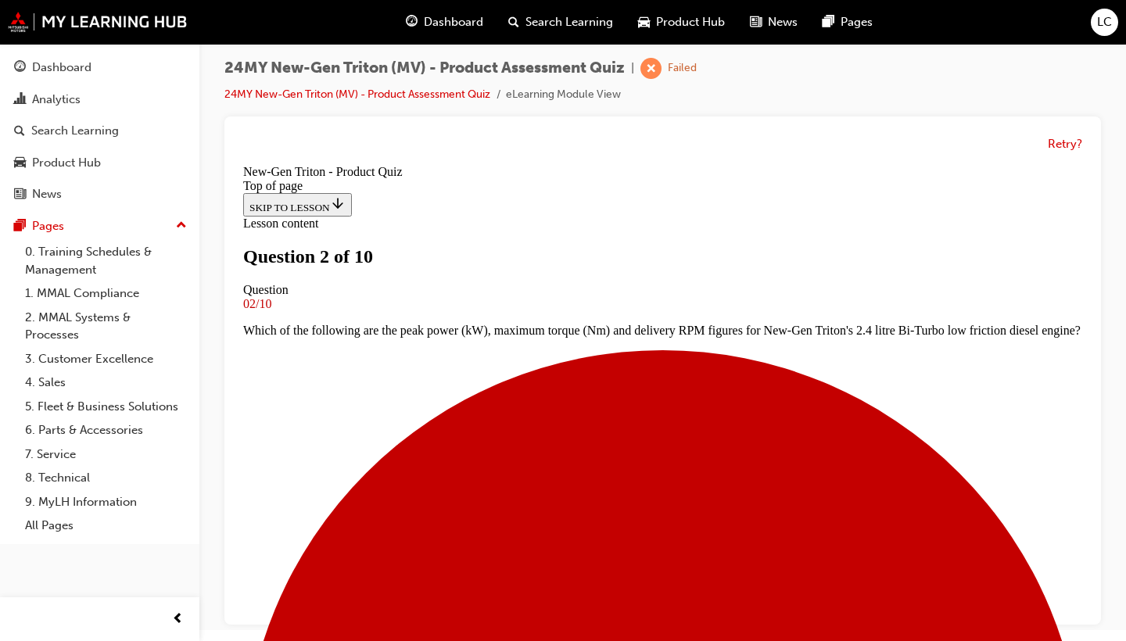
scroll to position [184, 0]
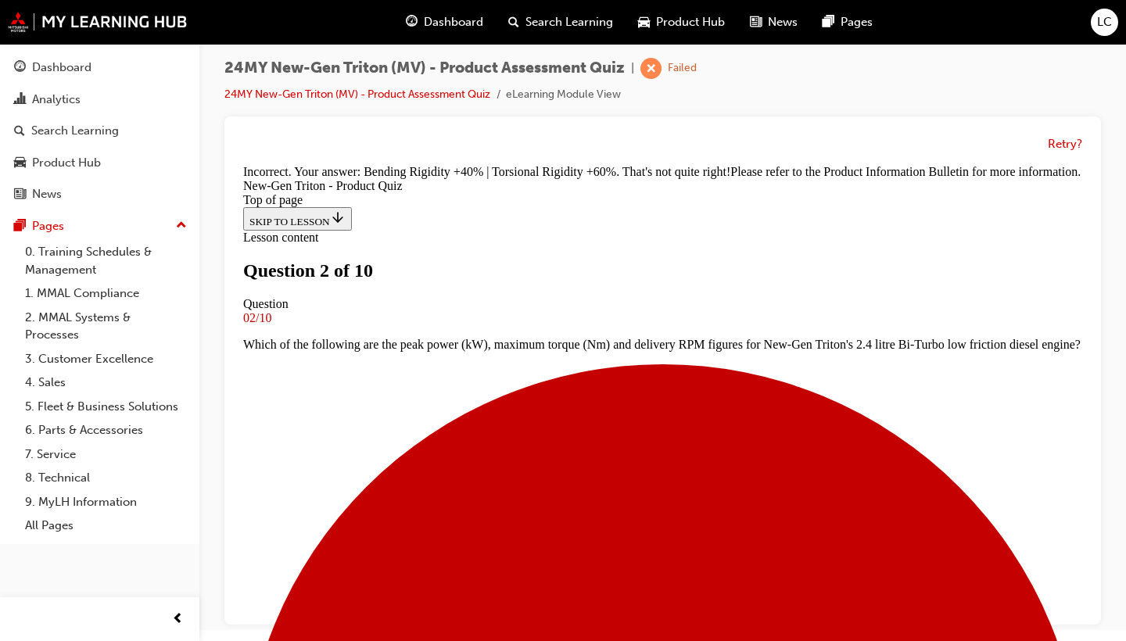
scroll to position [520, 0]
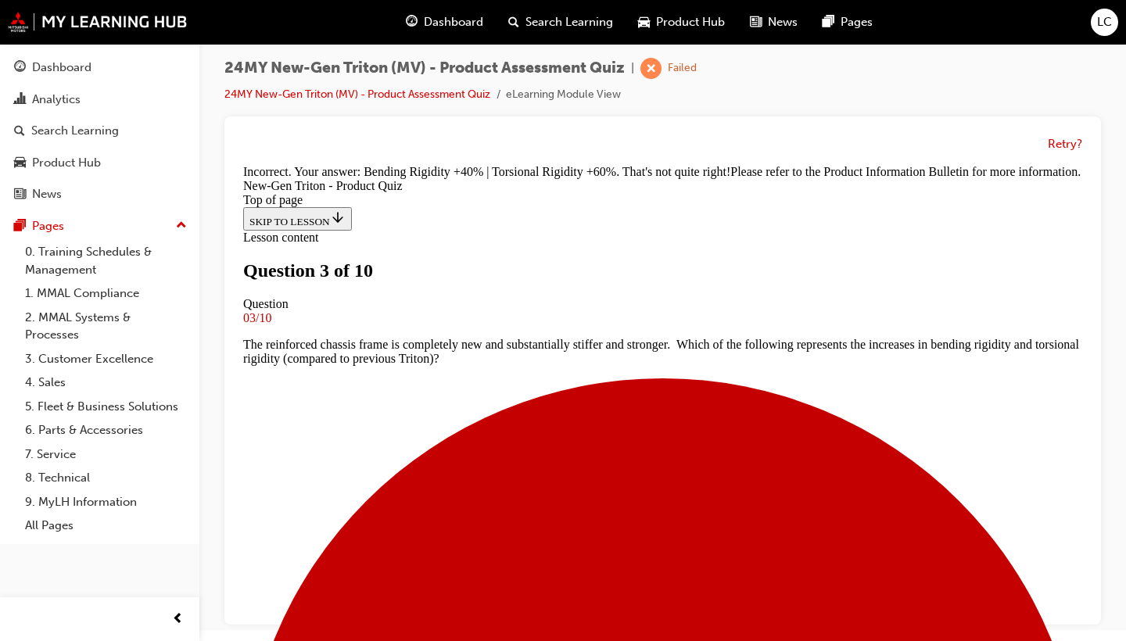
scroll to position [2, 0]
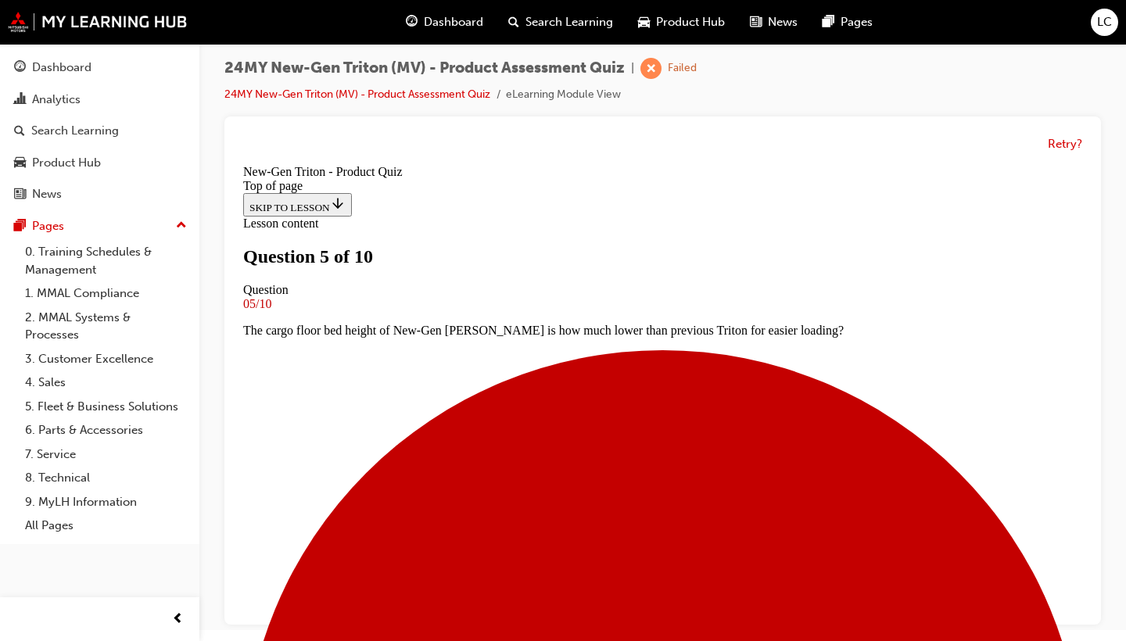
scroll to position [128, 0]
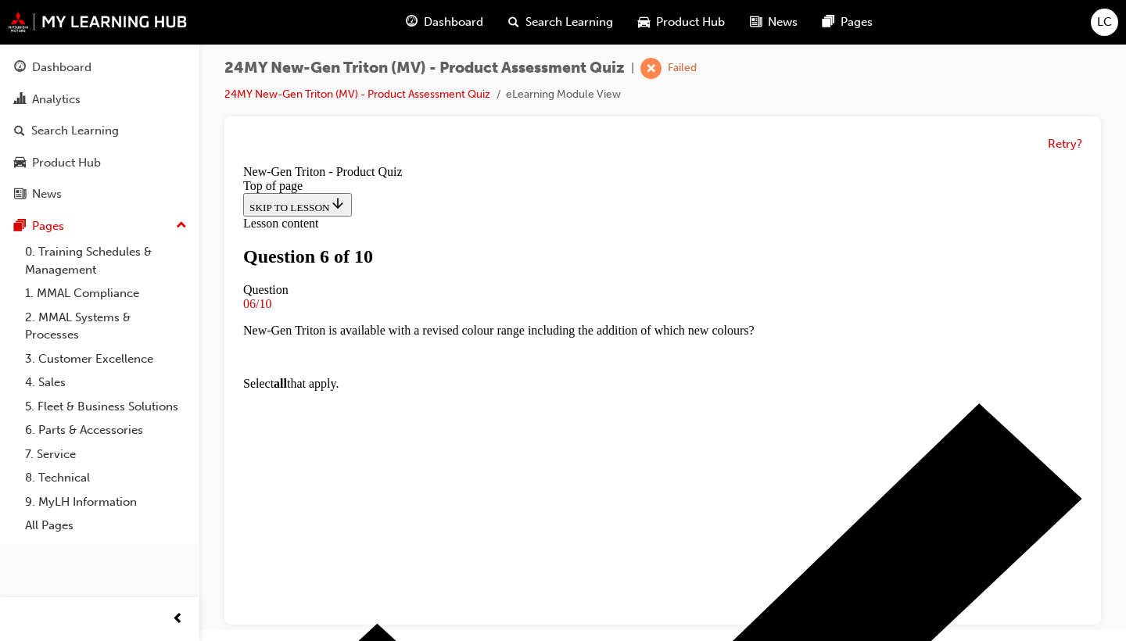
scroll to position [146, 0]
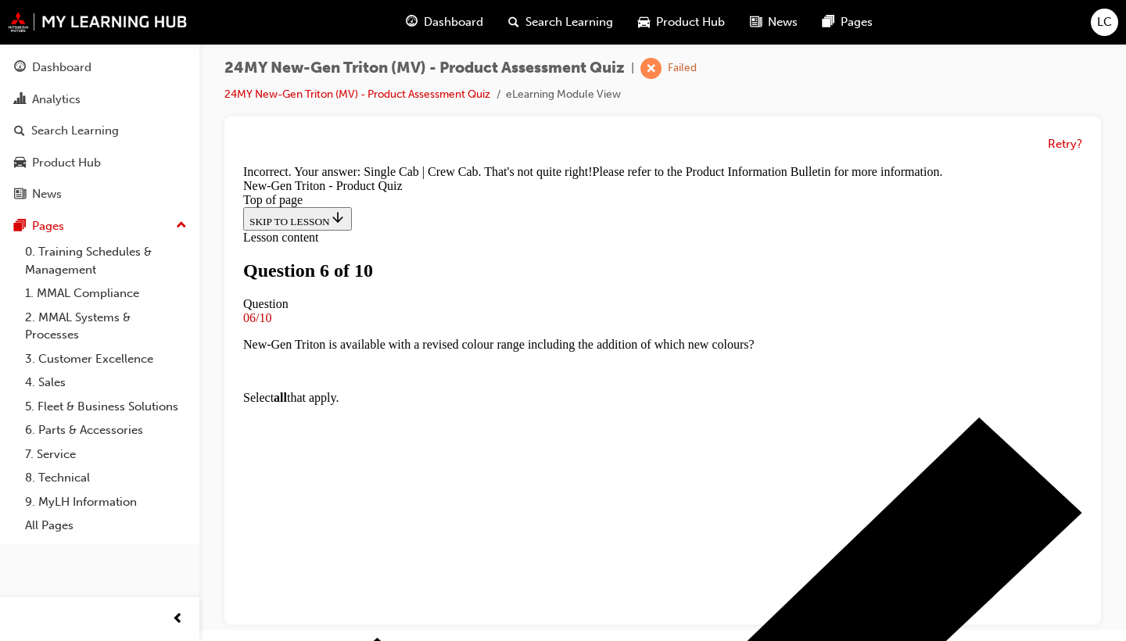
scroll to position [493, 0]
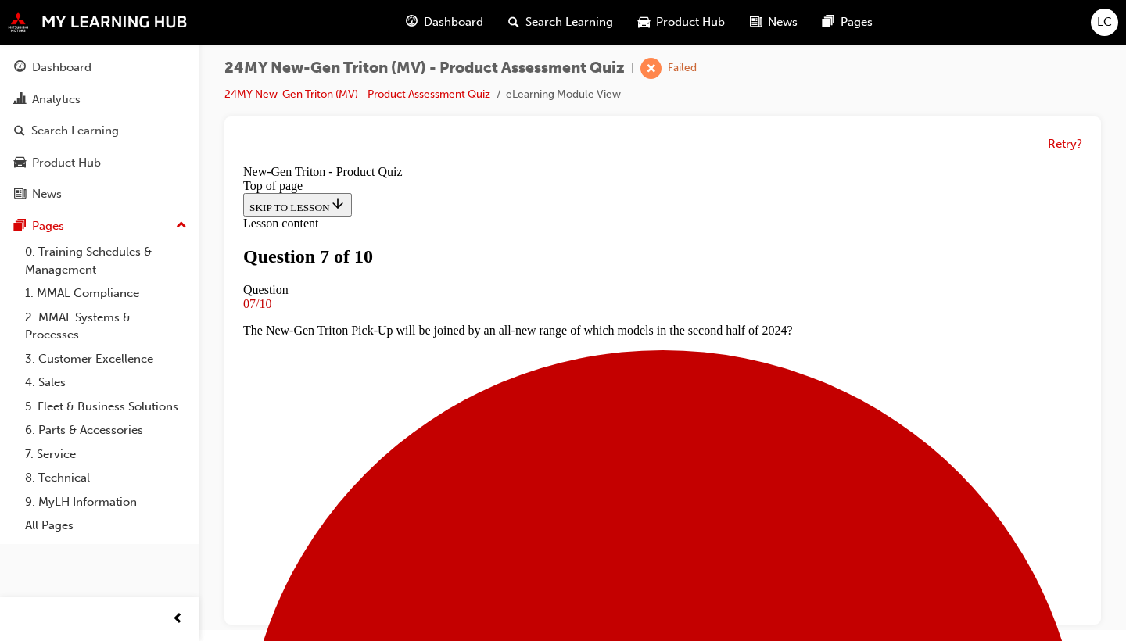
scroll to position [177, 0]
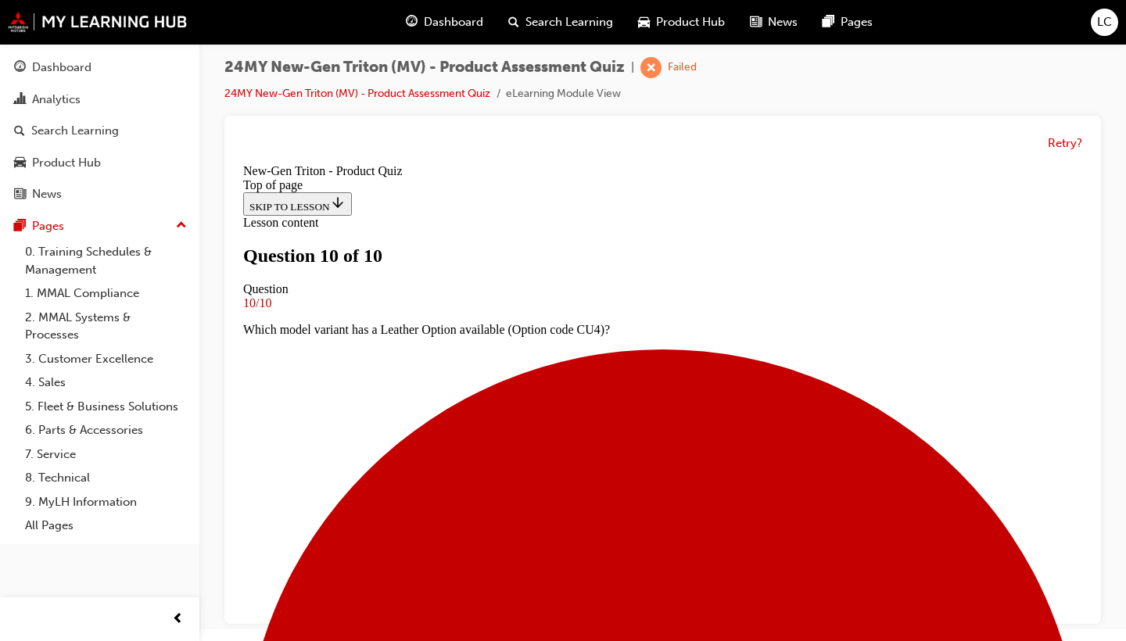
scroll to position [11, 0]
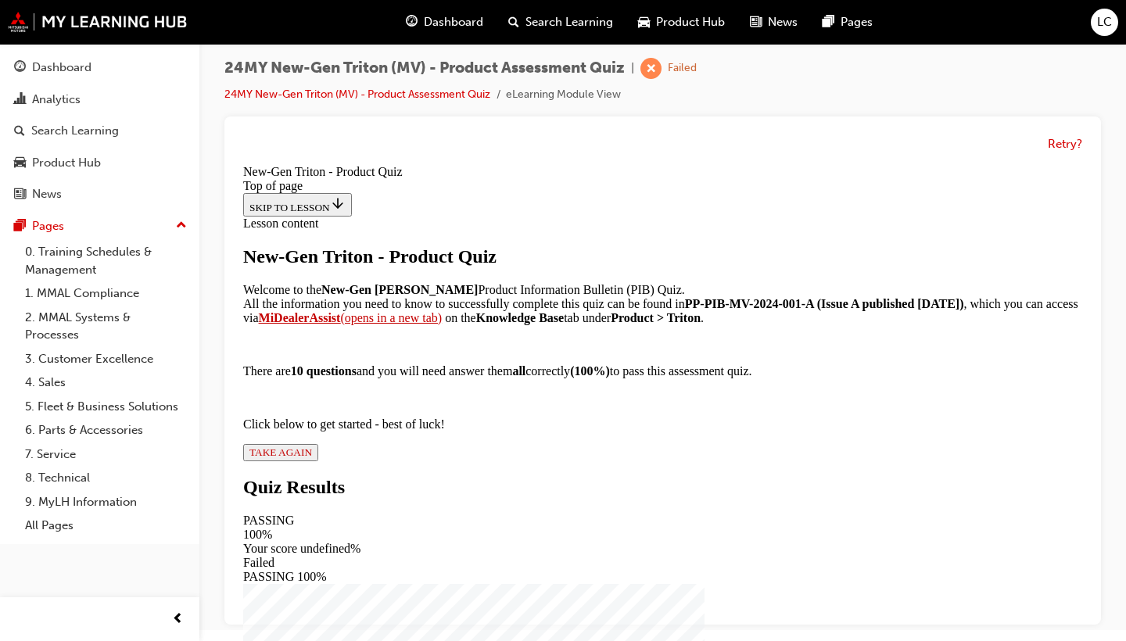
click at [312, 458] on span "TAKE AGAIN" at bounding box center [280, 452] width 63 height 12
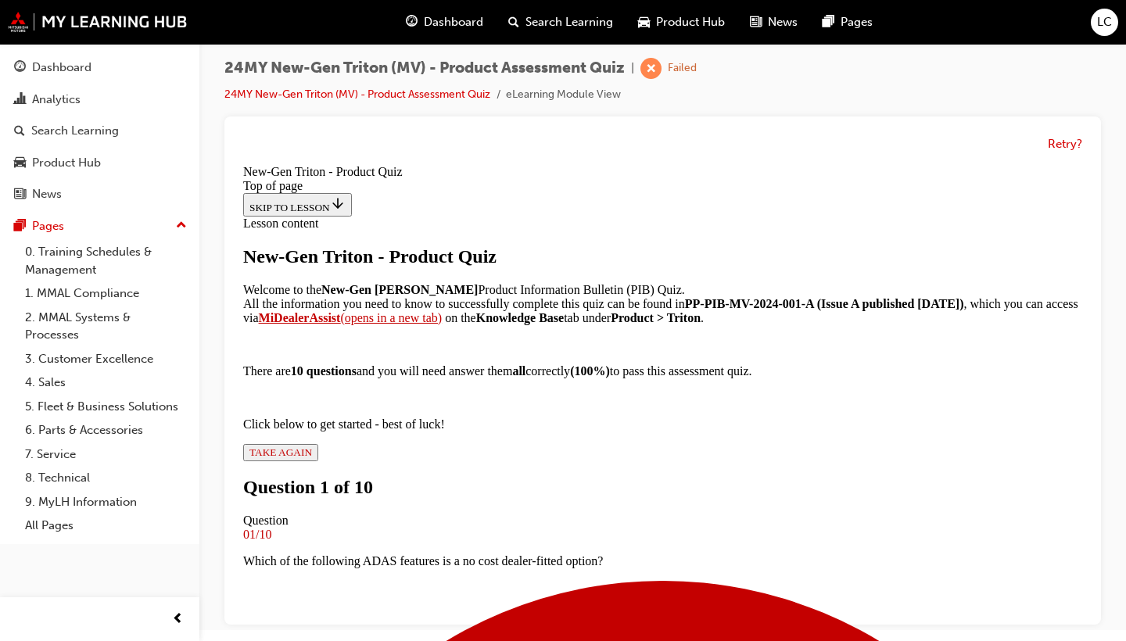
scroll to position [2, 0]
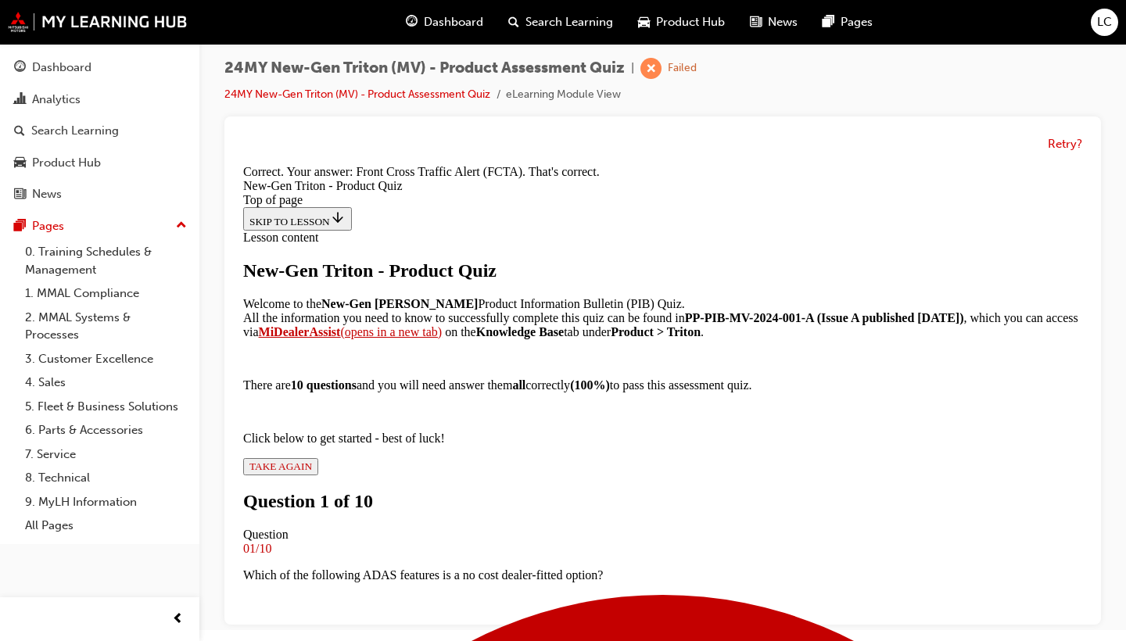
scroll to position [431, 0]
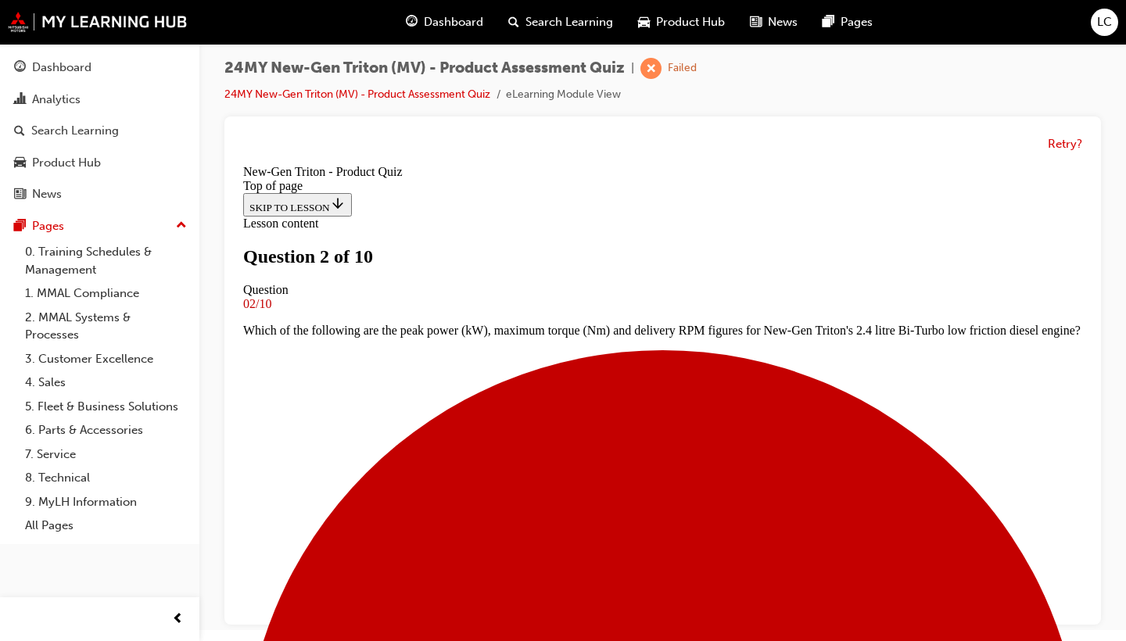
scroll to position [107, 0]
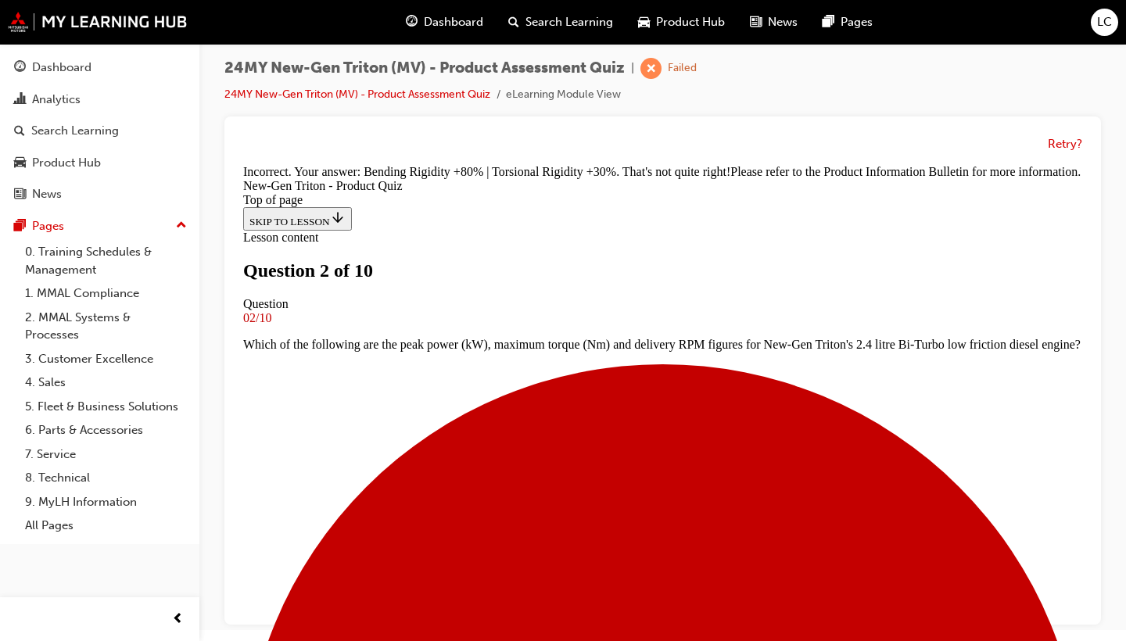
scroll to position [520, 0]
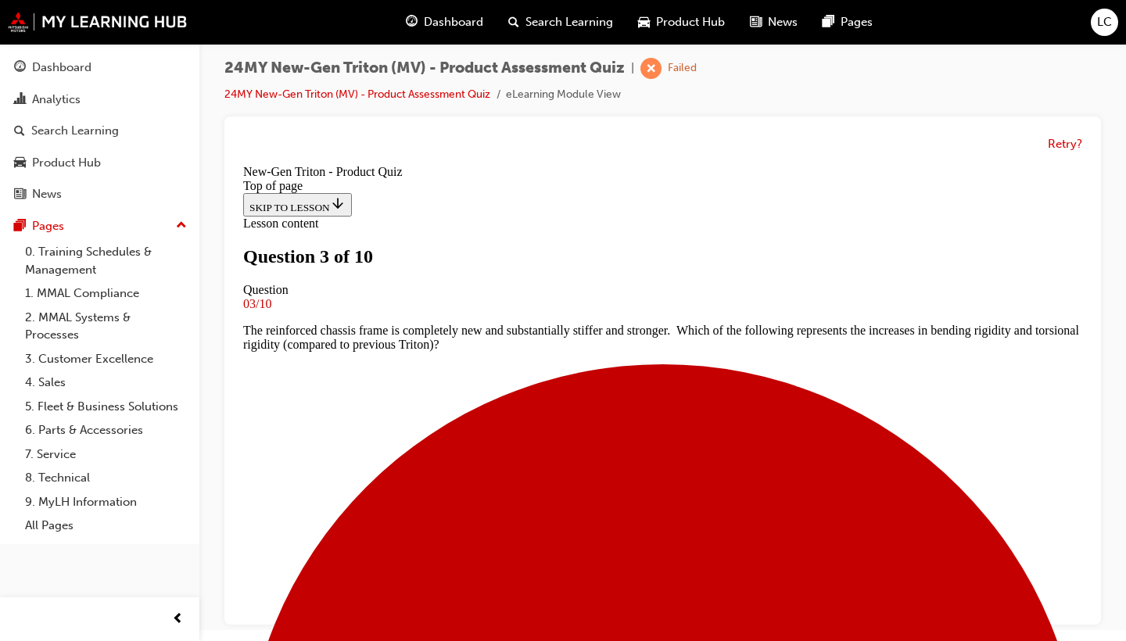
scroll to position [2, 0]
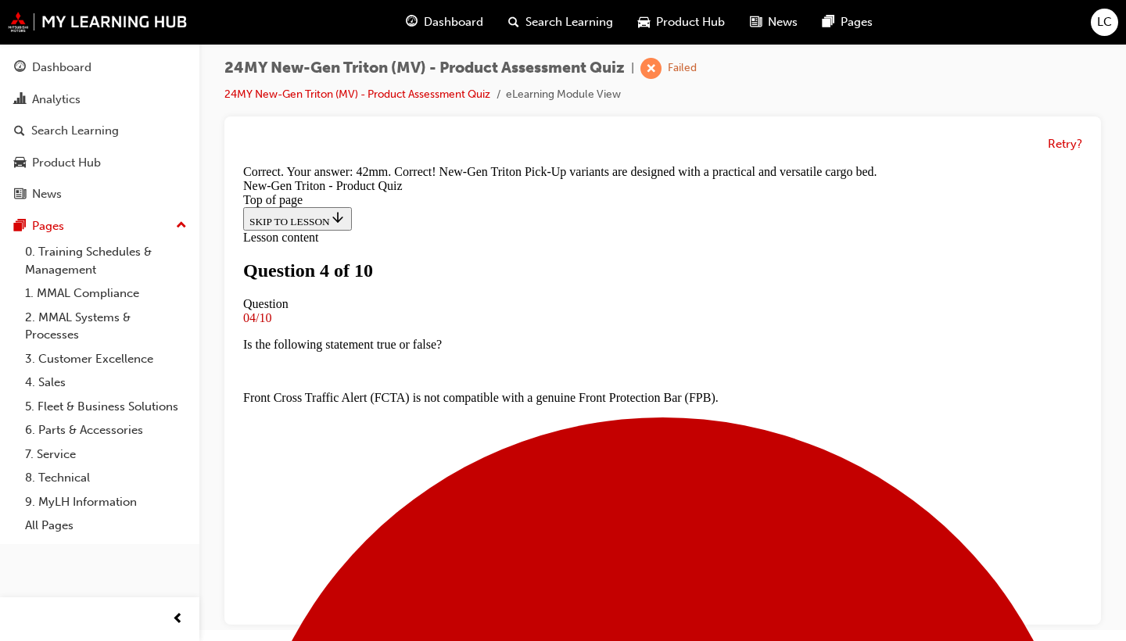
scroll to position [511, 0]
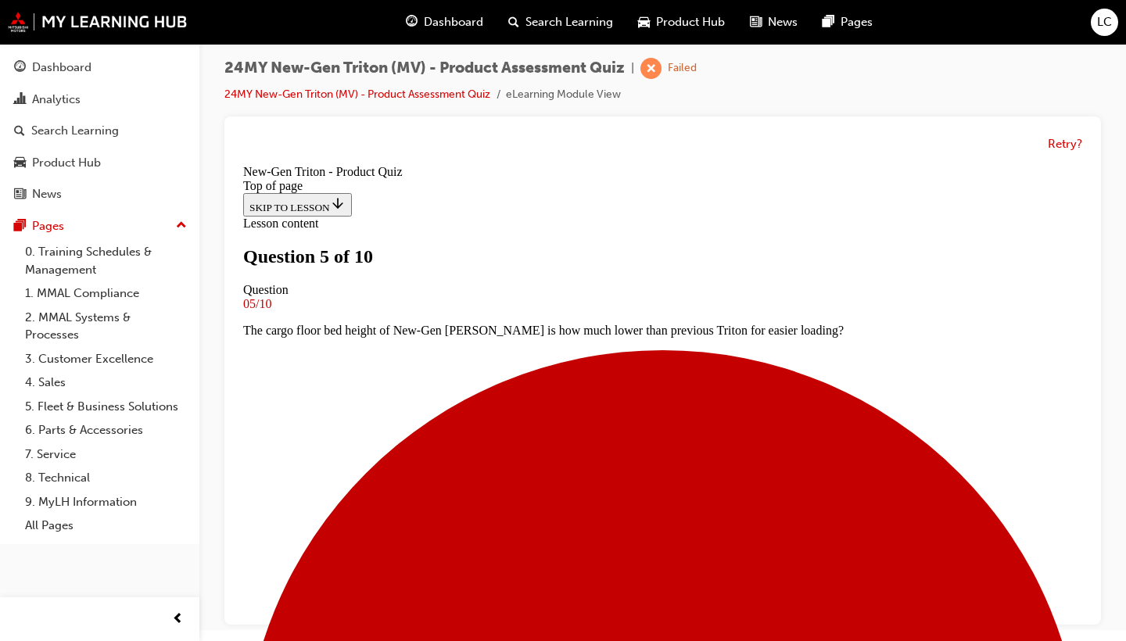
scroll to position [170, 0]
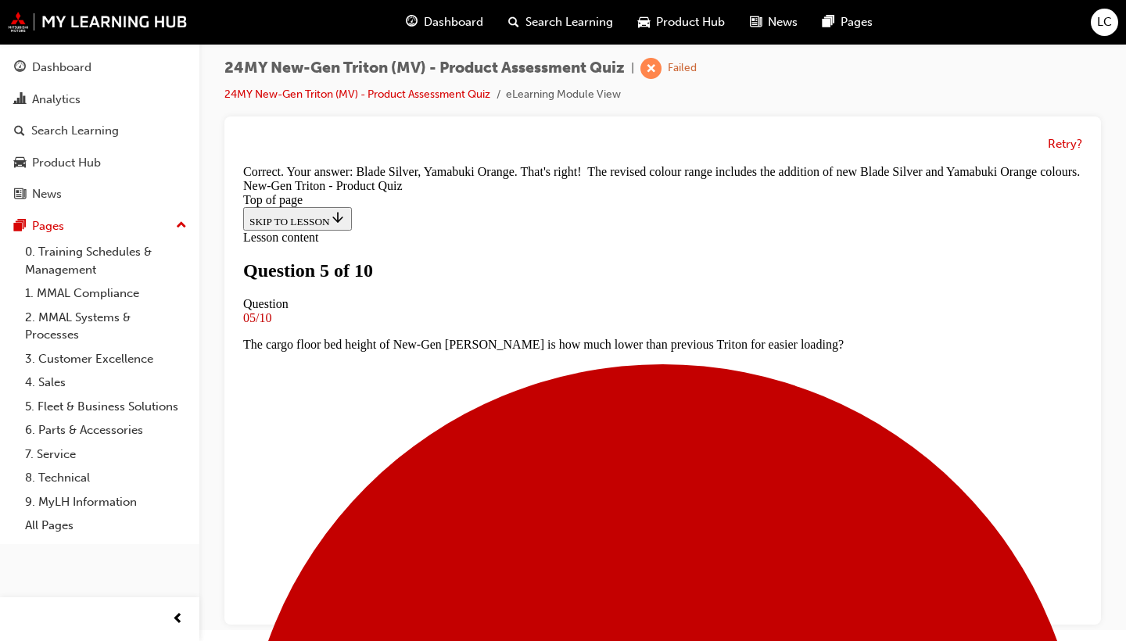
scroll to position [528, 0]
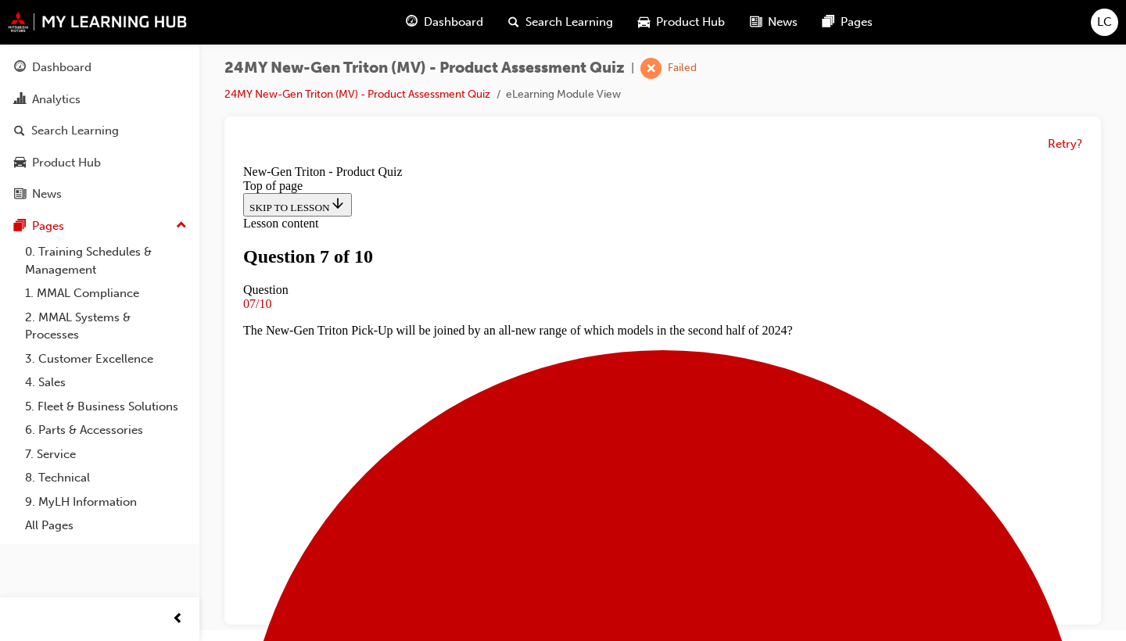
scroll to position [53, 0]
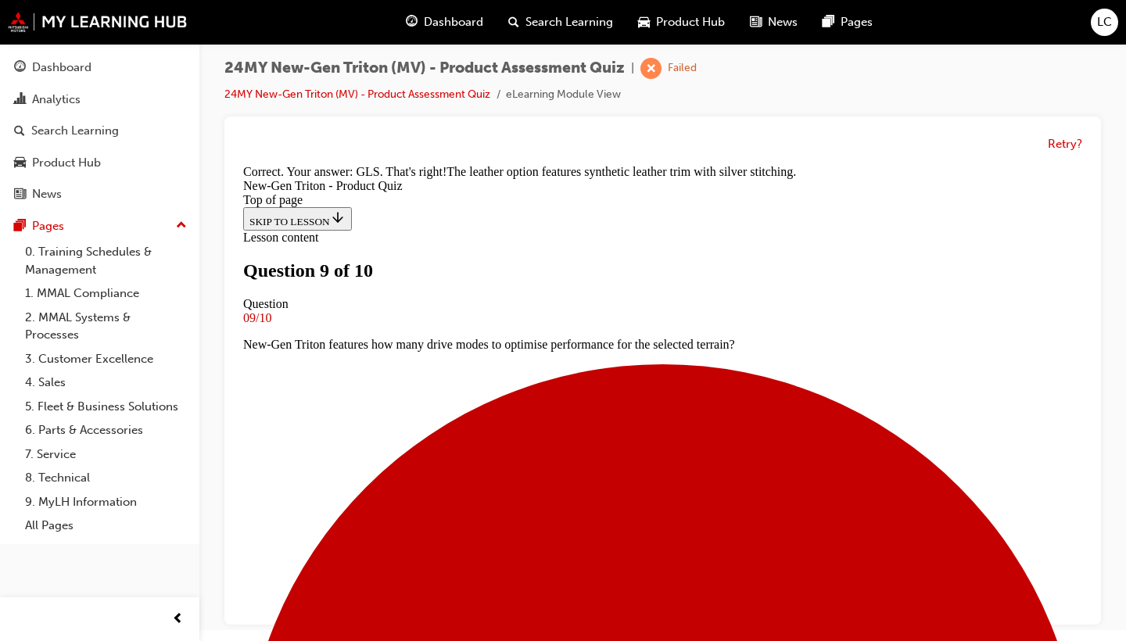
scroll to position [467, 0]
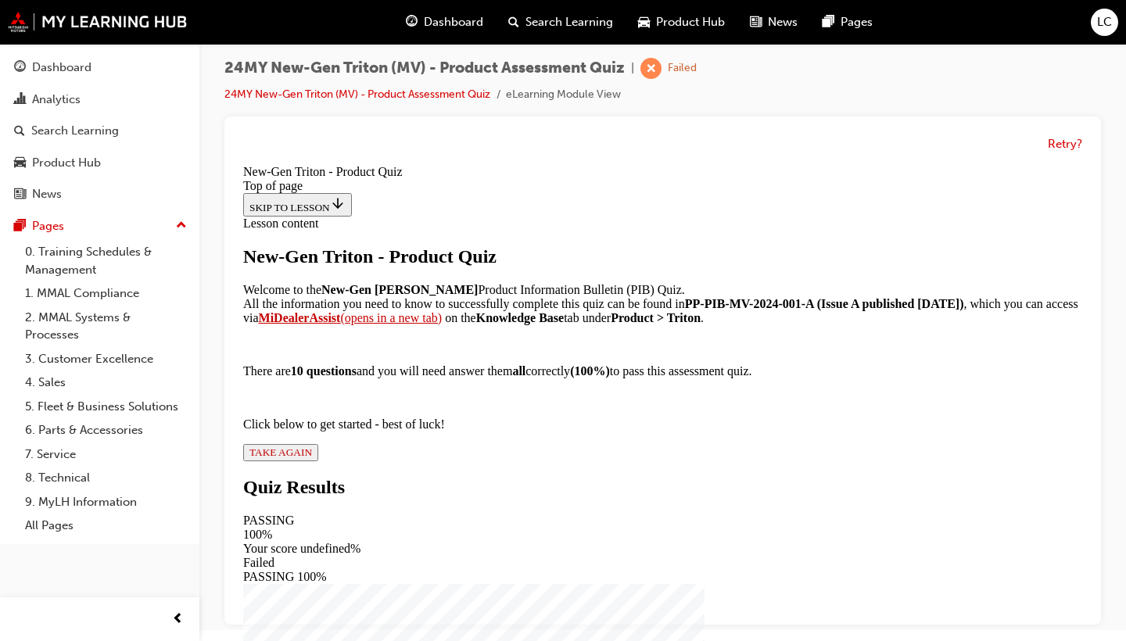
click at [318, 461] on button "TAKE AGAIN" at bounding box center [280, 452] width 75 height 17
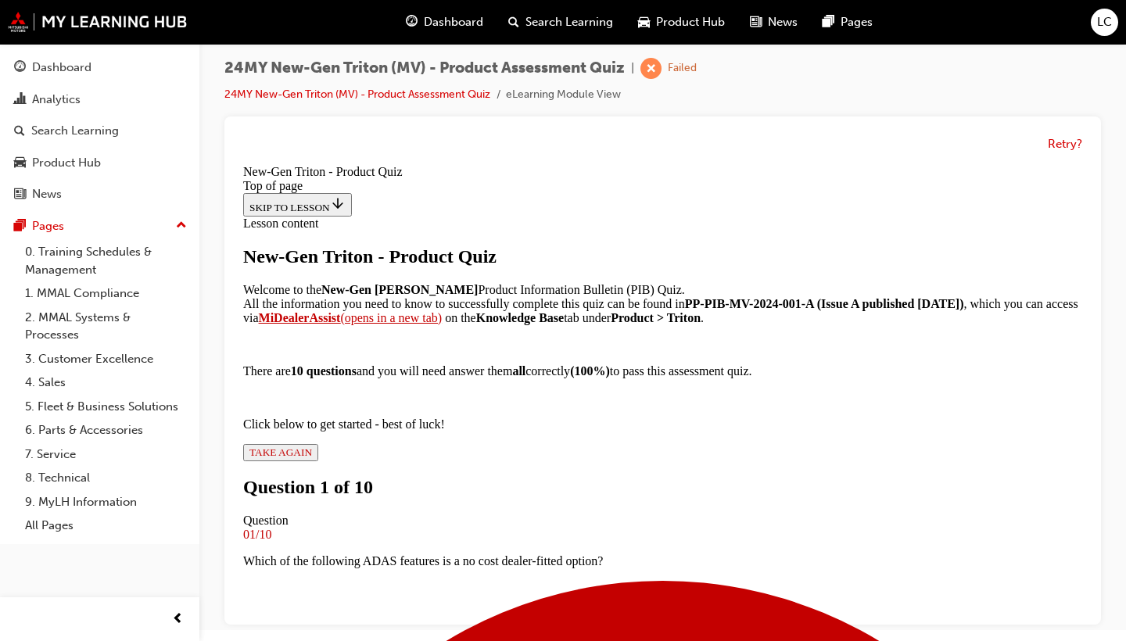
scroll to position [2, 0]
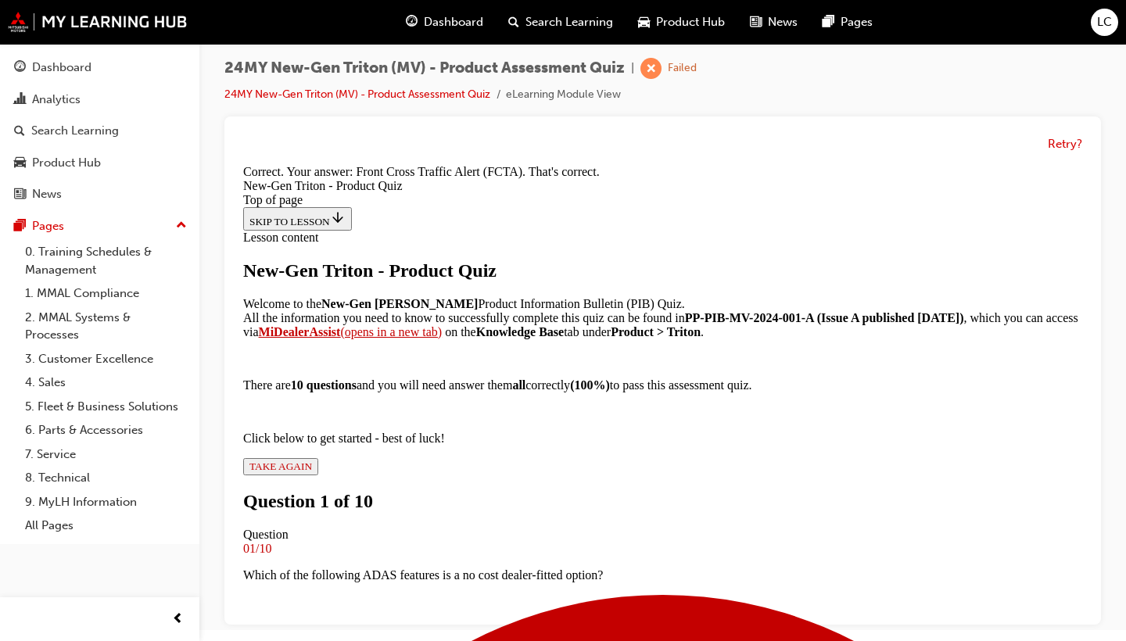
scroll to position [19, 0]
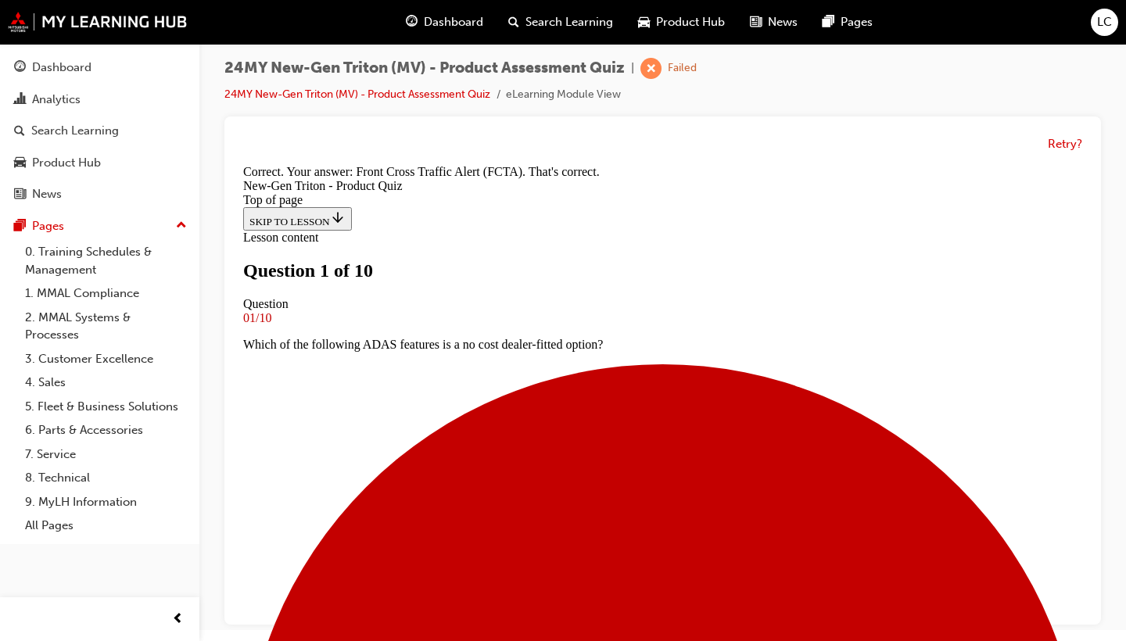
scroll to position [2, 0]
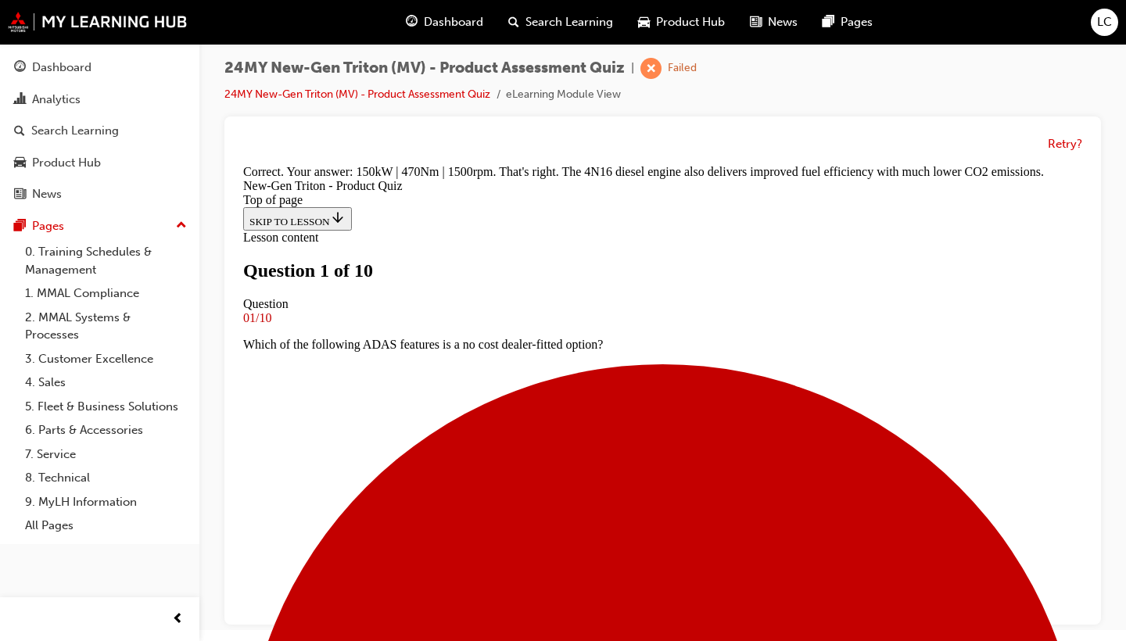
scroll to position [502, 0]
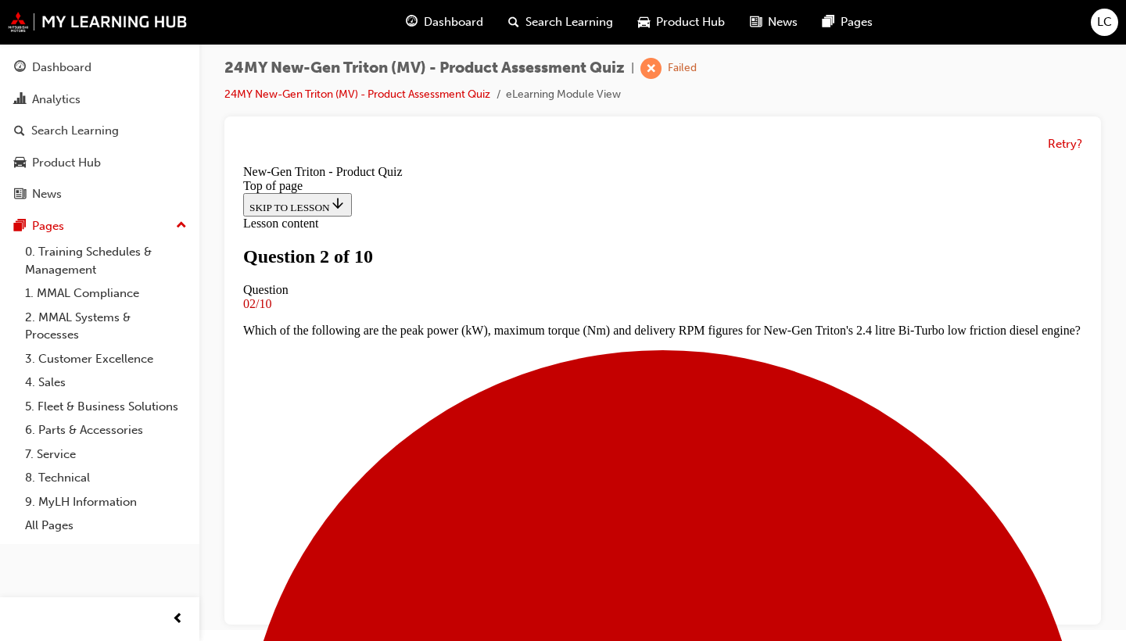
scroll to position [191, 0]
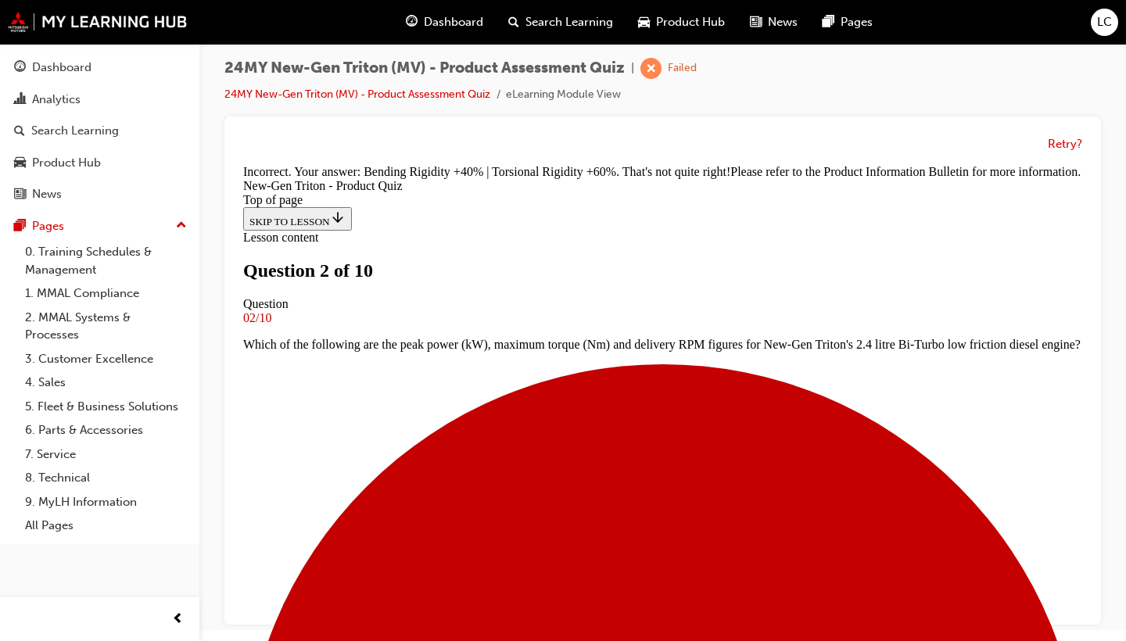
scroll to position [520, 0]
click at [1062, 141] on button "Retry?" at bounding box center [1064, 144] width 34 height 18
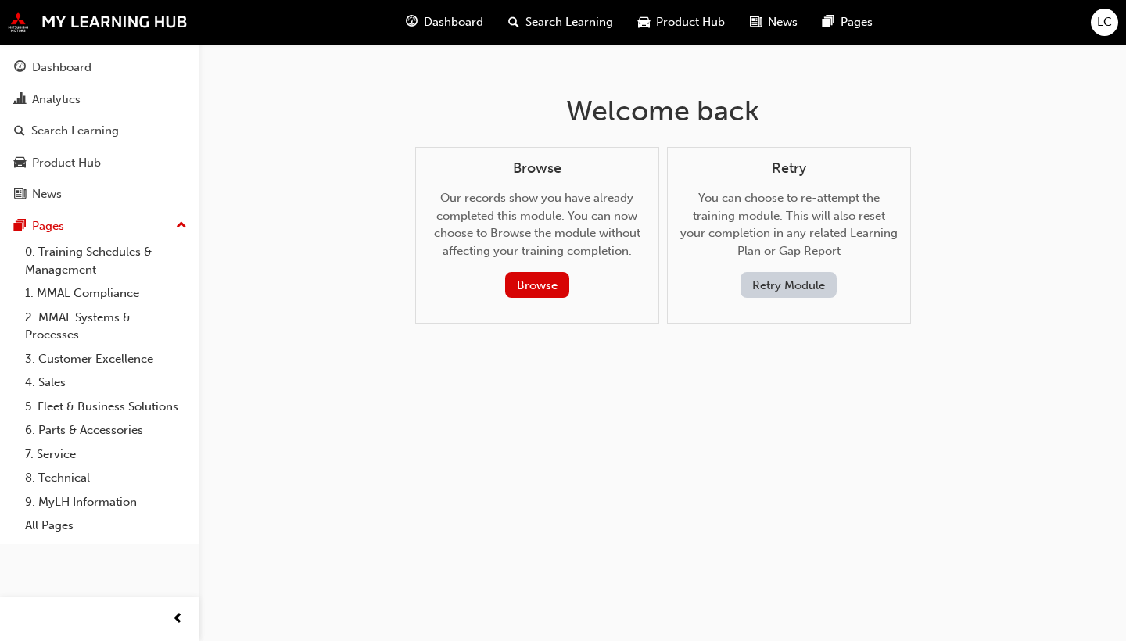
click at [771, 288] on button "Retry Module" at bounding box center [788, 285] width 96 height 26
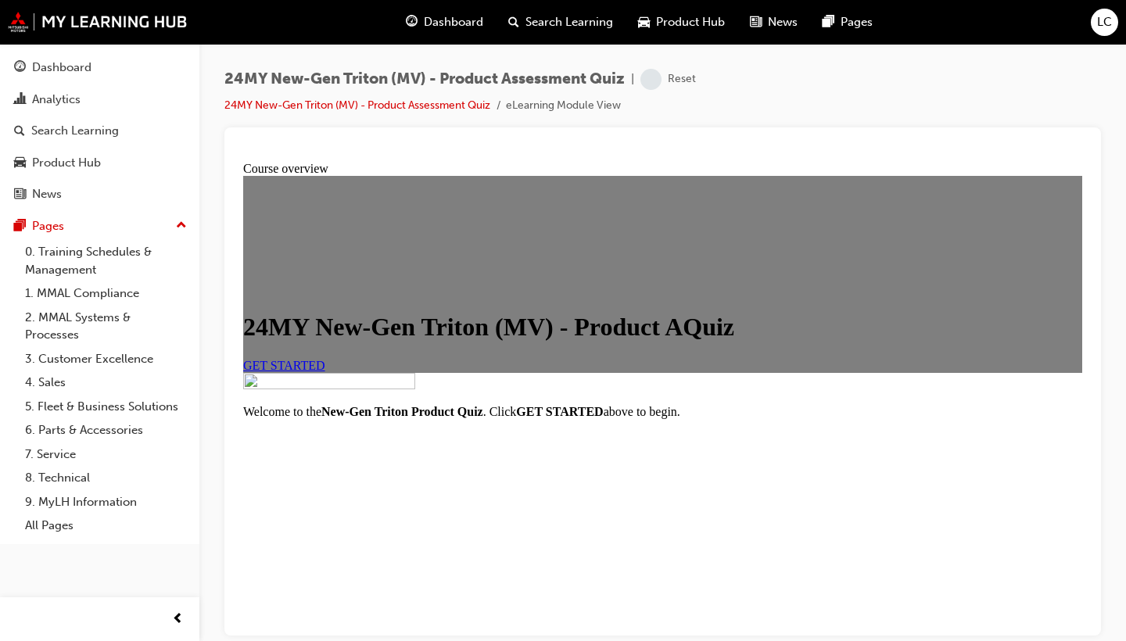
click at [424, 372] on div "GET STARTED" at bounding box center [662, 365] width 839 height 14
click at [325, 371] on span "GET STARTED" at bounding box center [284, 364] width 82 height 13
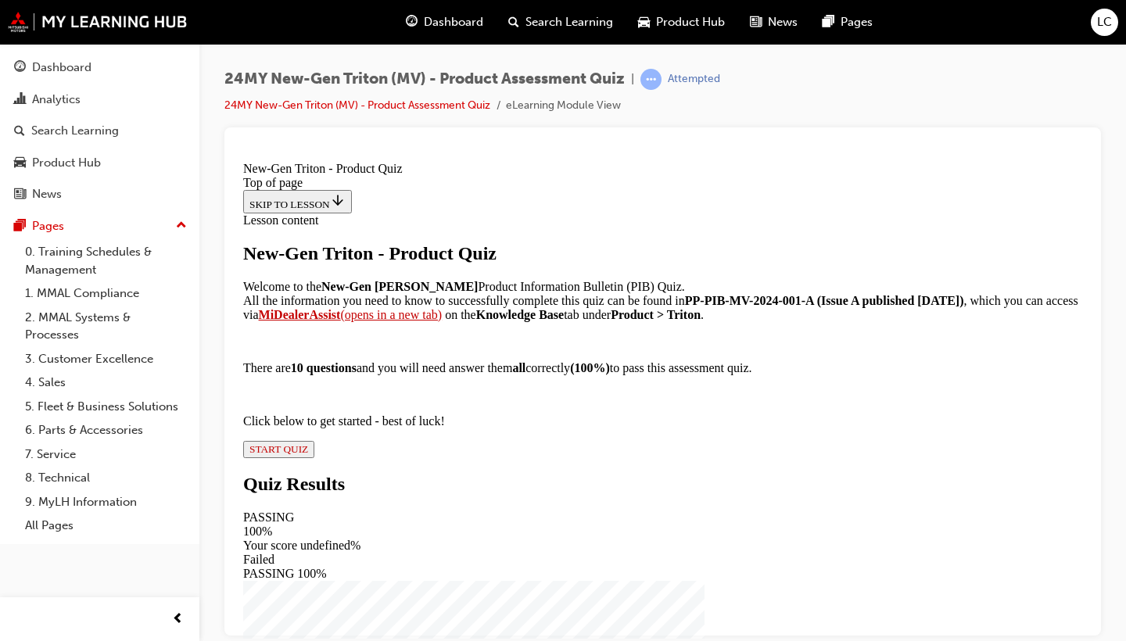
click at [314, 457] on button "START QUIZ" at bounding box center [278, 448] width 71 height 17
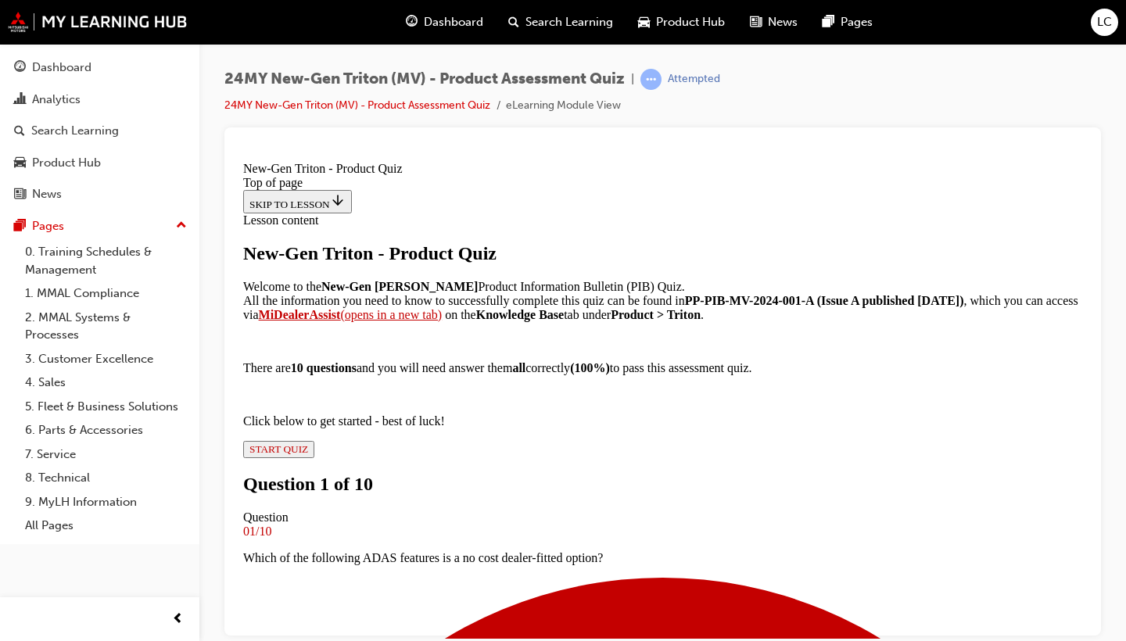
scroll to position [2, 0]
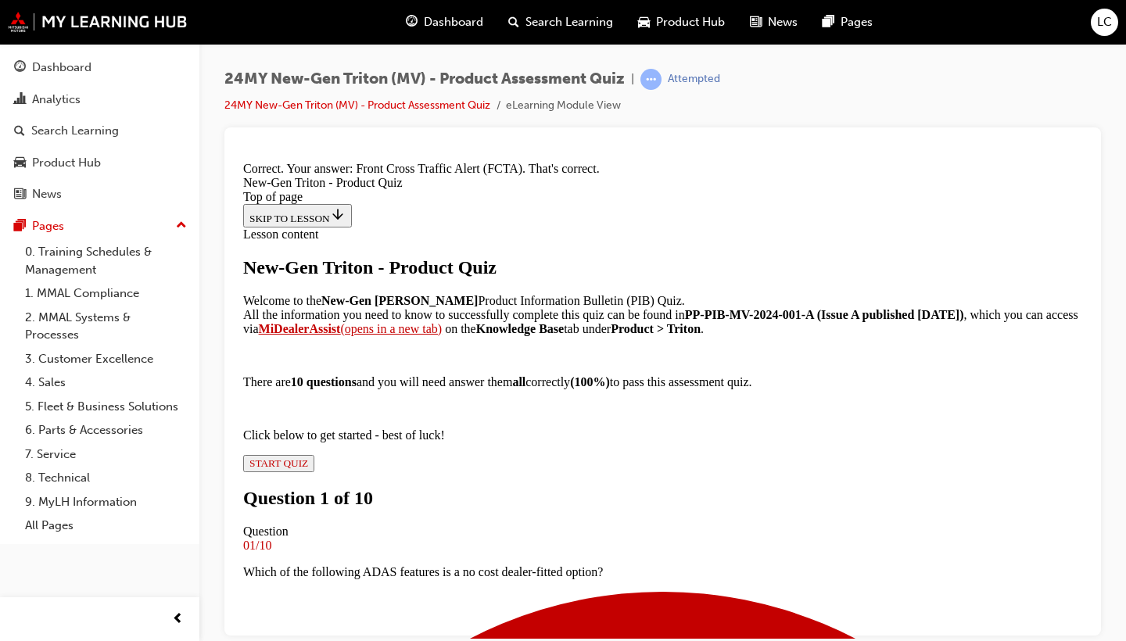
scroll to position [431, 0]
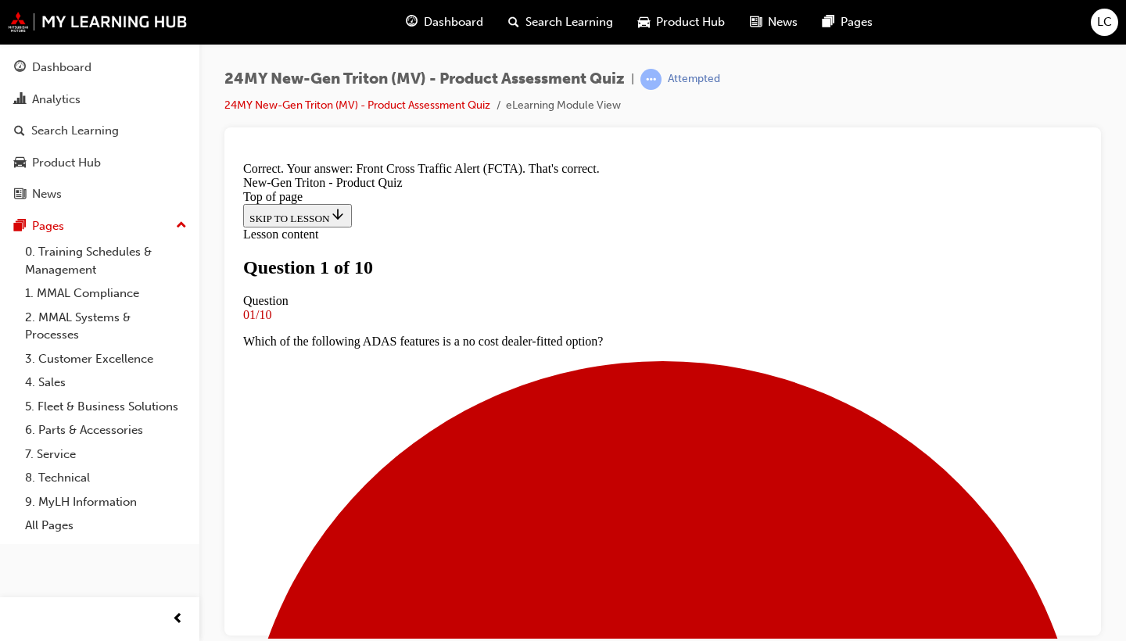
scroll to position [2, 0]
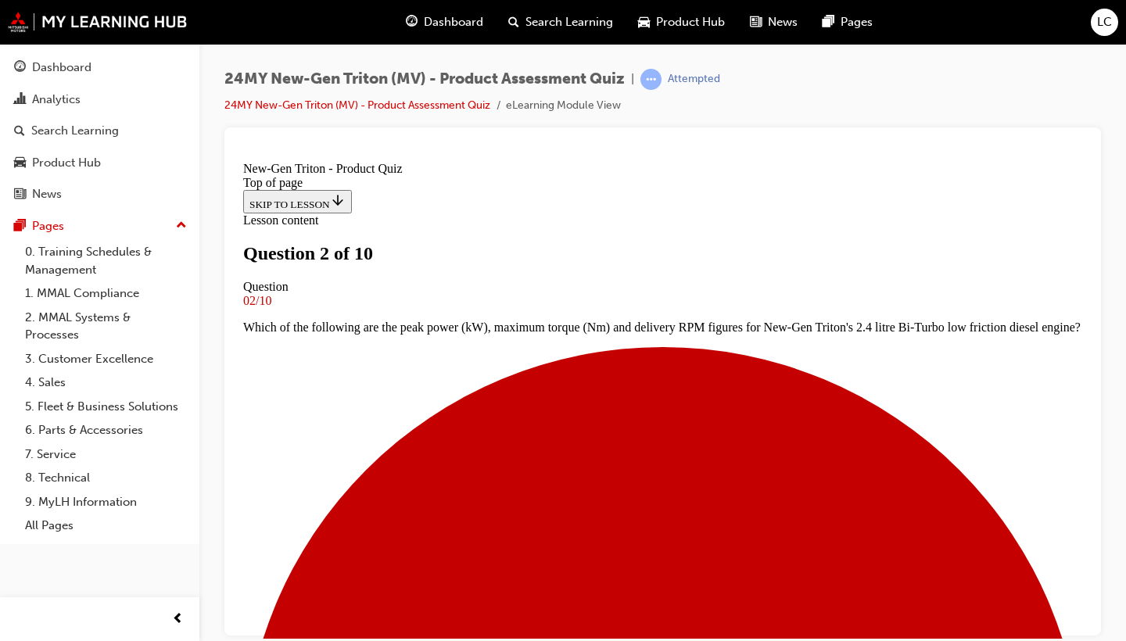
scroll to position [150, 0]
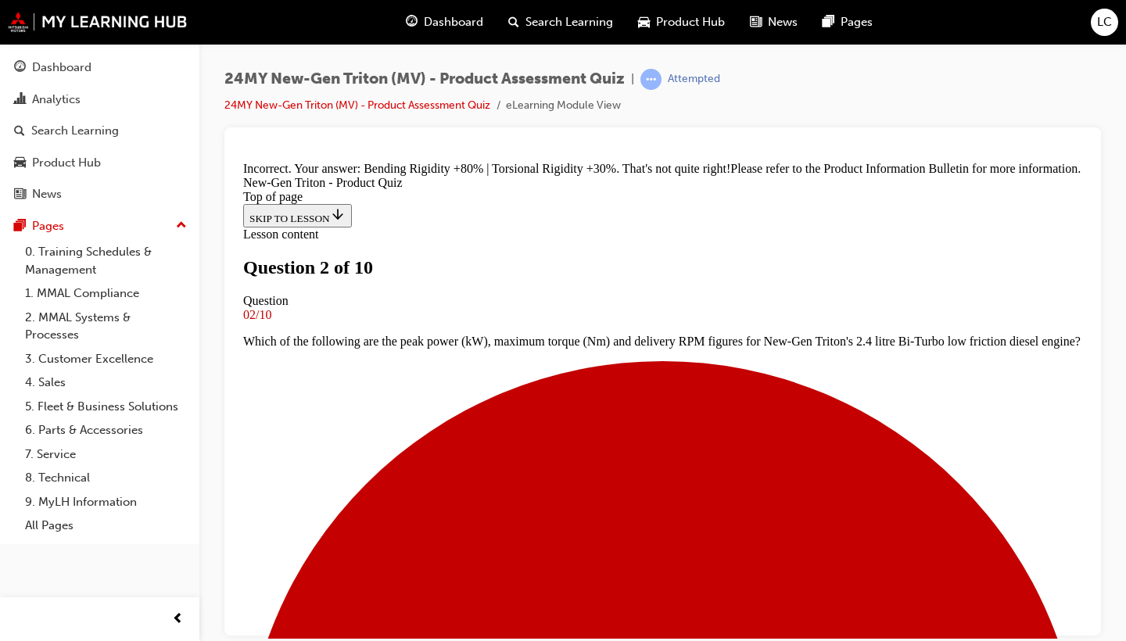
scroll to position [520, 0]
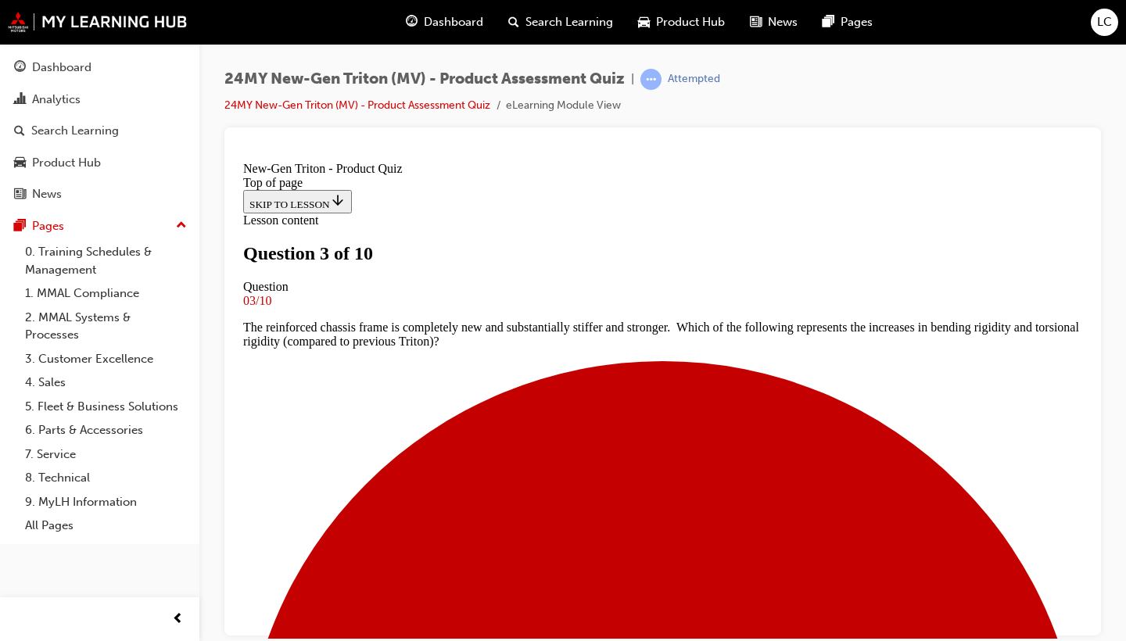
scroll to position [197, 0]
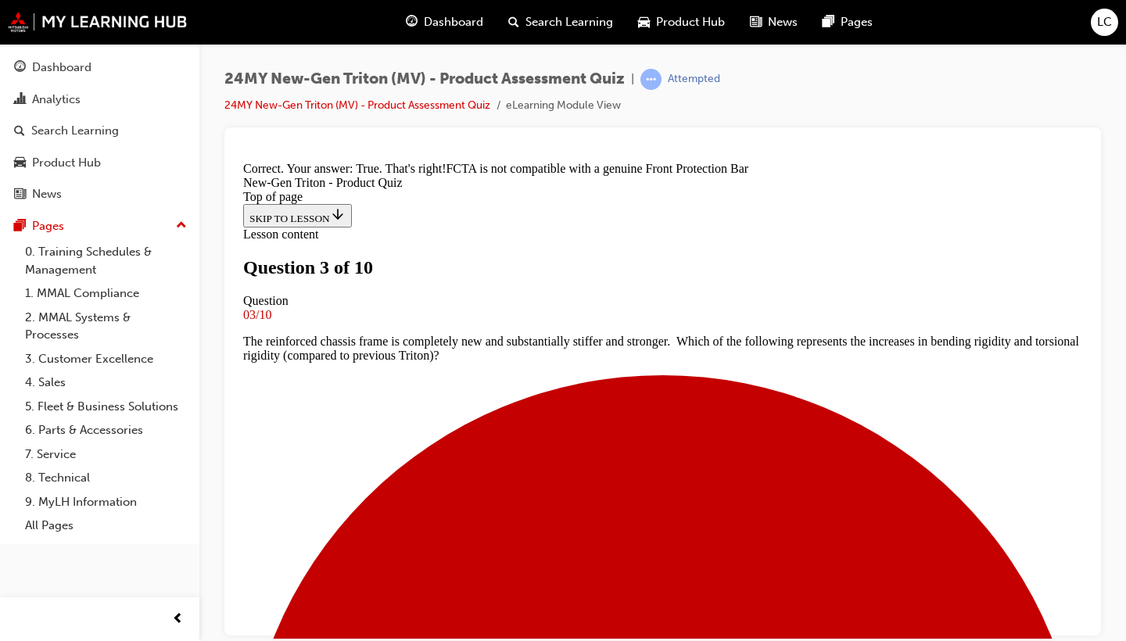
scroll to position [359, 0]
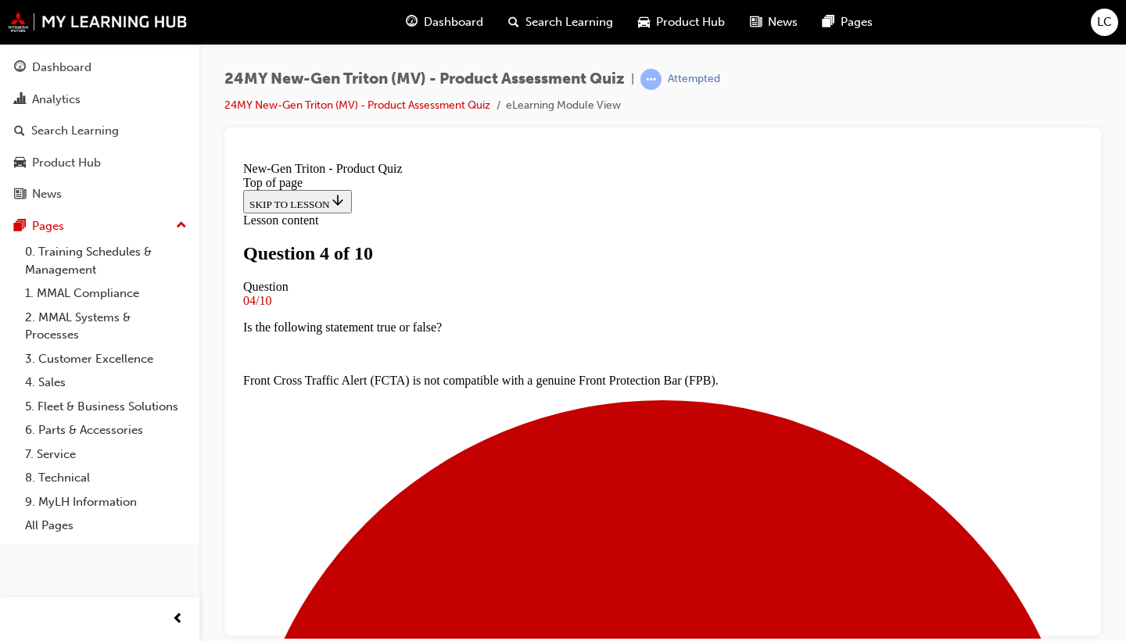
scroll to position [0, 0]
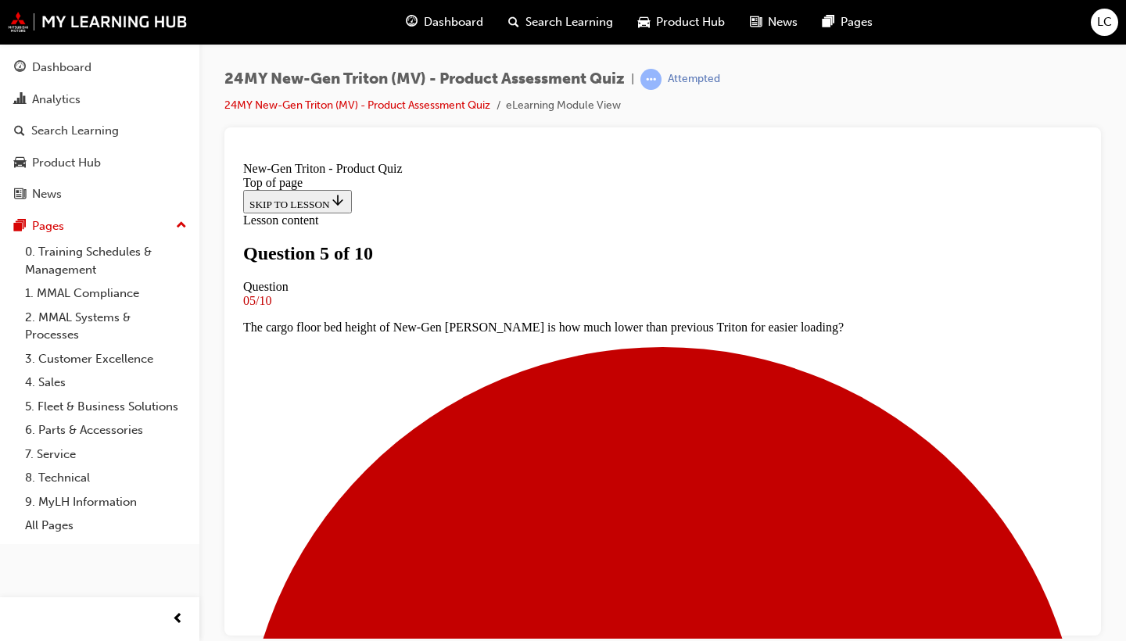
scroll to position [246, 0]
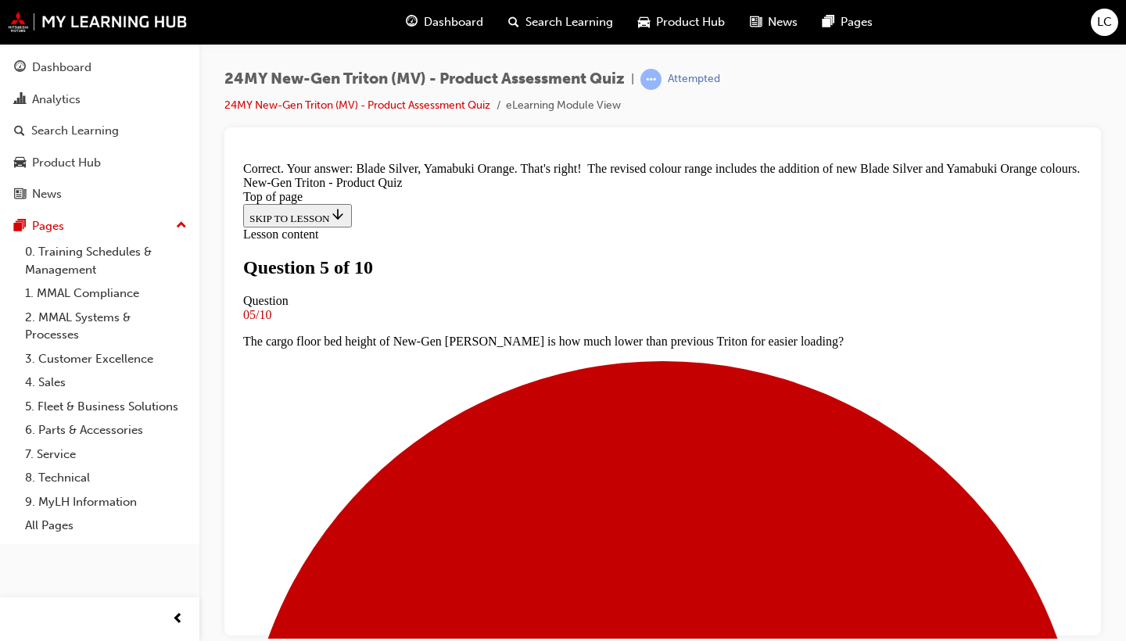
scroll to position [528, 0]
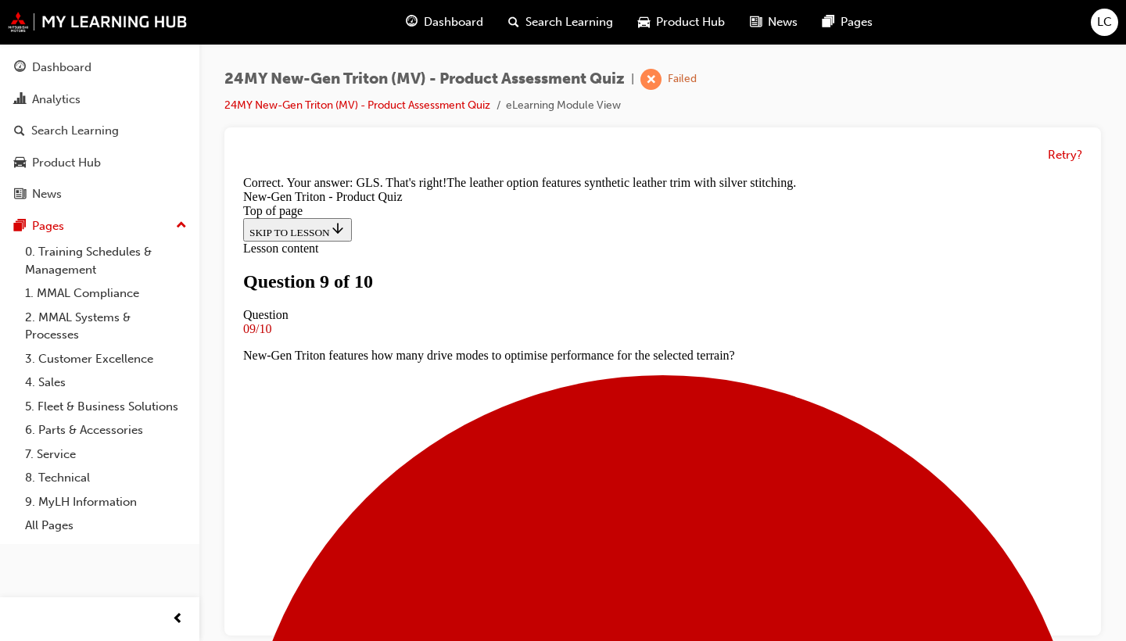
scroll to position [467, 0]
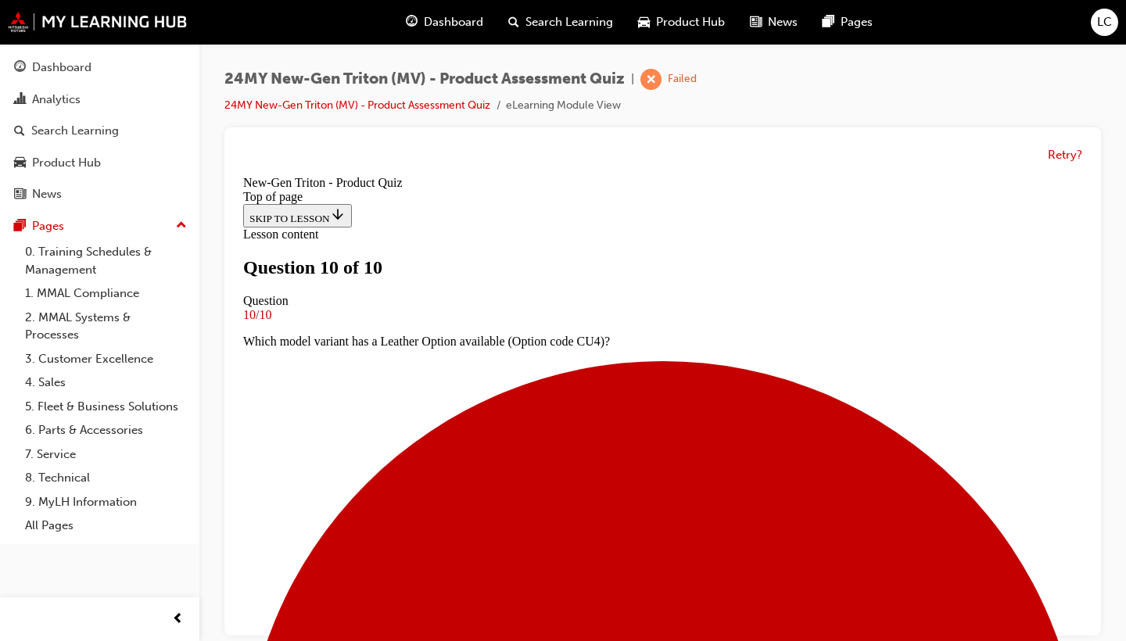
scroll to position [2, 0]
click at [1069, 152] on button "Retry?" at bounding box center [1064, 155] width 34 height 18
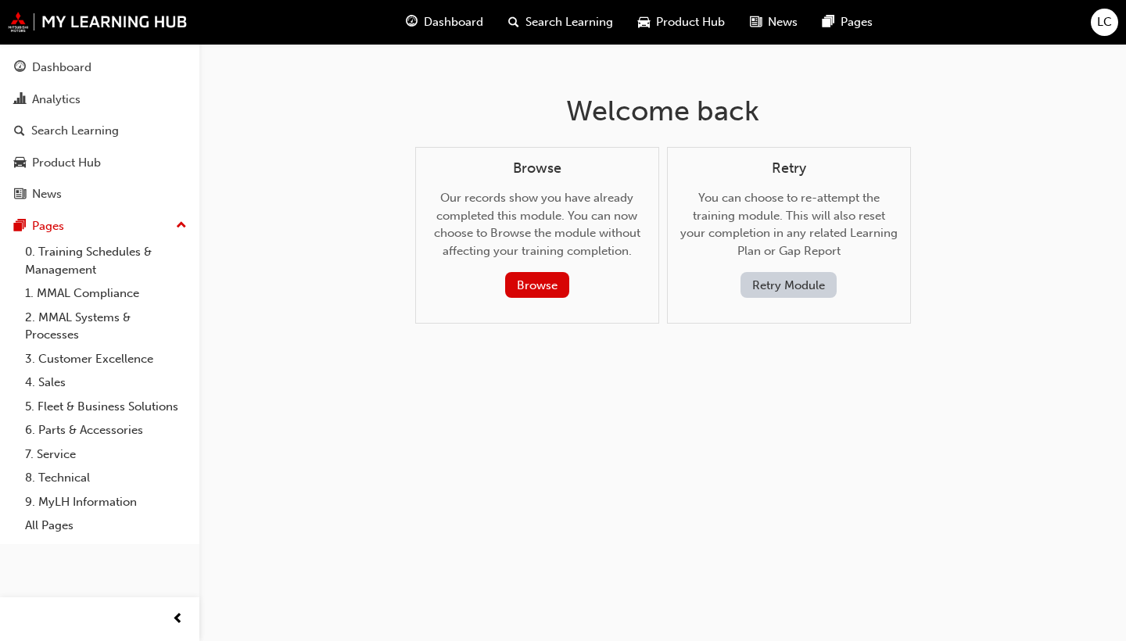
click at [818, 273] on button "Retry Module" at bounding box center [788, 285] width 96 height 26
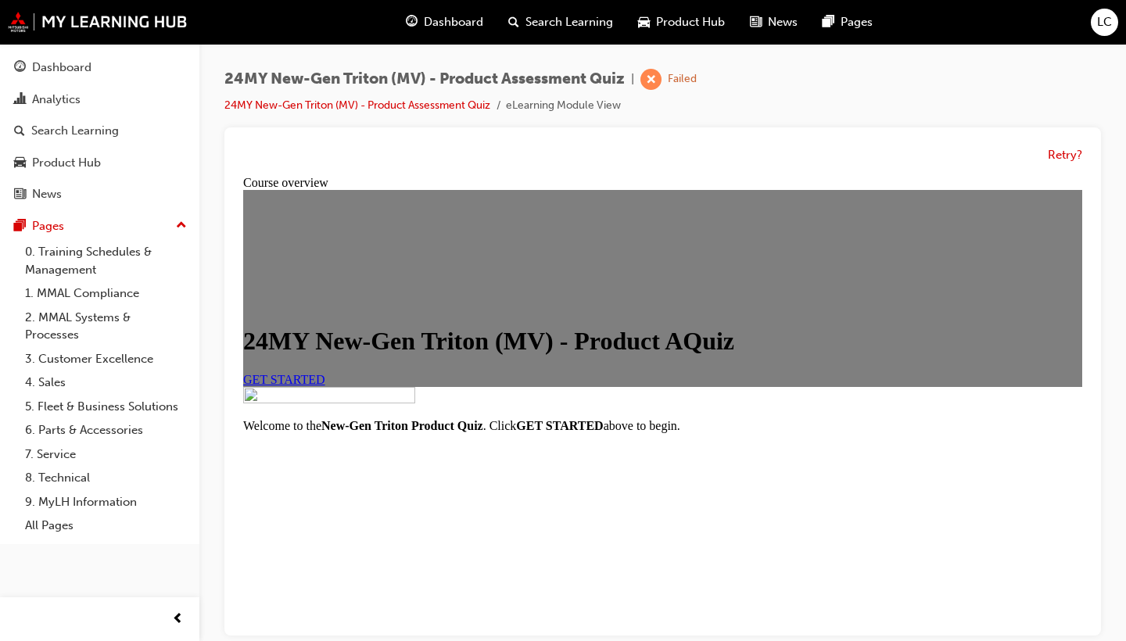
scroll to position [0, 0]
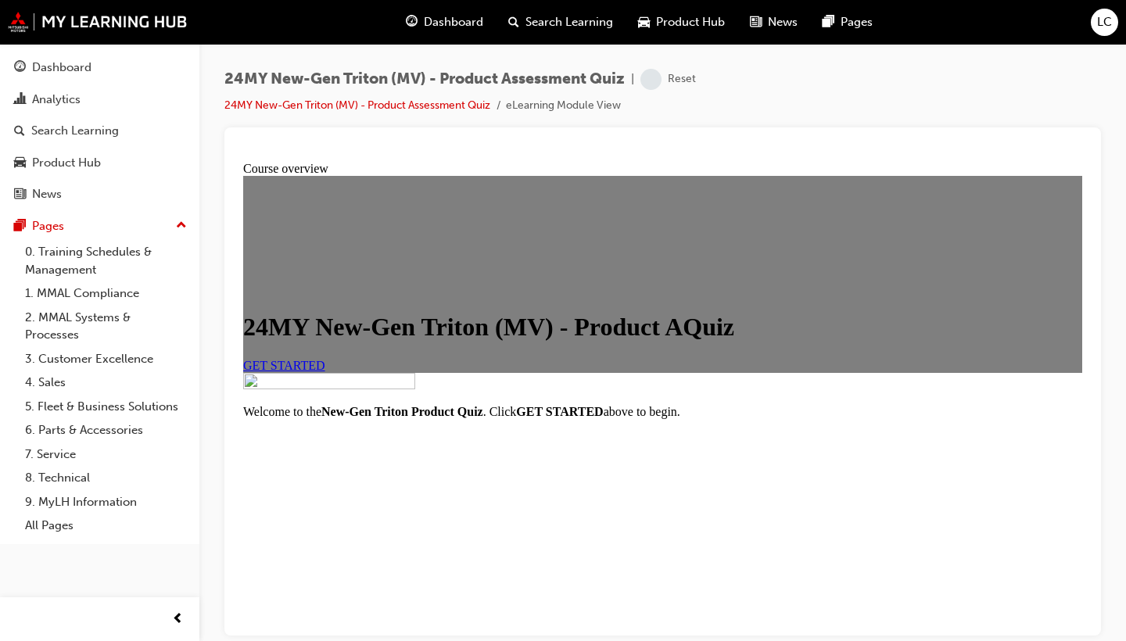
click at [325, 371] on link "GET STARTED" at bounding box center [284, 364] width 82 height 13
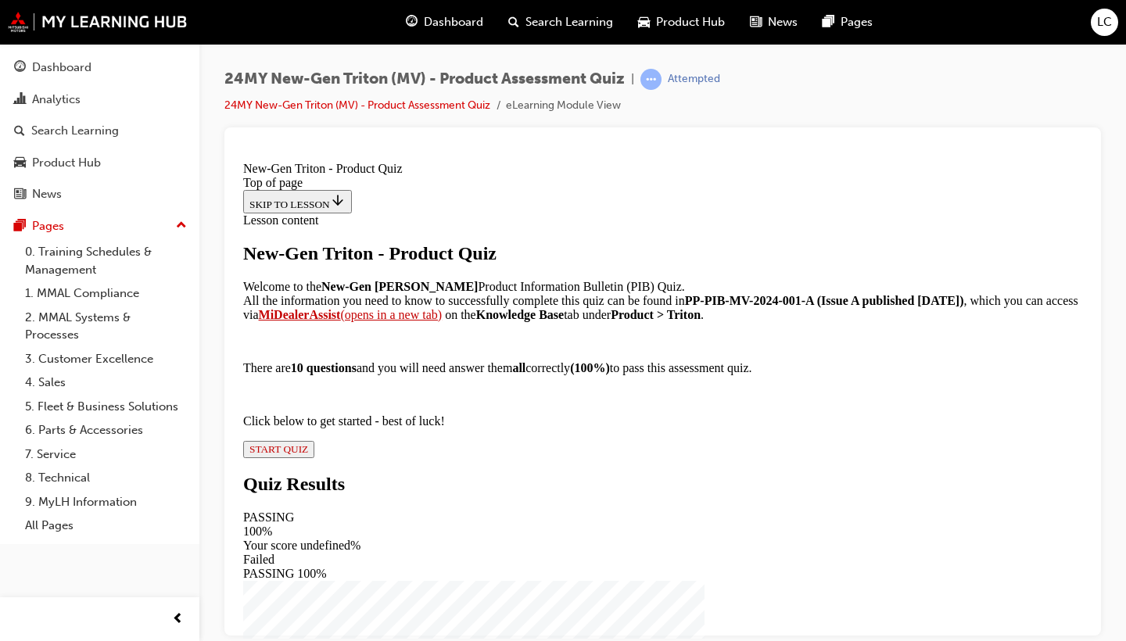
click at [308, 454] on span "START QUIZ" at bounding box center [278, 448] width 59 height 12
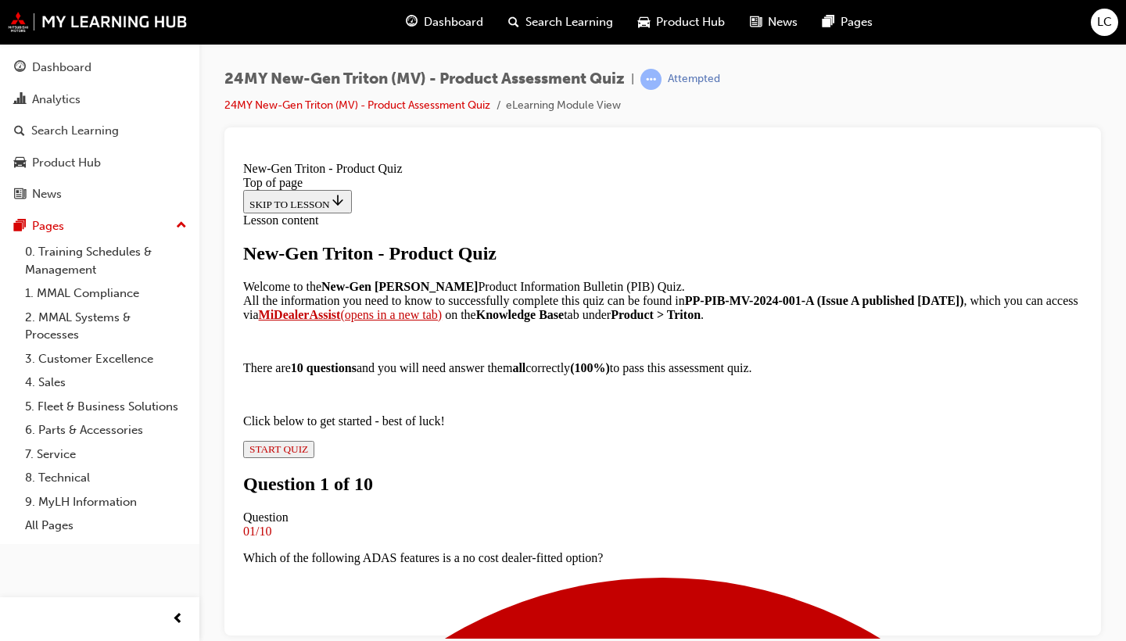
scroll to position [2, 0]
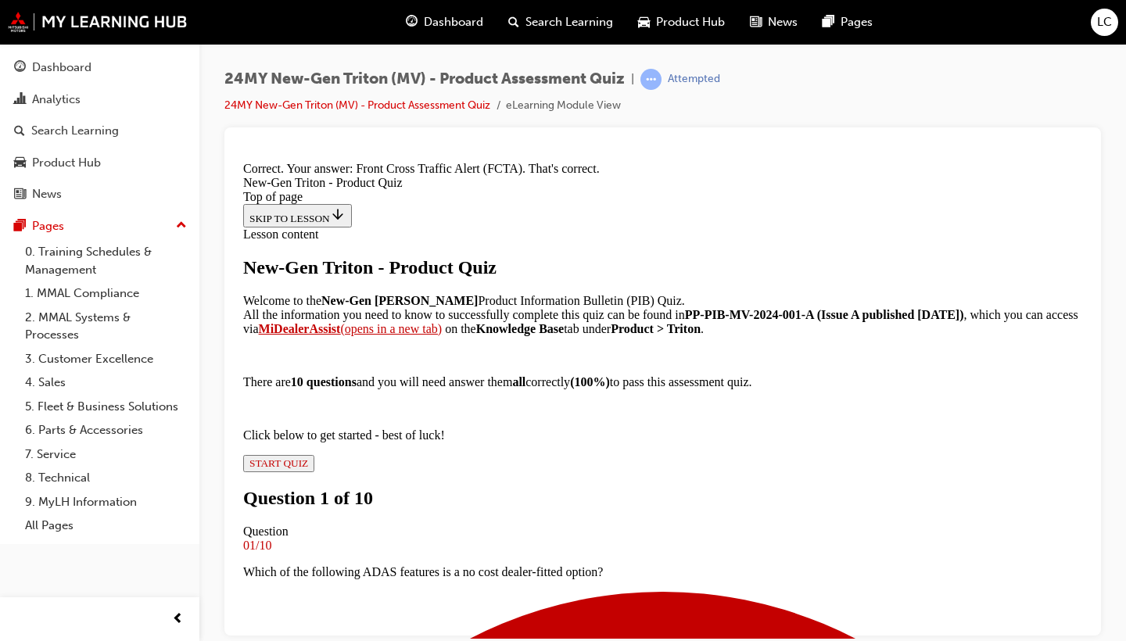
scroll to position [431, 0]
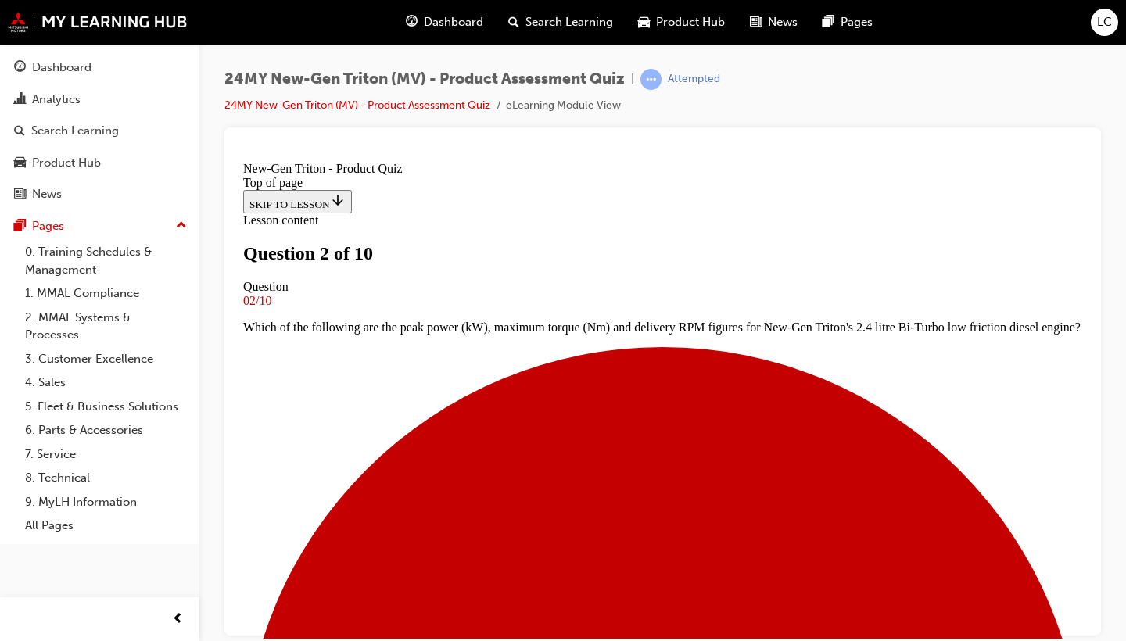
scroll to position [59, 0]
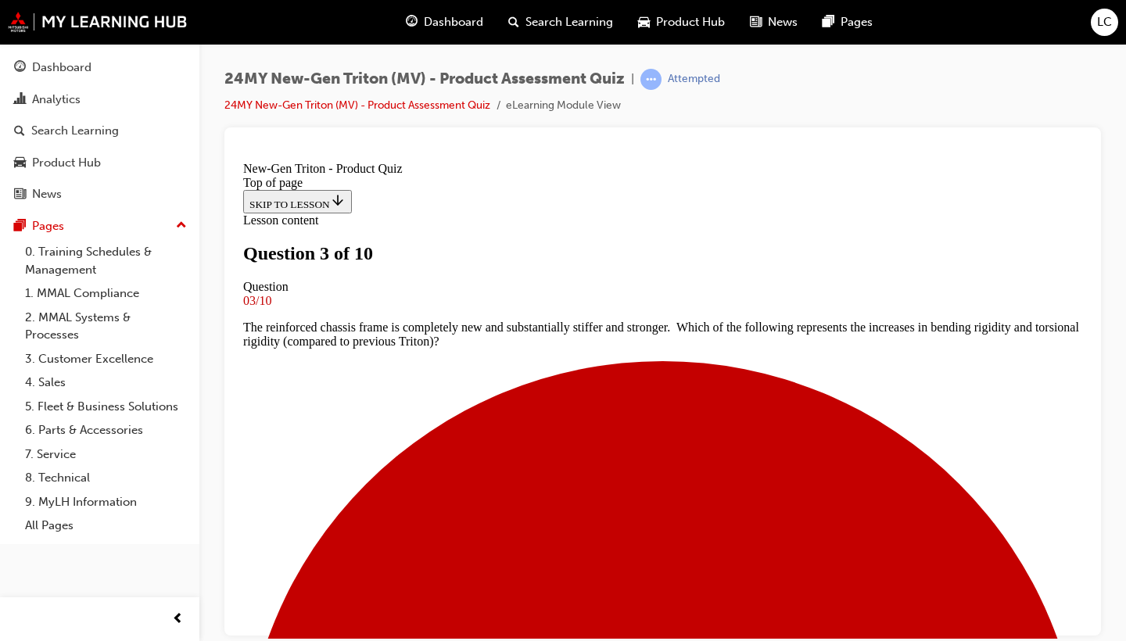
scroll to position [0, 0]
click at [416, 105] on link "24MY New-Gen Triton (MV) - Product Assessment Quiz" at bounding box center [357, 104] width 266 height 13
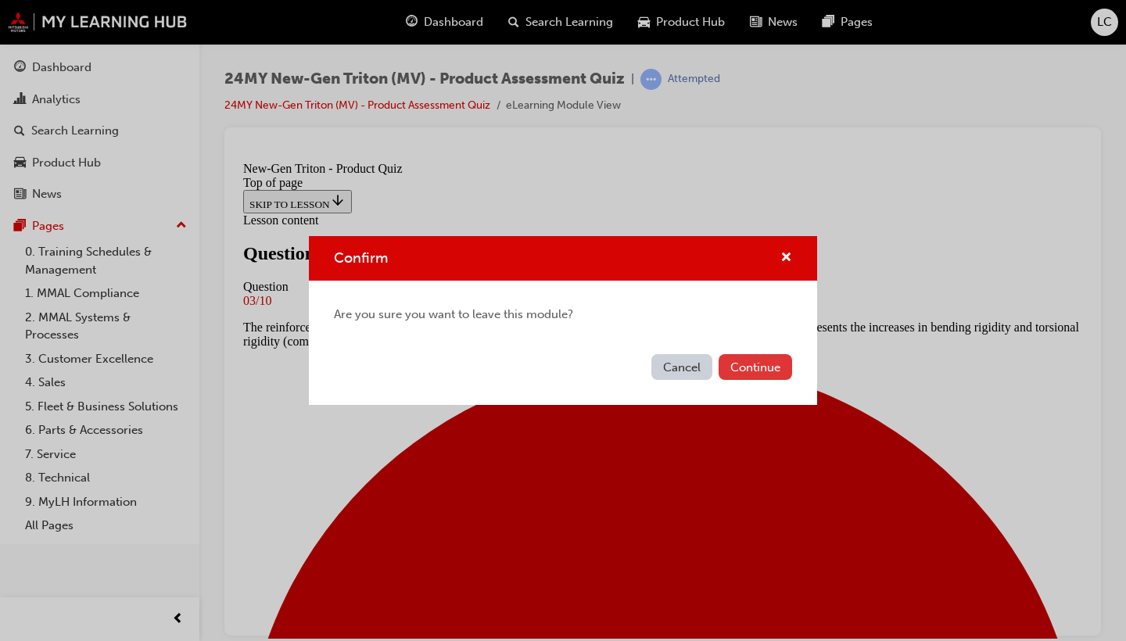
click at [751, 363] on button "Continue" at bounding box center [754, 367] width 73 height 26
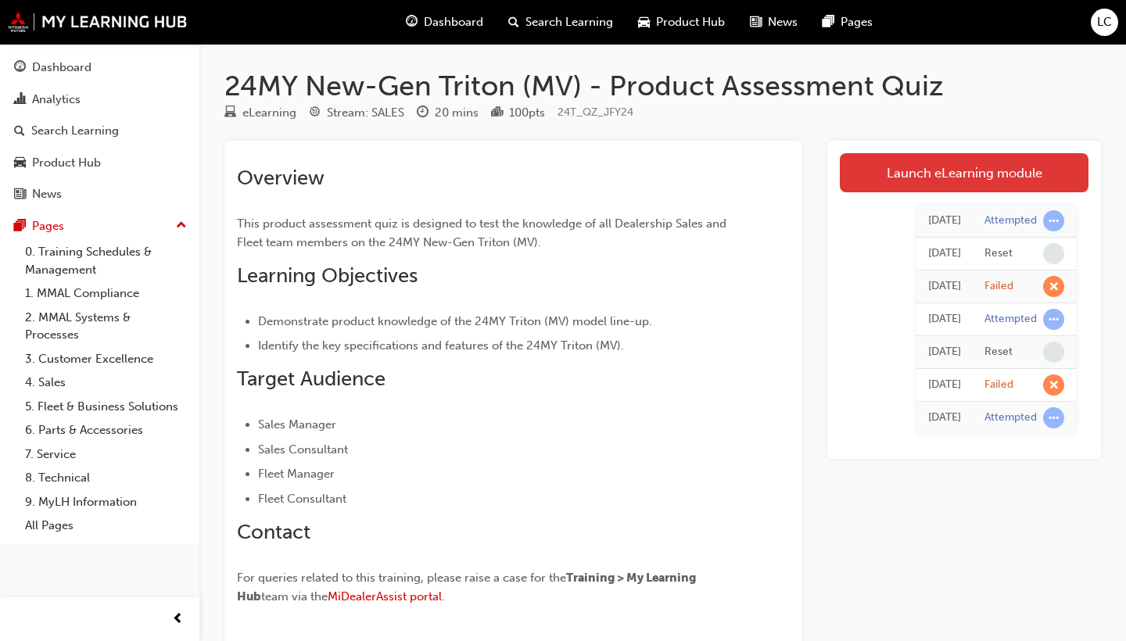
click at [966, 174] on link "Launch eLearning module" at bounding box center [964, 172] width 249 height 39
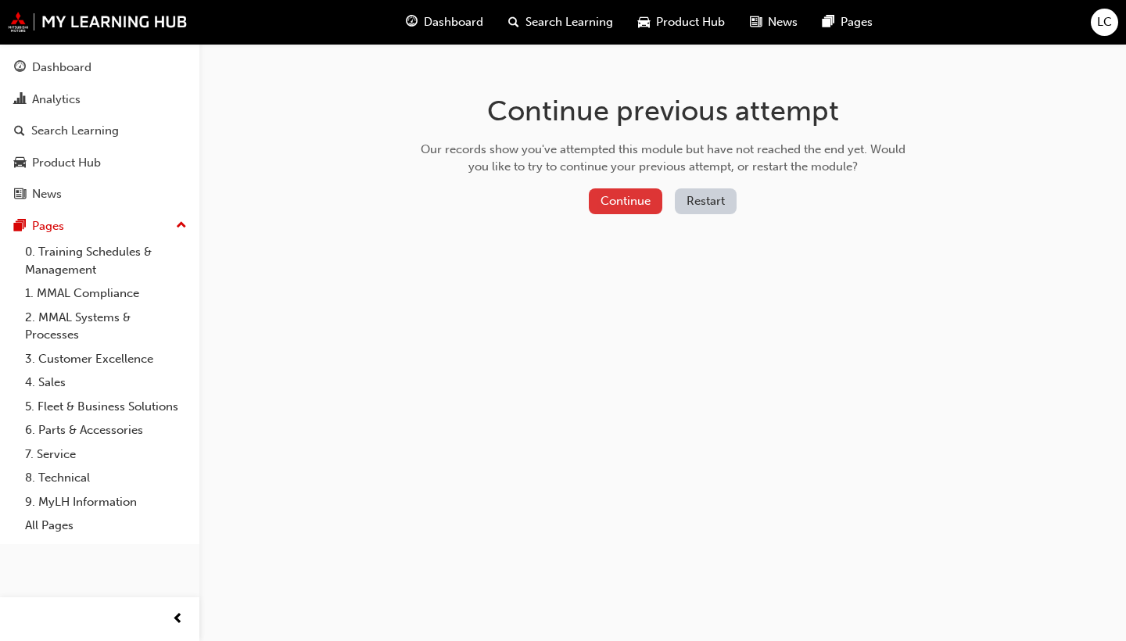
click at [631, 197] on button "Continue" at bounding box center [625, 201] width 73 height 26
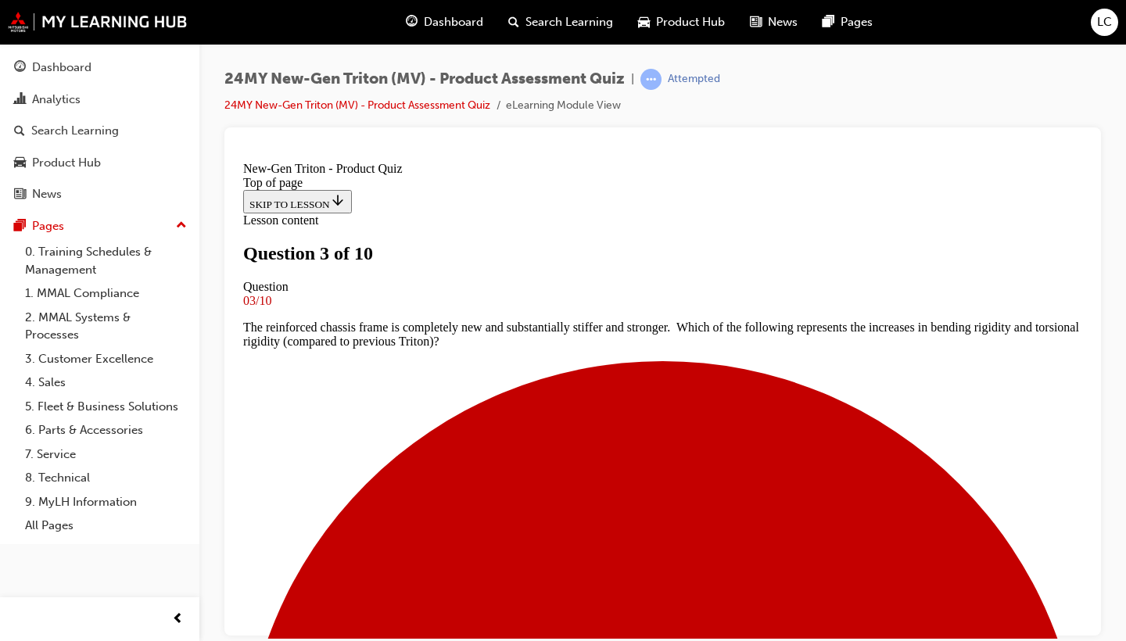
scroll to position [119, 0]
click at [358, 104] on link "24MY New-Gen Triton (MV) - Product Assessment Quiz" at bounding box center [357, 104] width 266 height 13
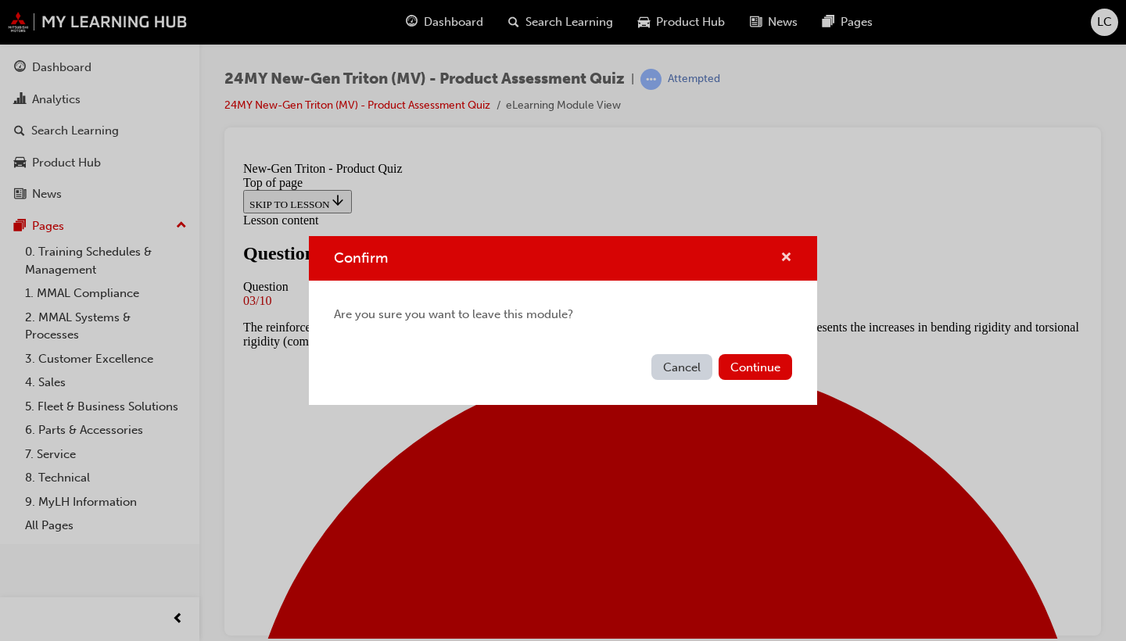
click at [790, 252] on span "cross-icon" at bounding box center [786, 259] width 12 height 14
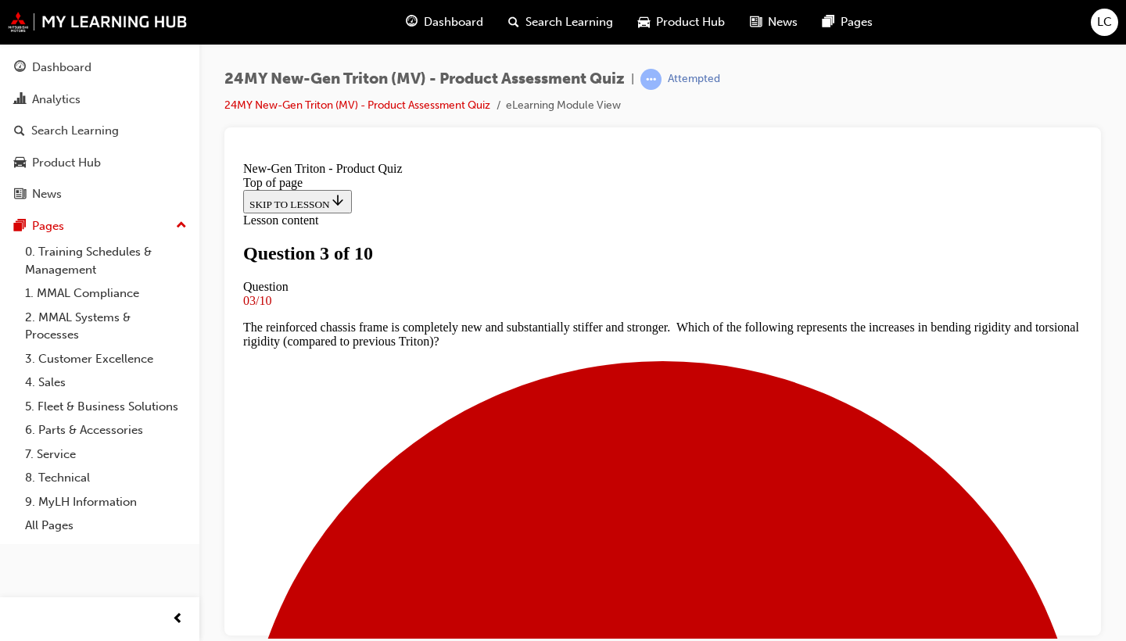
scroll to position [197, 0]
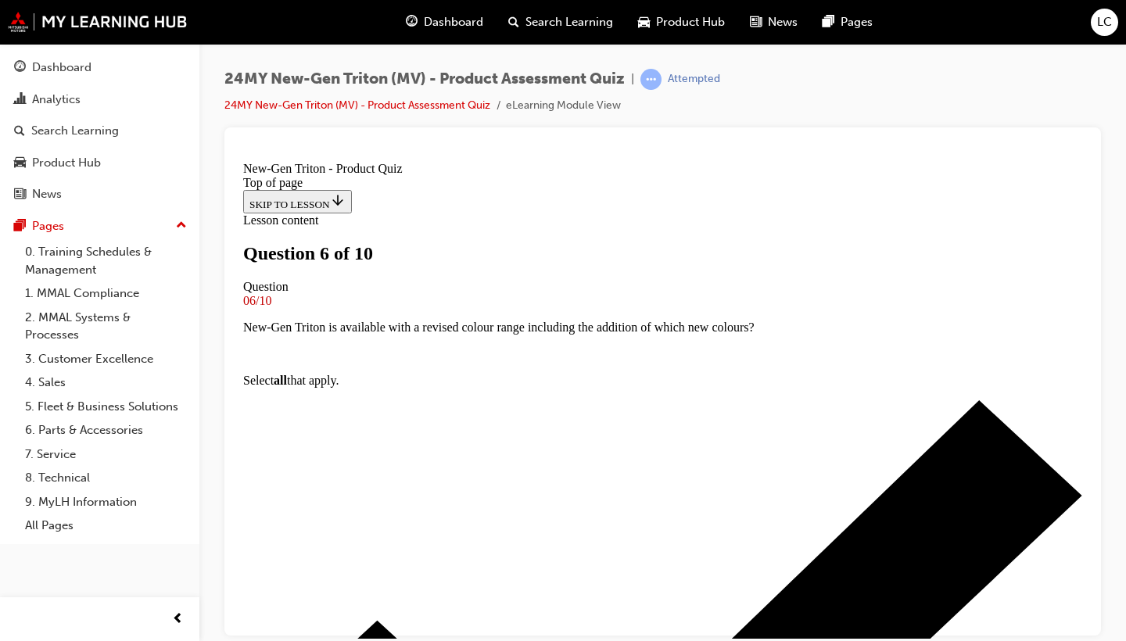
scroll to position [2, 0]
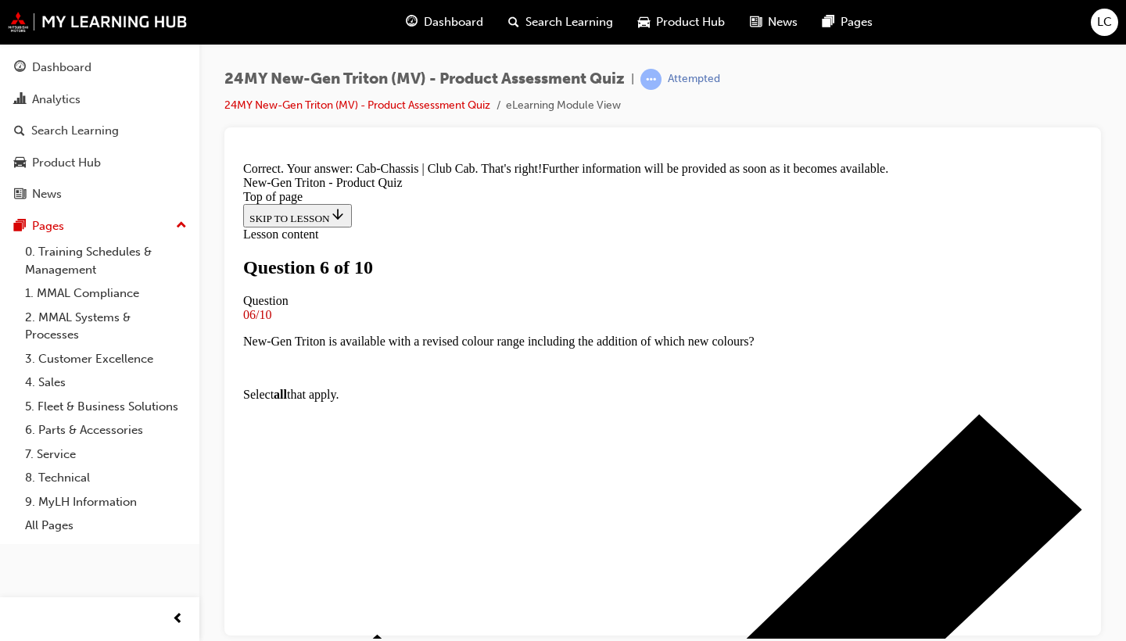
scroll to position [493, 0]
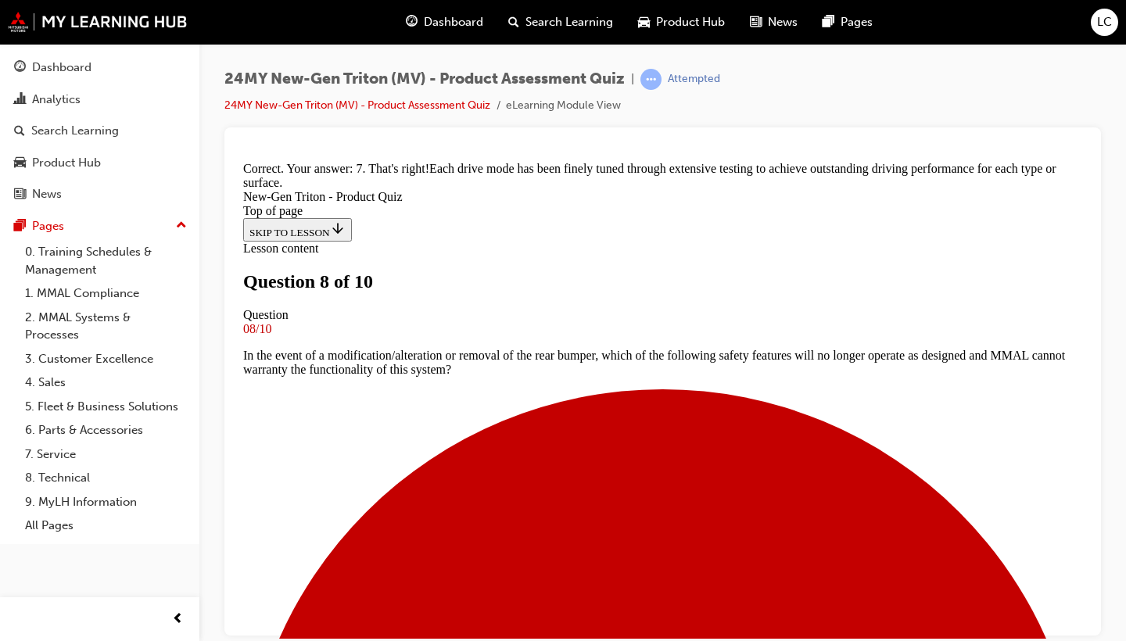
scroll to position [511, 0]
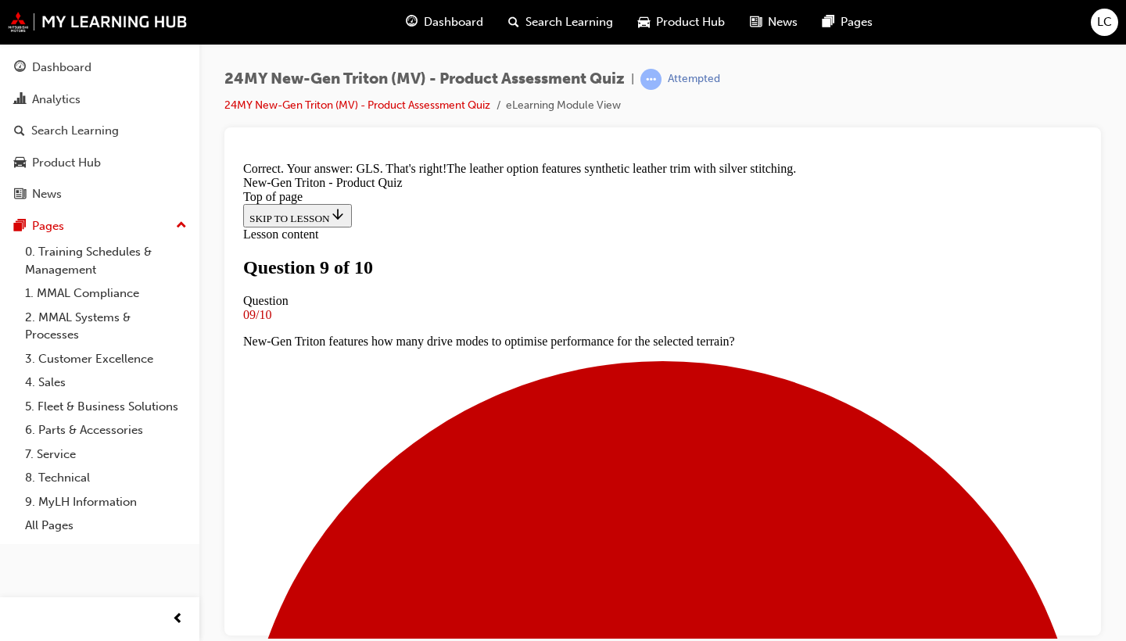
scroll to position [467, 0]
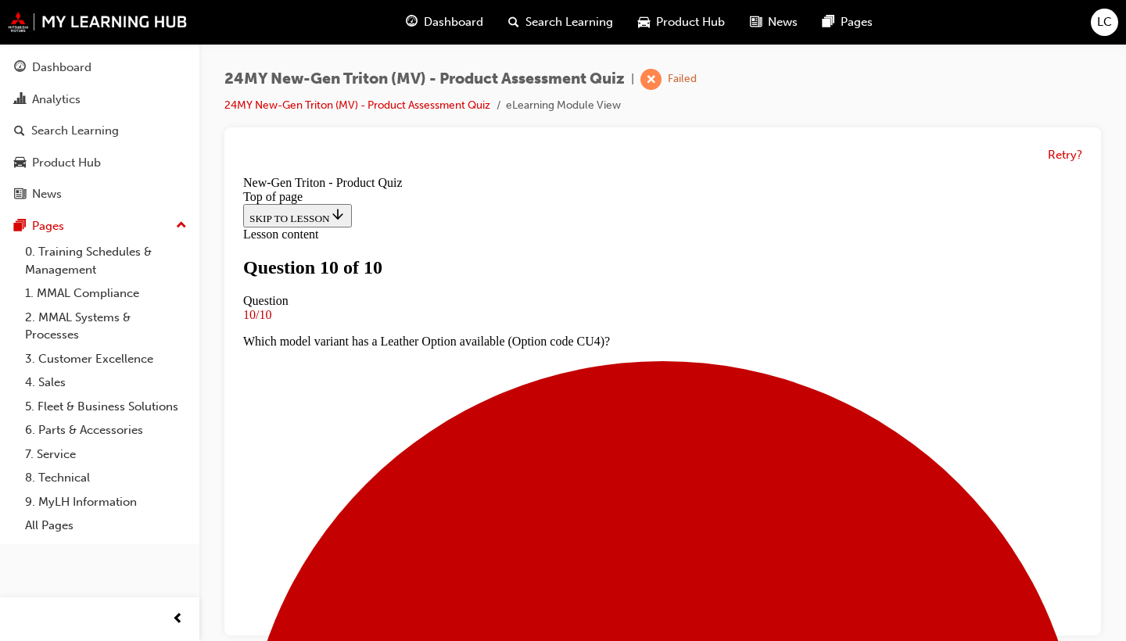
scroll to position [316, 0]
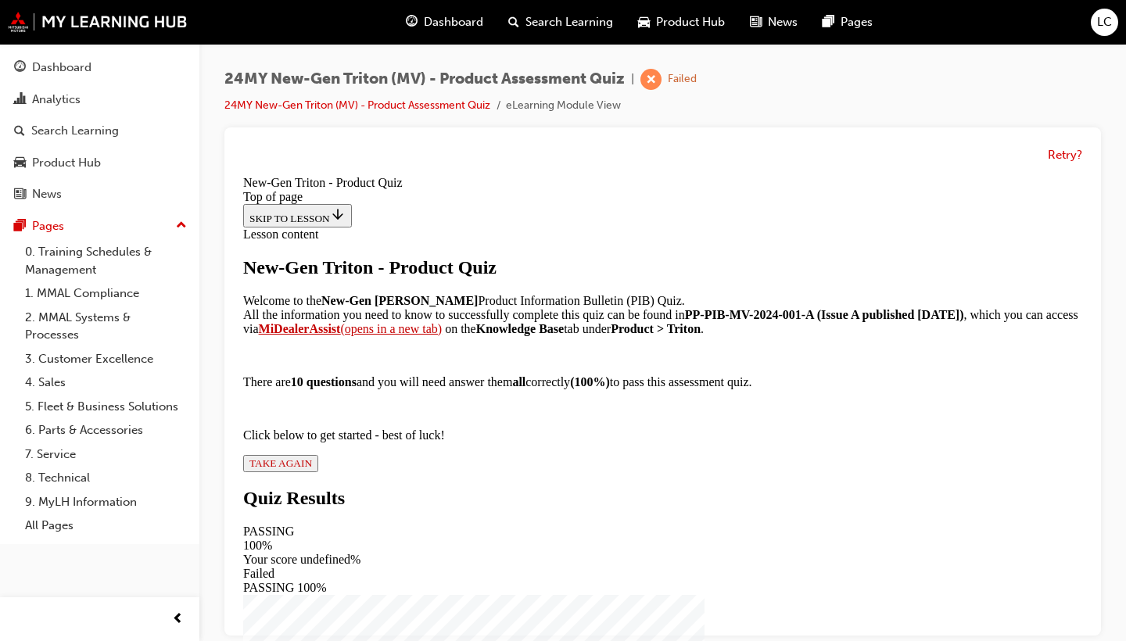
click at [312, 469] on span "TAKE AGAIN" at bounding box center [280, 463] width 63 height 12
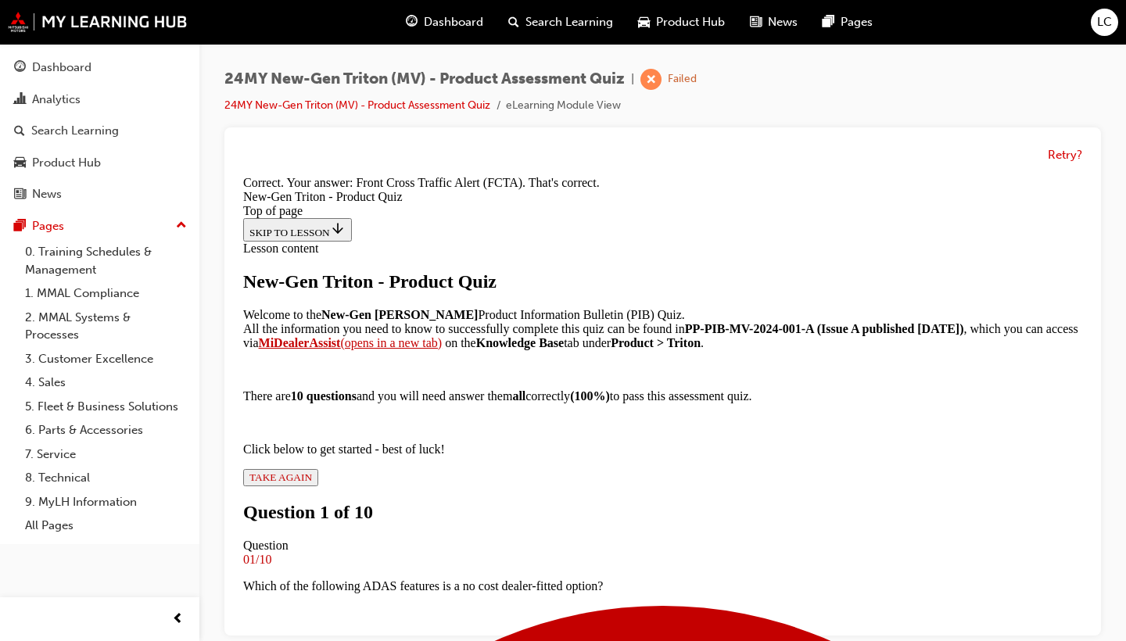
scroll to position [431, 0]
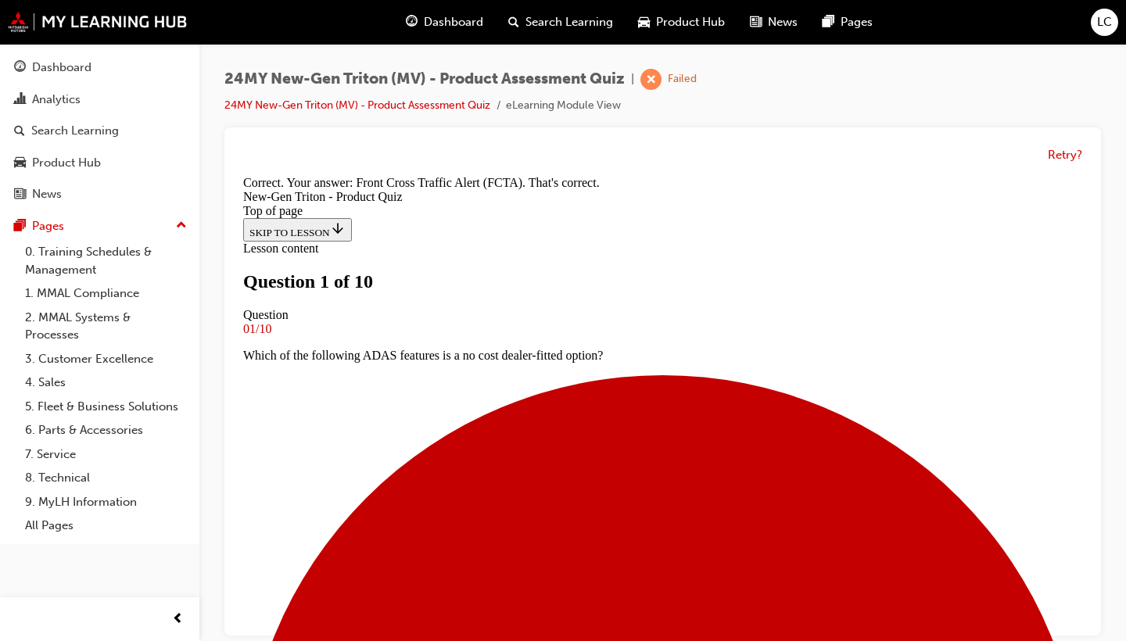
scroll to position [52, 0]
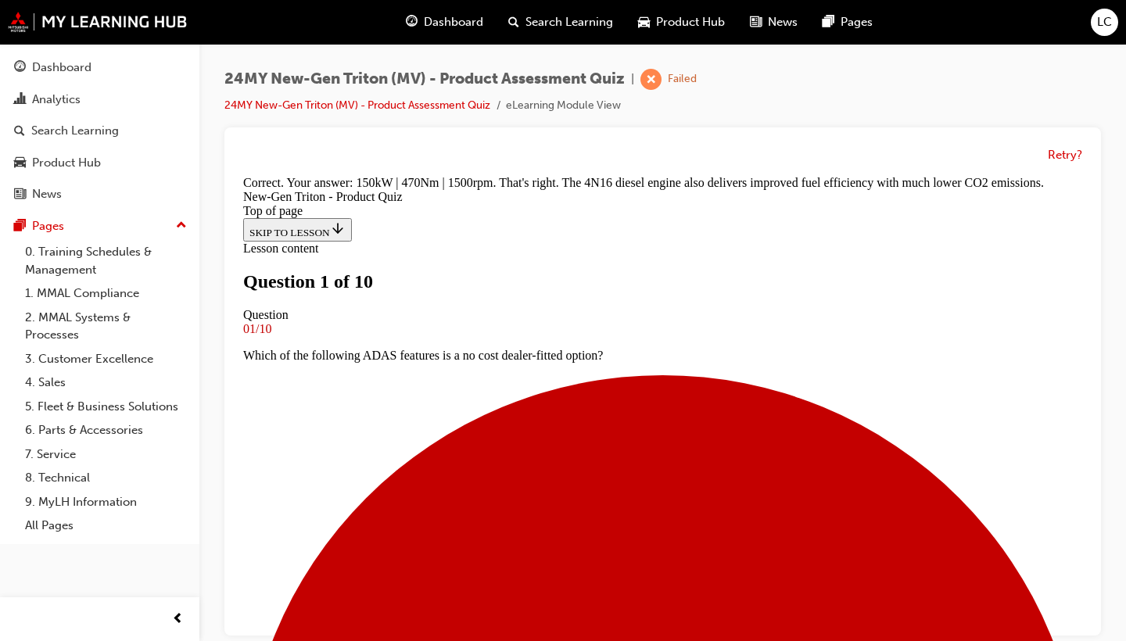
scroll to position [502, 0]
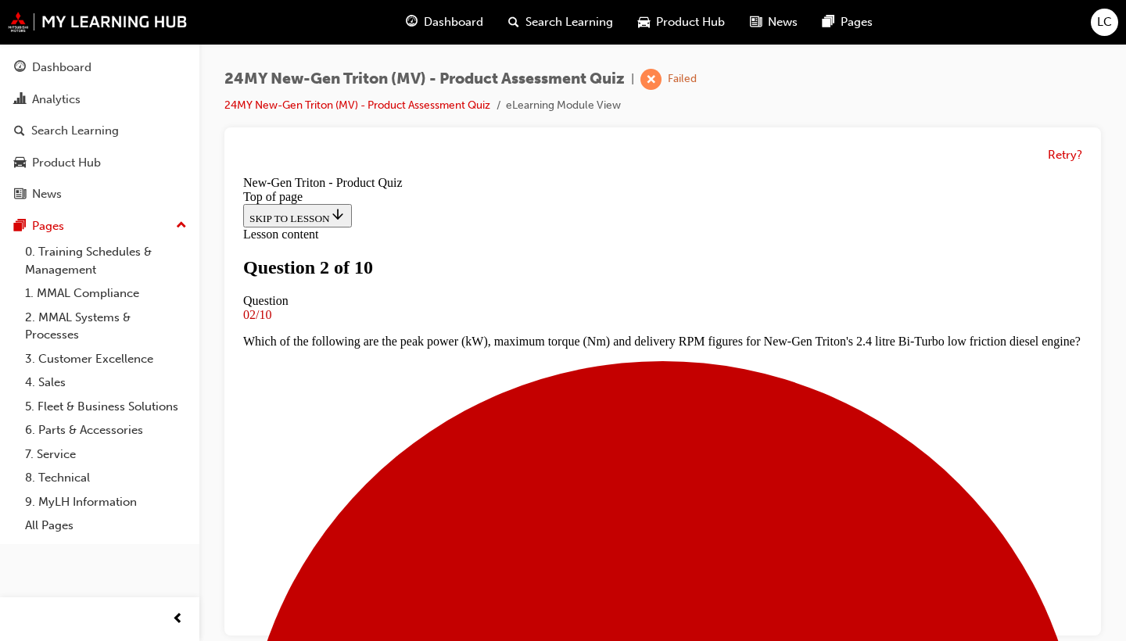
scroll to position [158, 0]
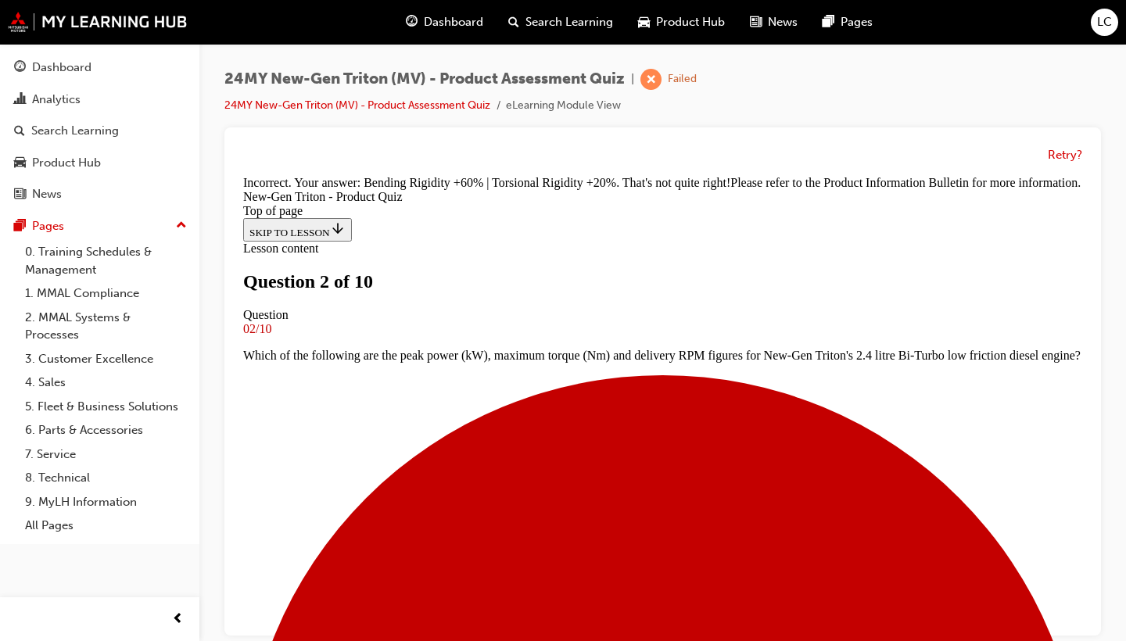
scroll to position [520, 0]
click at [1058, 156] on button "Retry?" at bounding box center [1064, 155] width 34 height 18
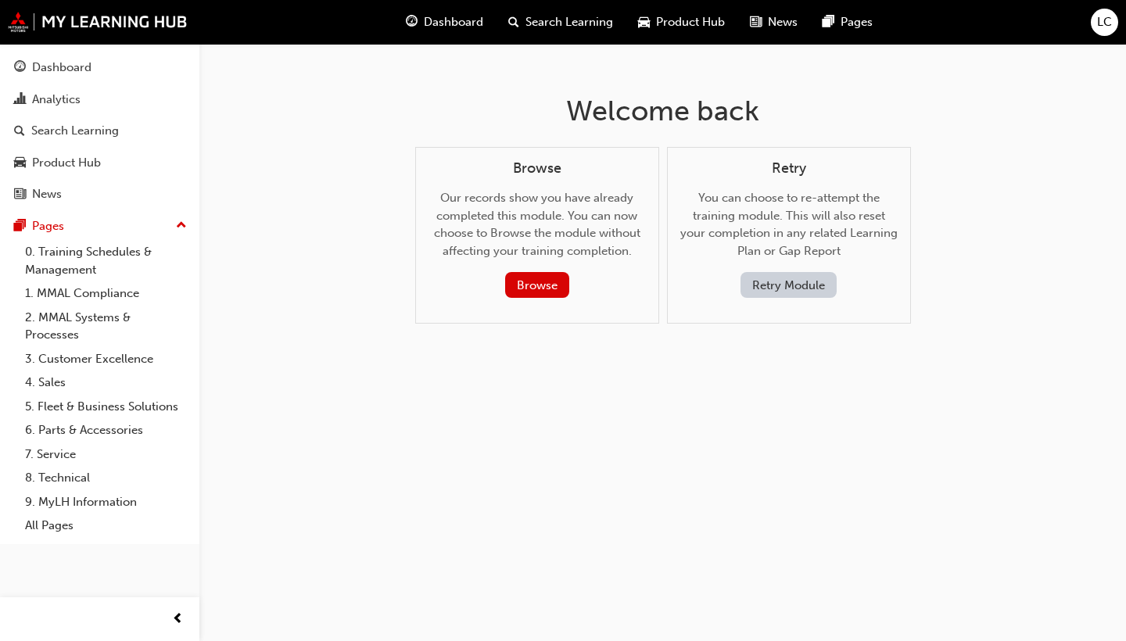
click at [788, 284] on button "Retry Module" at bounding box center [788, 285] width 96 height 26
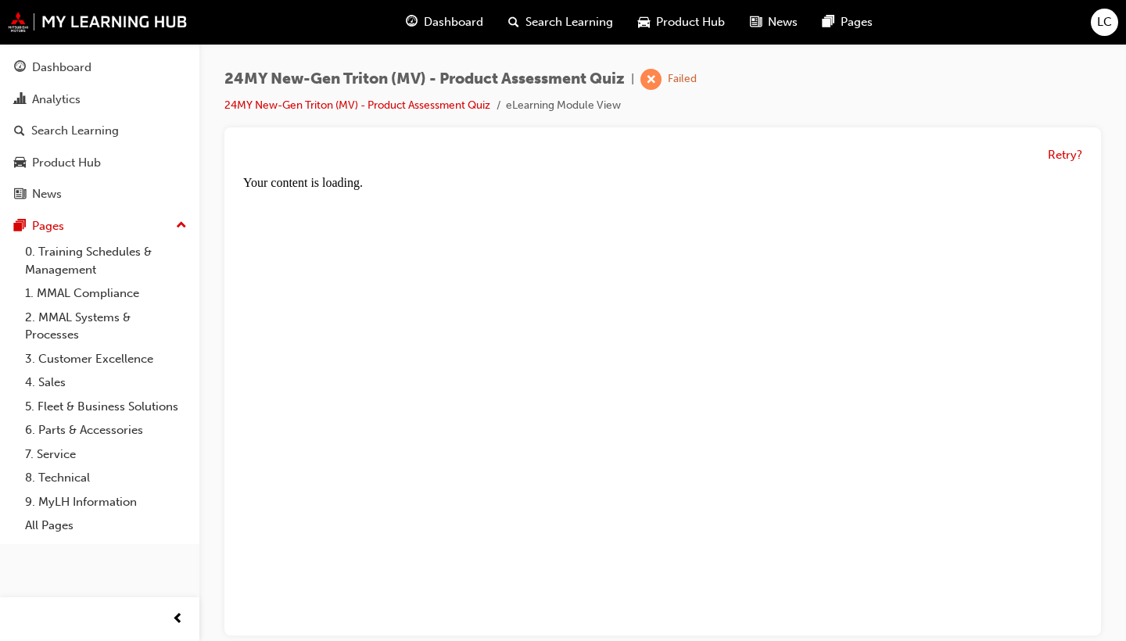
scroll to position [0, 0]
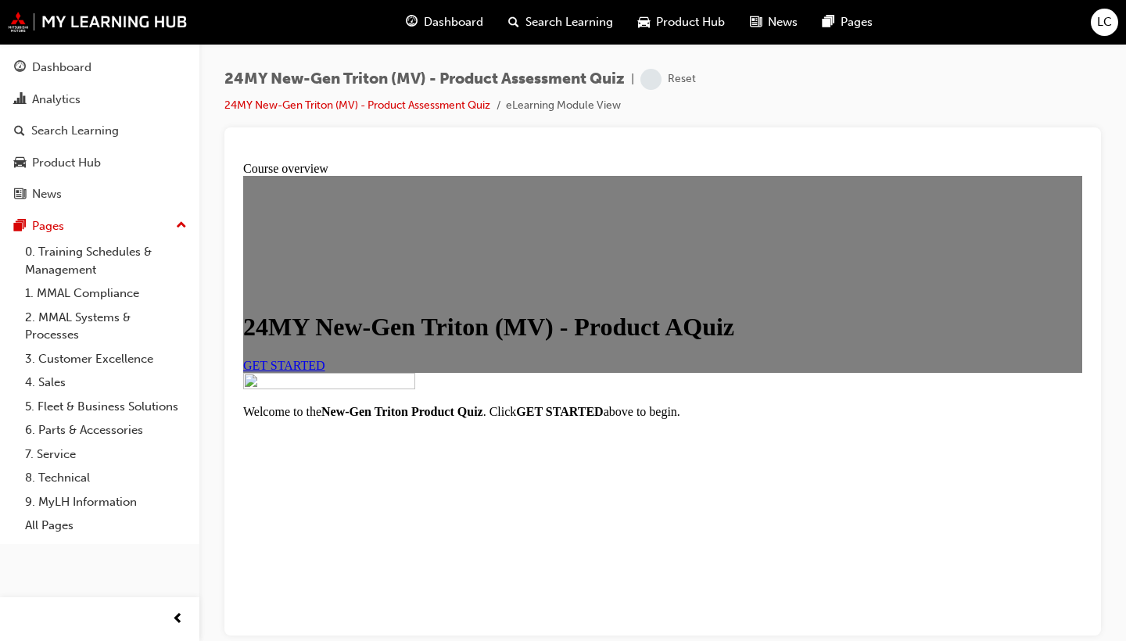
click at [325, 371] on link "GET STARTED" at bounding box center [284, 364] width 82 height 13
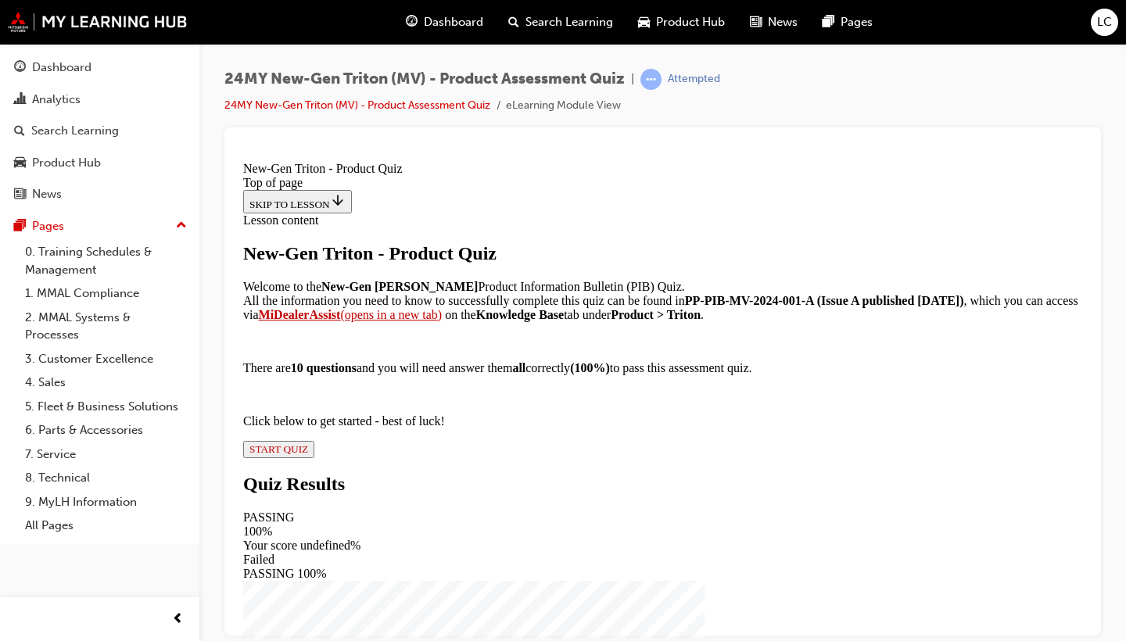
scroll to position [245, 0]
click at [448, 457] on div "New-Gen Triton - Product Quiz Welcome to the New-Gen Triton Product Information…" at bounding box center [662, 349] width 839 height 215
click at [308, 454] on span "START QUIZ" at bounding box center [278, 448] width 59 height 12
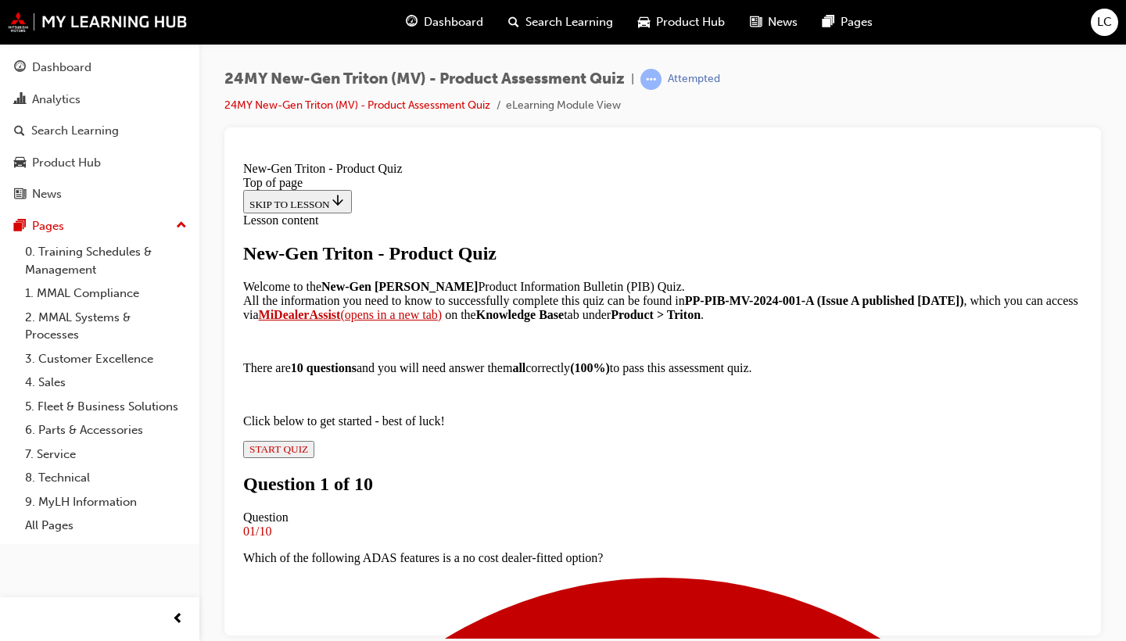
scroll to position [2, 0]
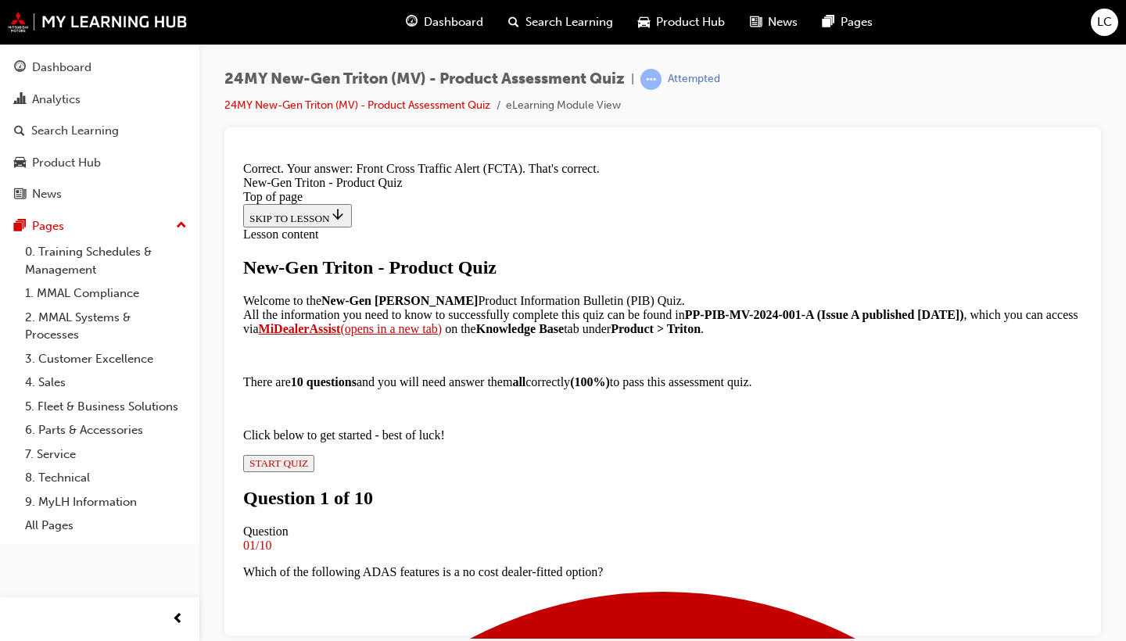
scroll to position [431, 0]
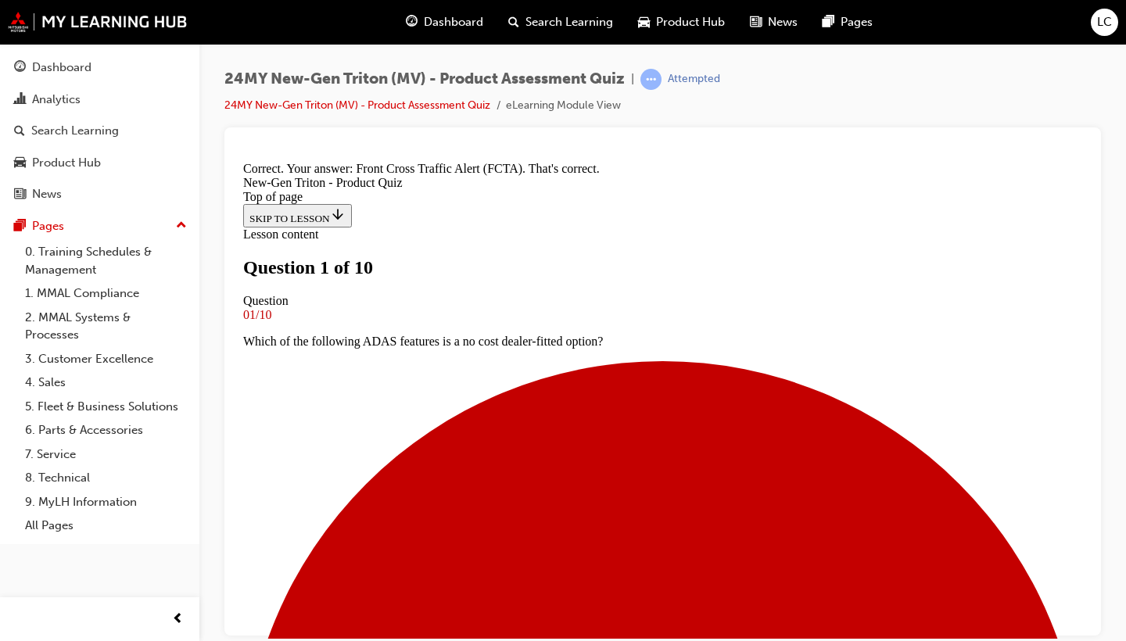
scroll to position [2, 0]
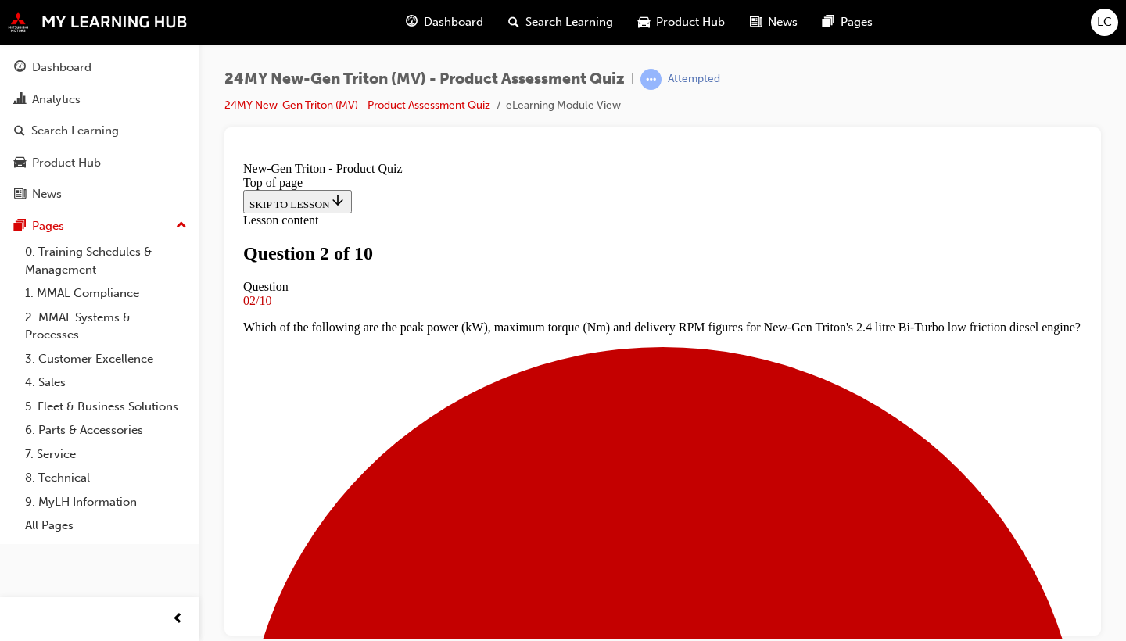
scroll to position [143, 0]
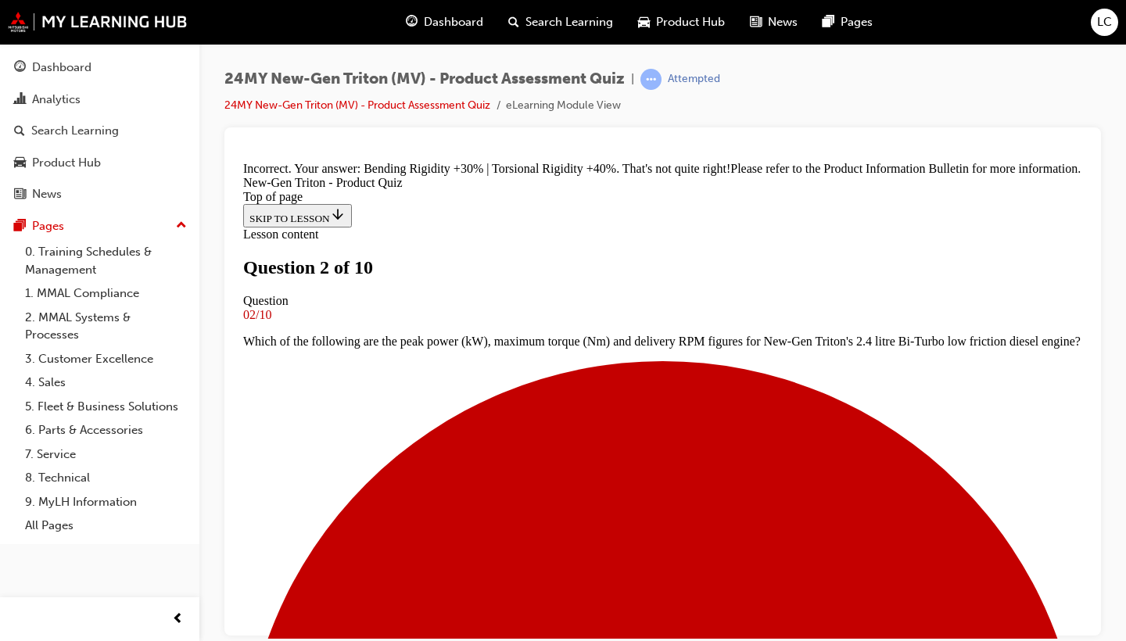
scroll to position [520, 0]
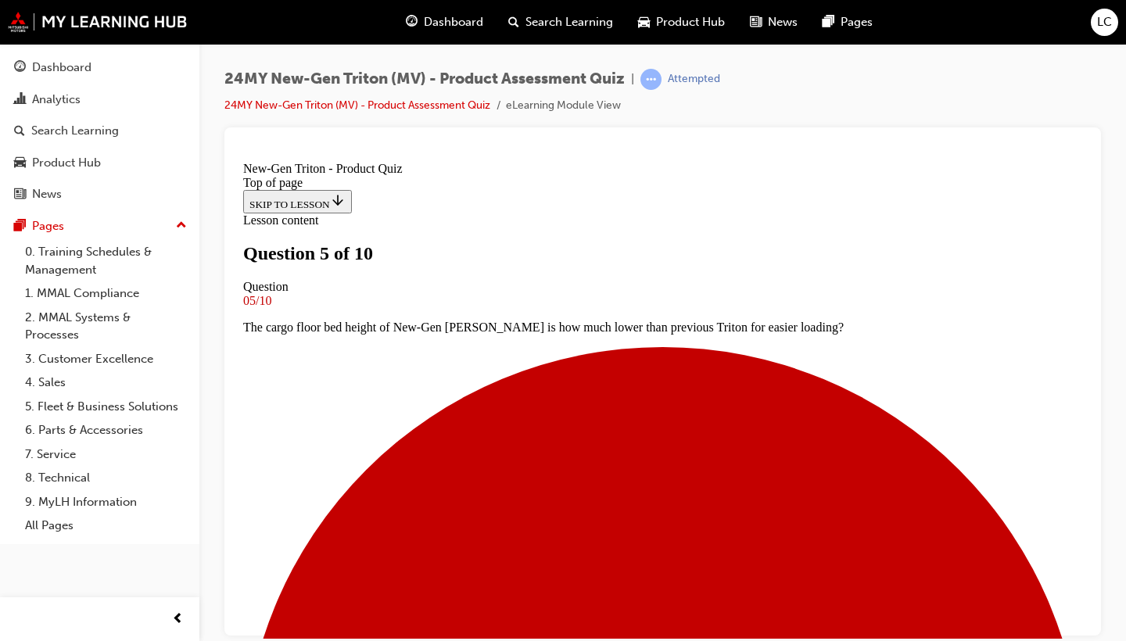
scroll to position [78, 0]
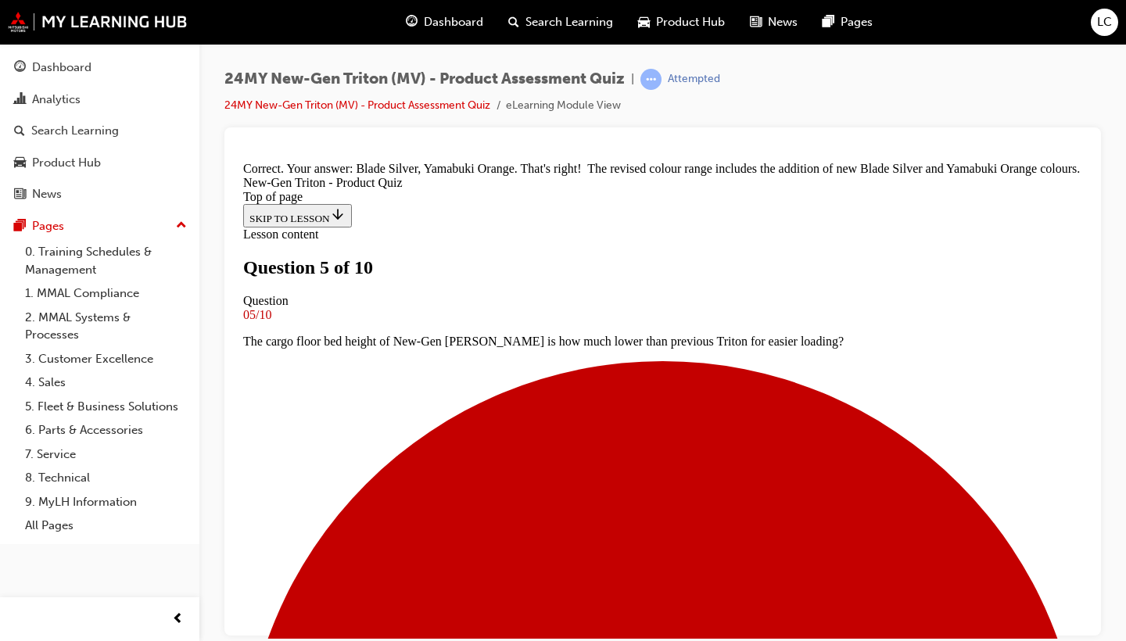
scroll to position [528, 0]
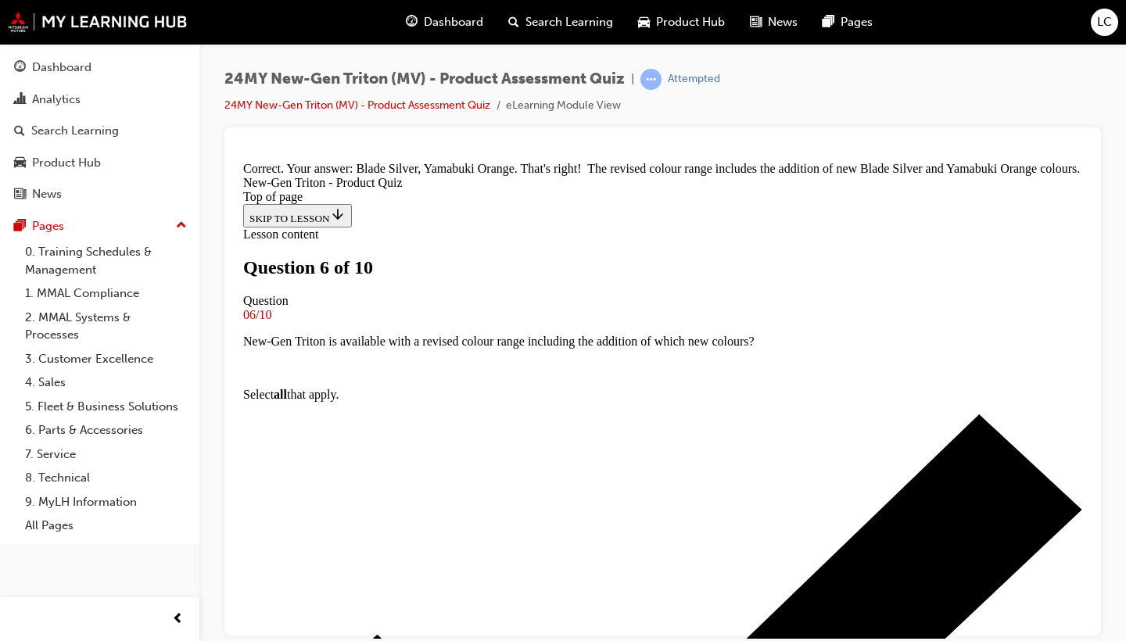
scroll to position [2, 0]
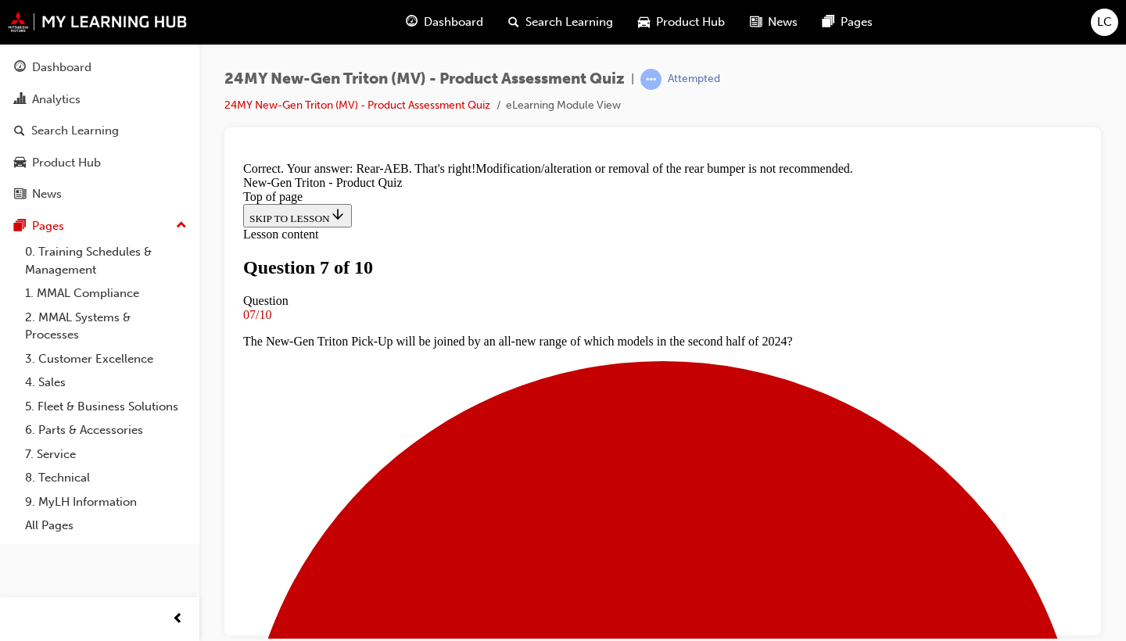
scroll to position [538, 0]
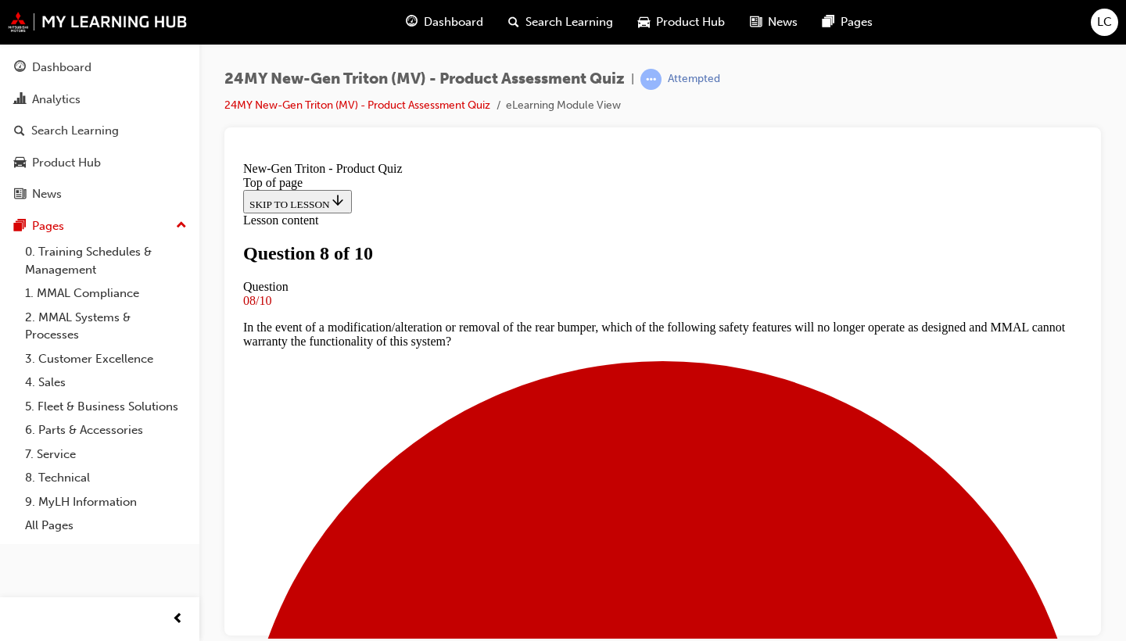
scroll to position [2, 0]
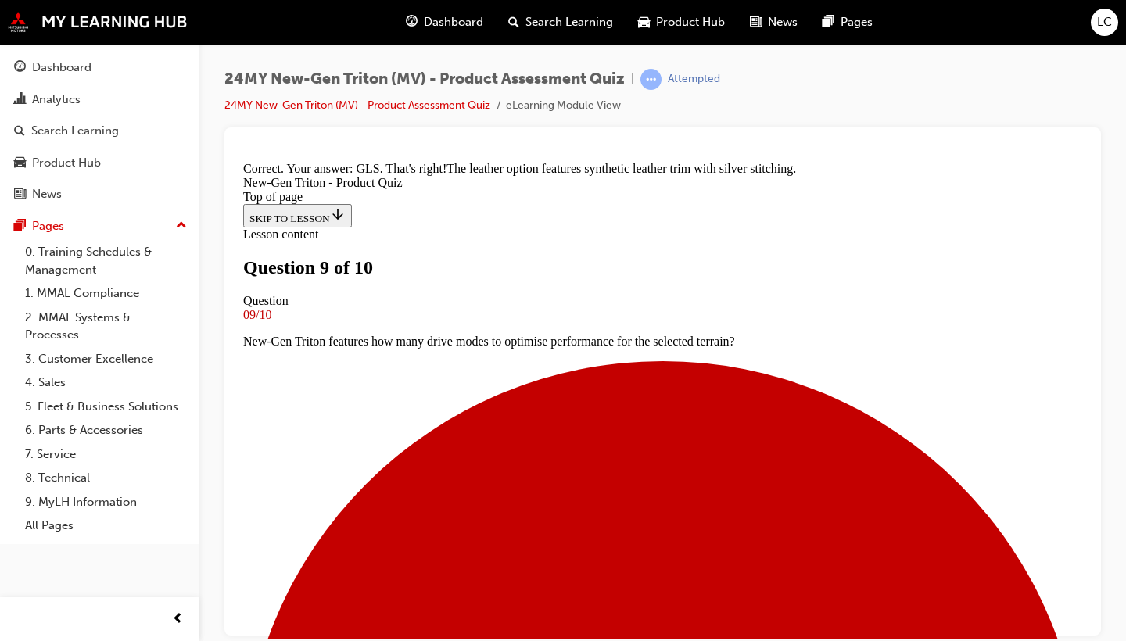
scroll to position [467, 0]
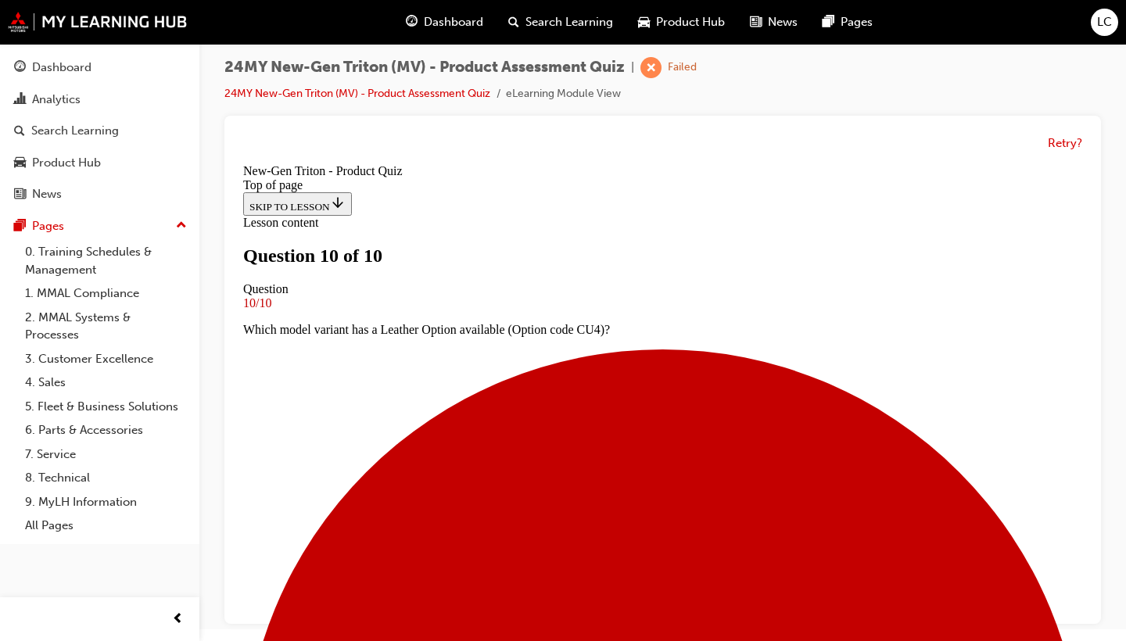
scroll to position [11, 0]
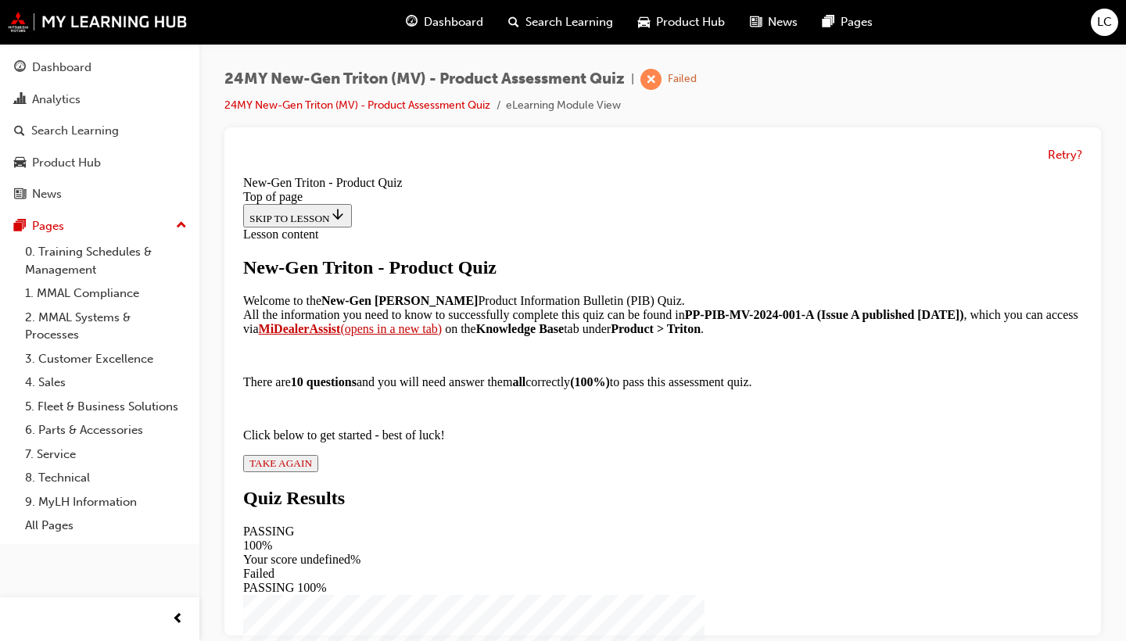
scroll to position [245, 0]
click at [471, 472] on div "New-Gen Triton - Product Quiz Welcome to the New-Gen Triton Product Information…" at bounding box center [662, 364] width 839 height 215
click at [312, 469] on span "TAKE AGAIN" at bounding box center [280, 463] width 63 height 12
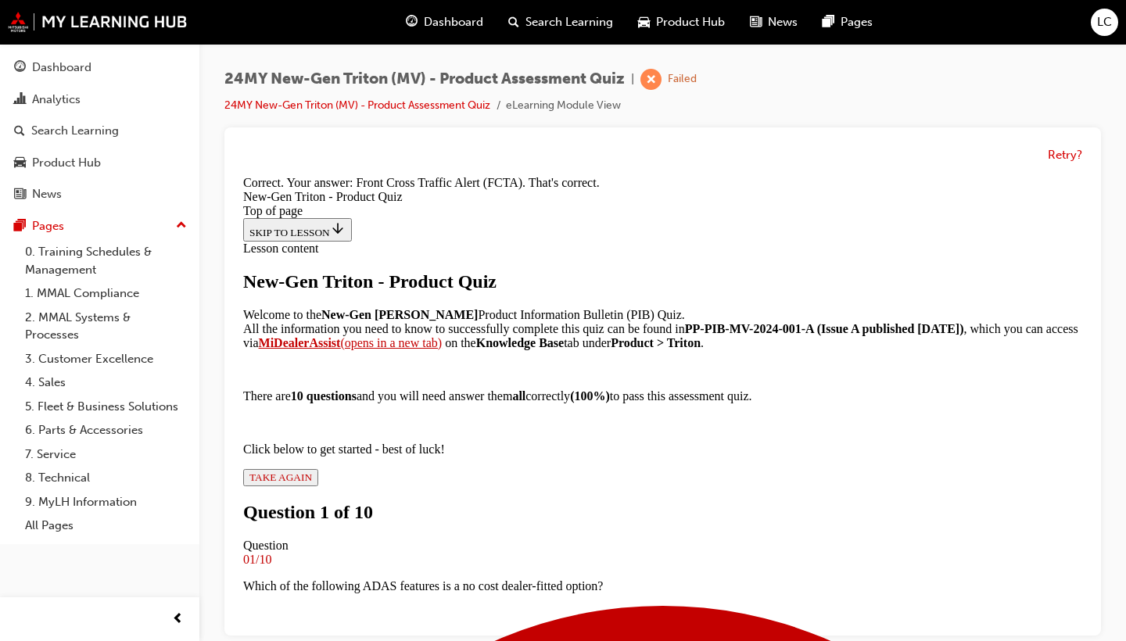
scroll to position [431, 0]
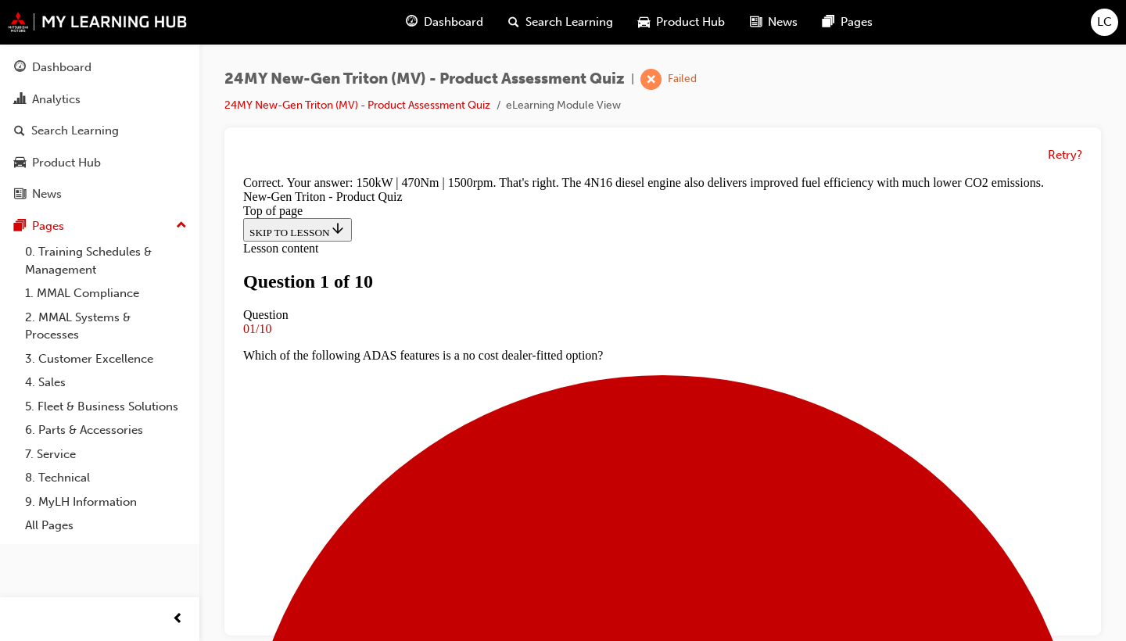
scroll to position [502, 0]
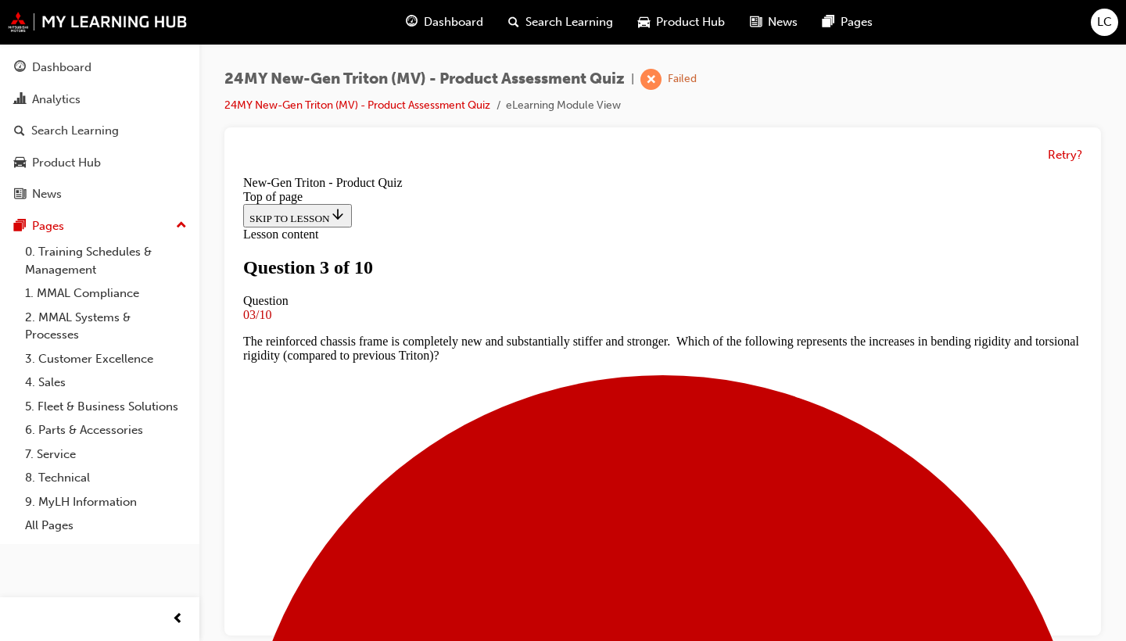
scroll to position [2, 0]
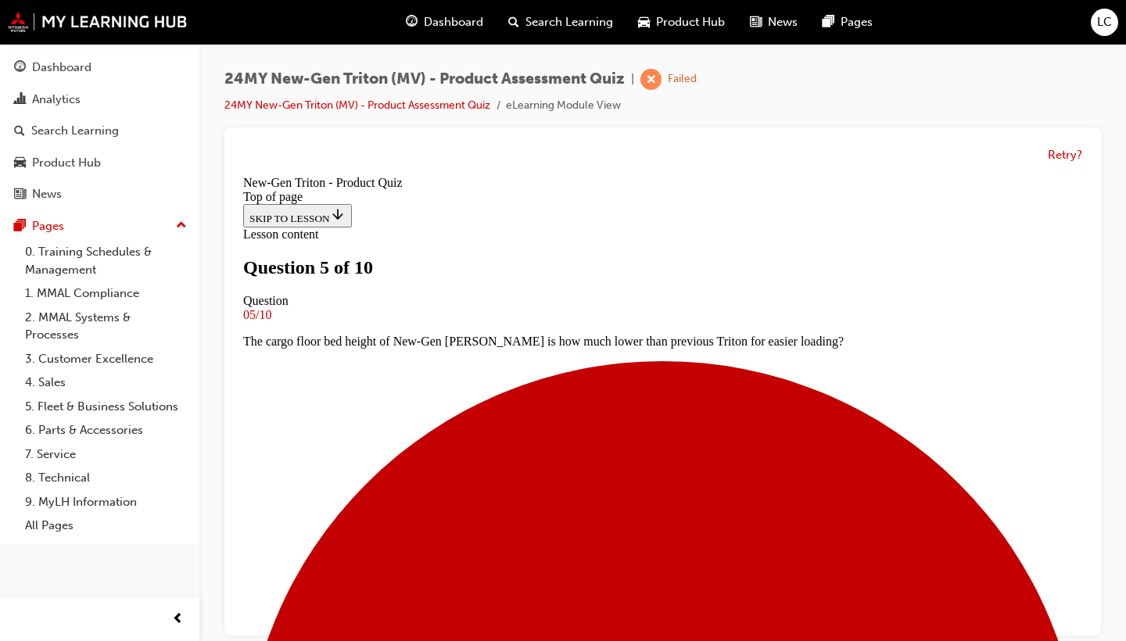
scroll to position [385, 0]
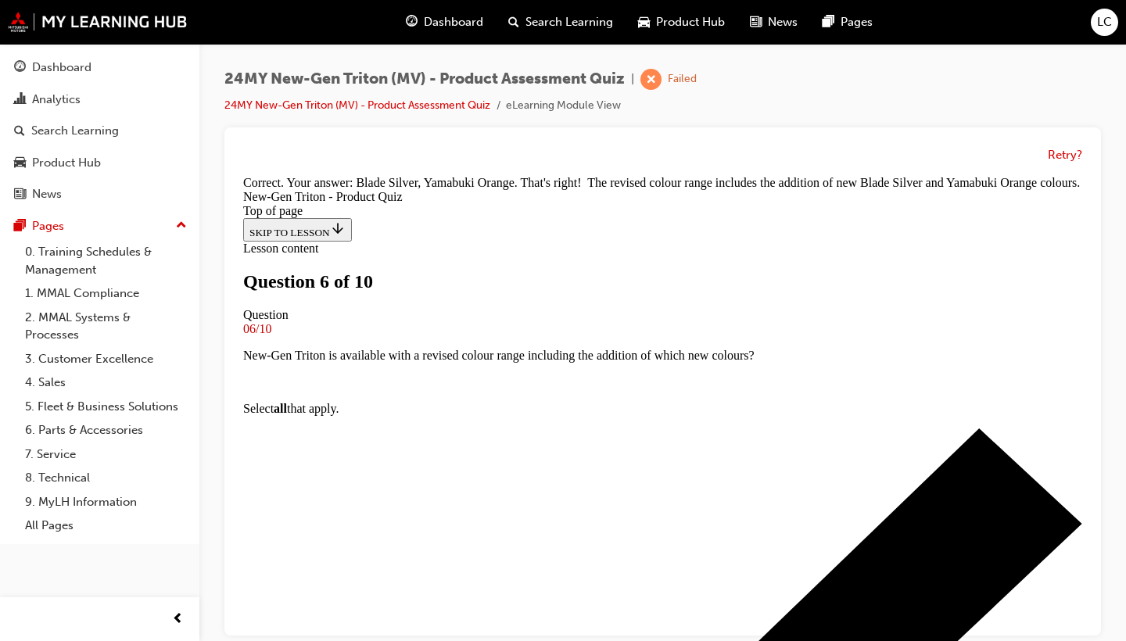
scroll to position [2, 0]
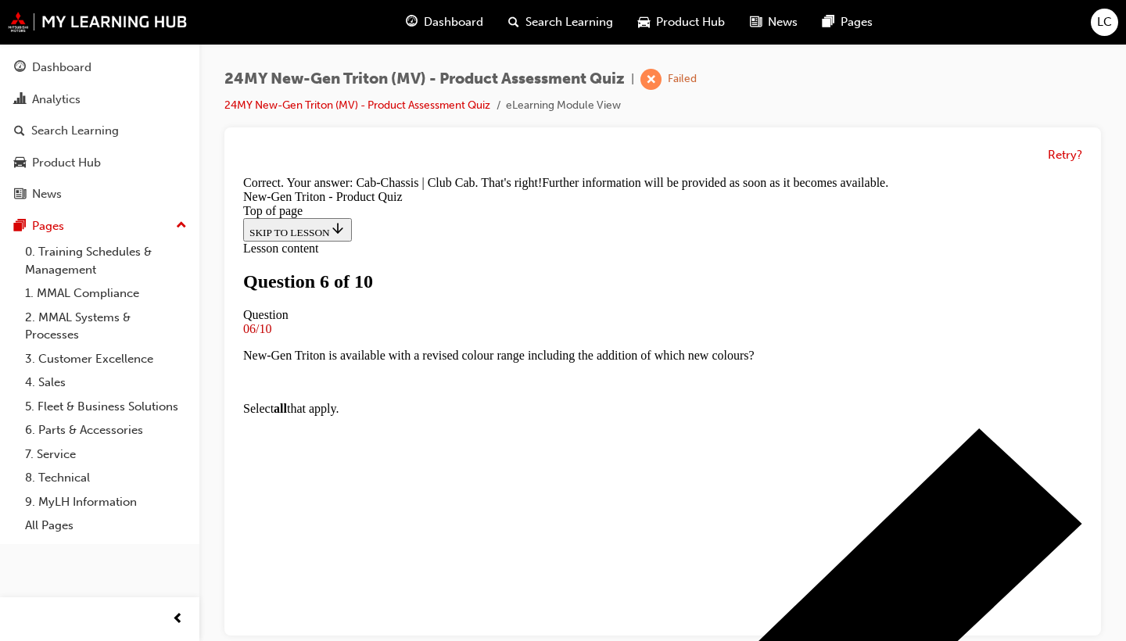
scroll to position [493, 0]
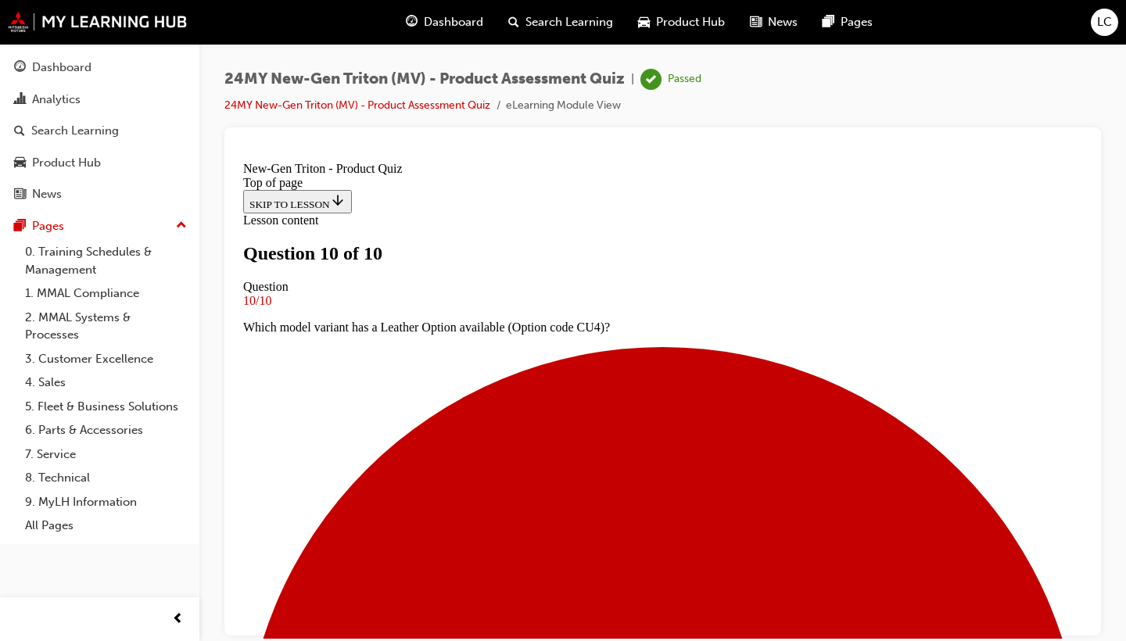
scroll to position [313, 0]
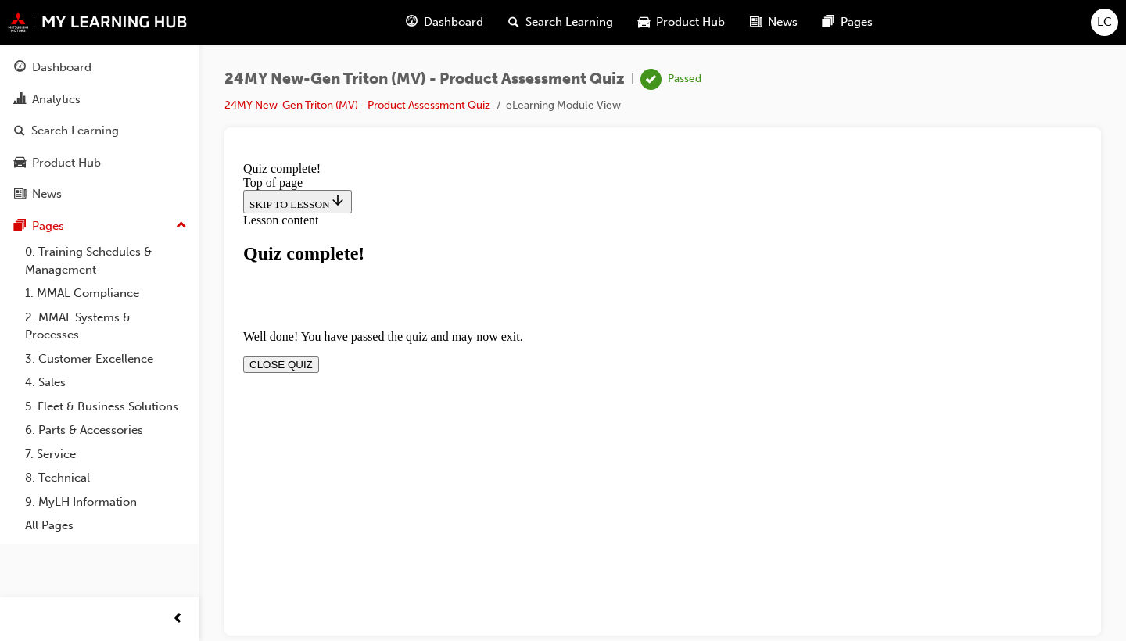
click at [319, 356] on button "CLOSE QUIZ" at bounding box center [281, 364] width 76 height 16
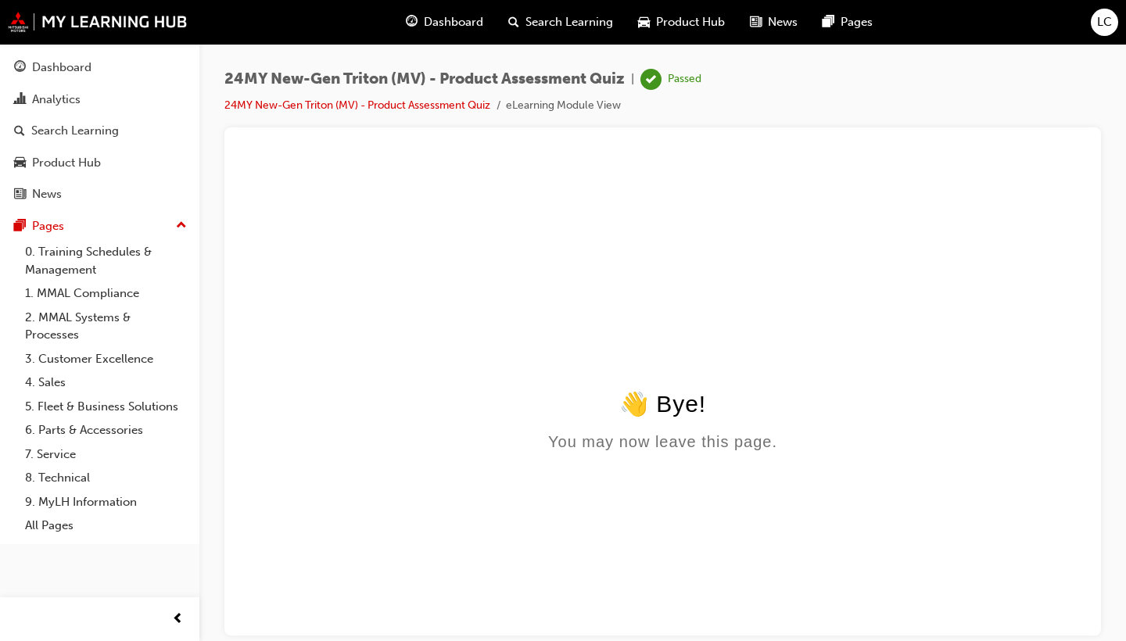
scroll to position [0, 0]
click at [672, 19] on span "Product Hub" at bounding box center [690, 22] width 69 height 18
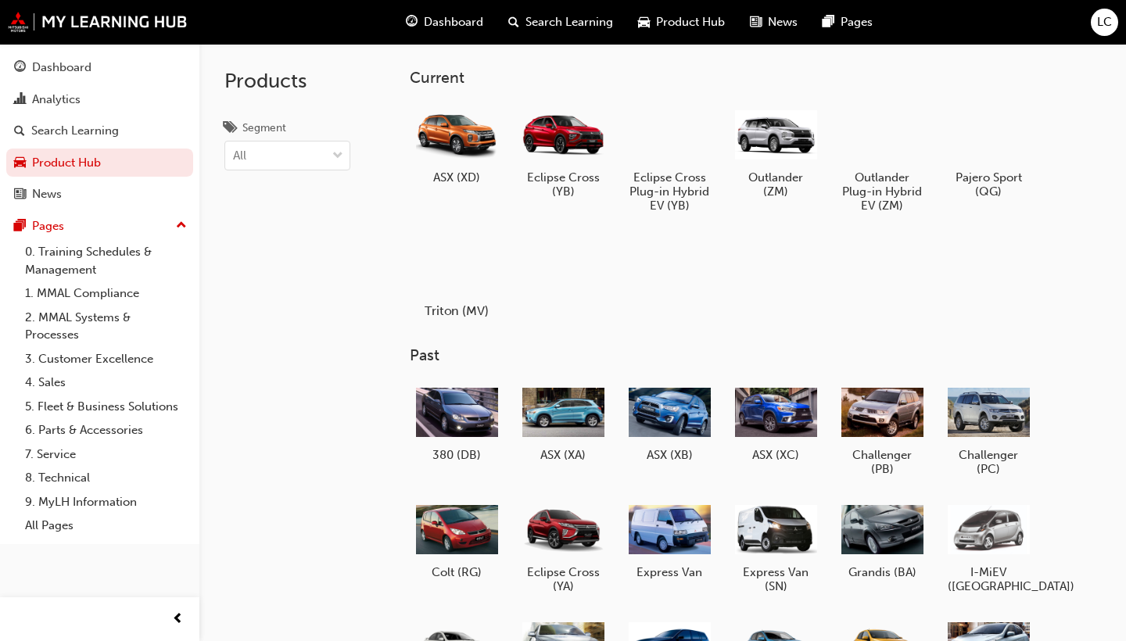
click at [460, 260] on div at bounding box center [456, 266] width 87 height 63
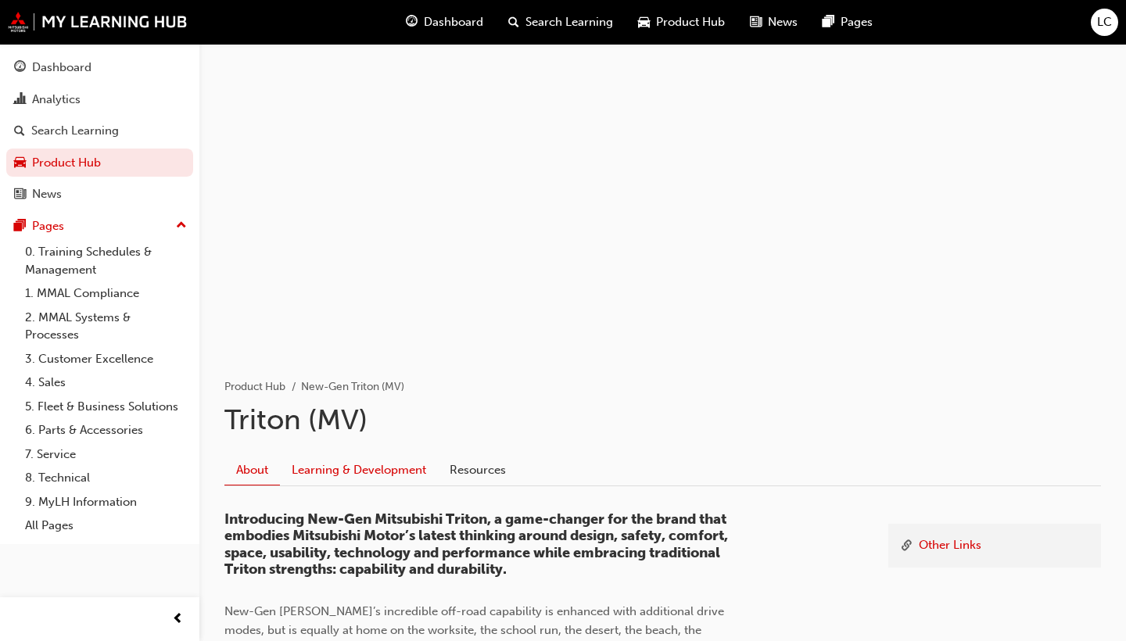
click at [346, 464] on link "Learning & Development" at bounding box center [359, 470] width 158 height 30
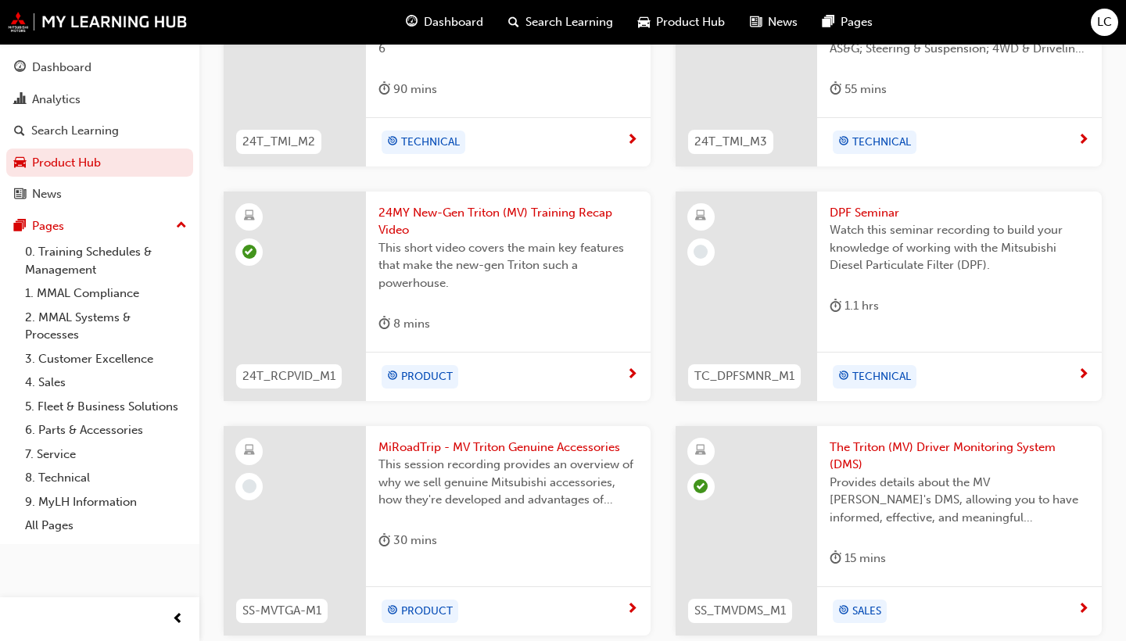
scroll to position [1247, 0]
